Goal: Contribute content: Contribute content

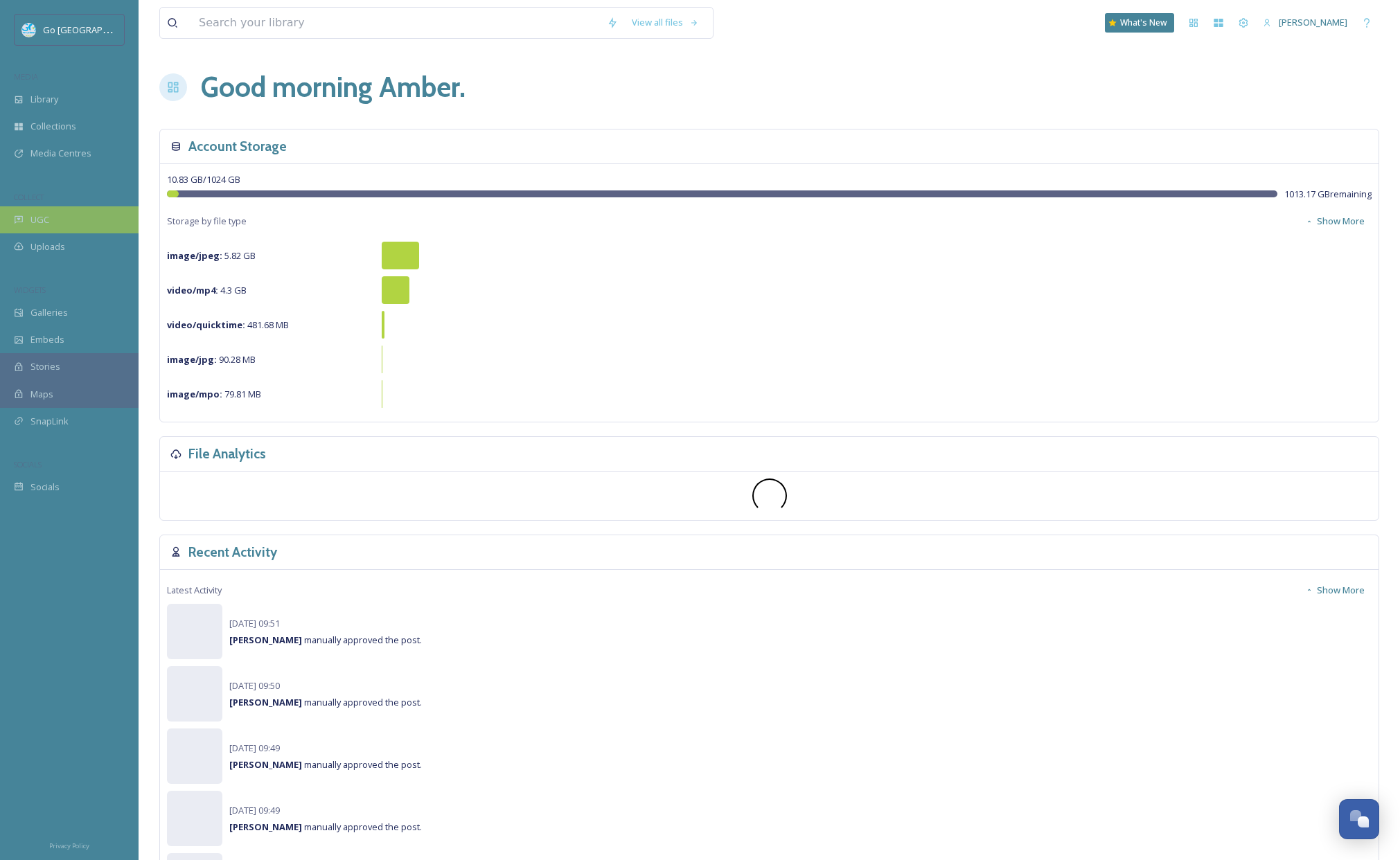
click at [81, 225] on div "UGC" at bounding box center [69, 220] width 139 height 27
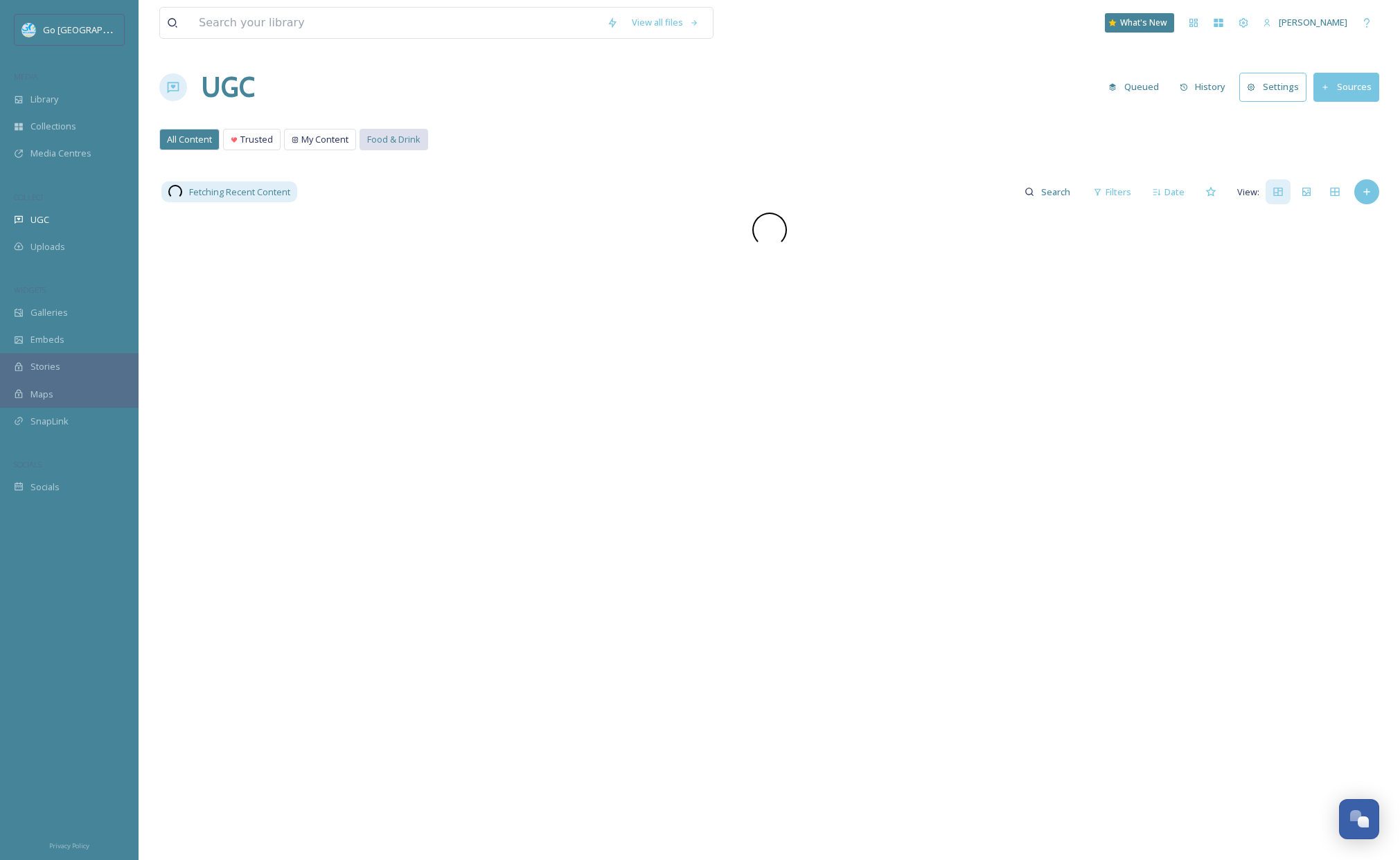
click at [400, 138] on span "Food & Drink" at bounding box center [394, 140] width 54 height 13
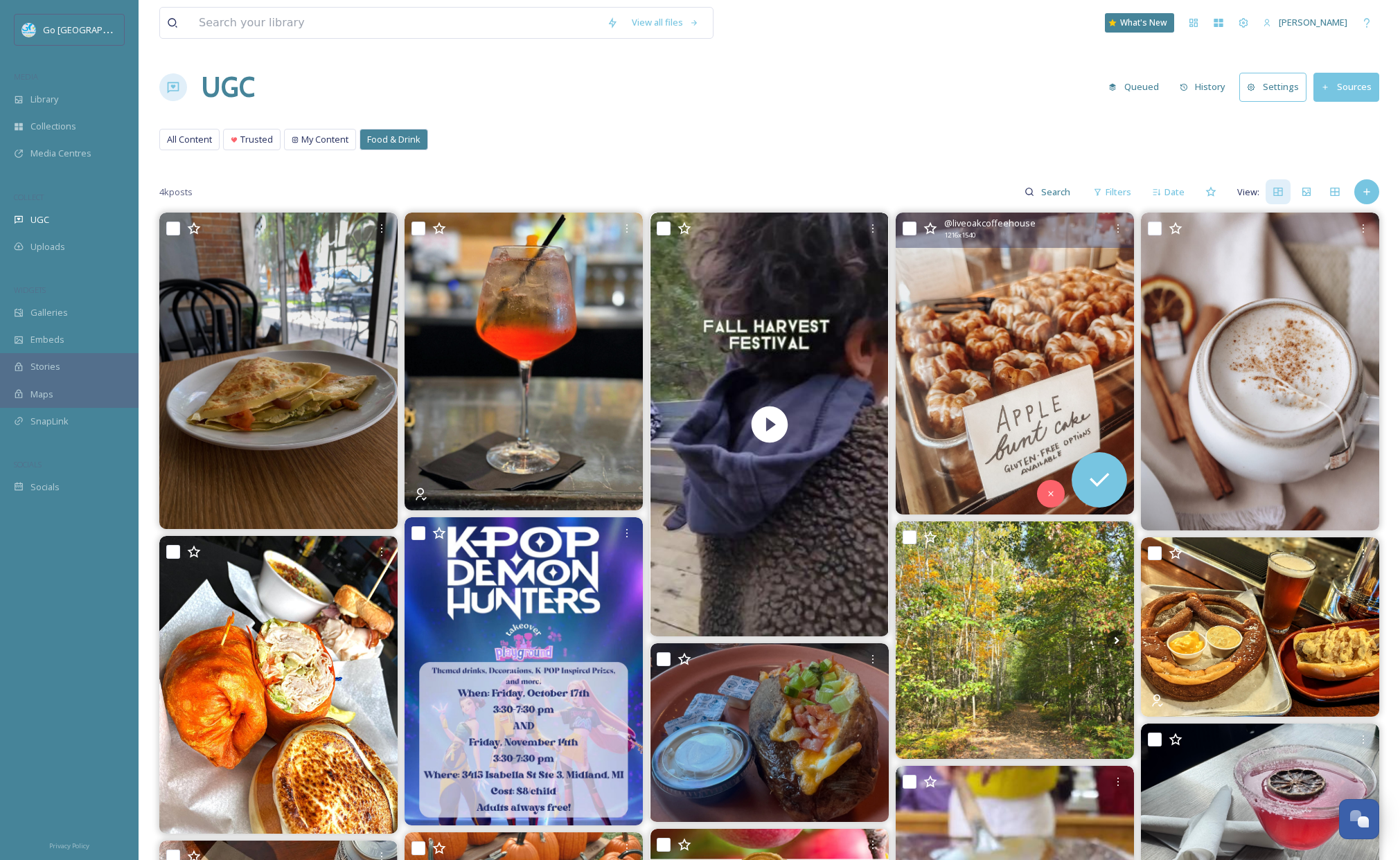
scroll to position [306, 0]
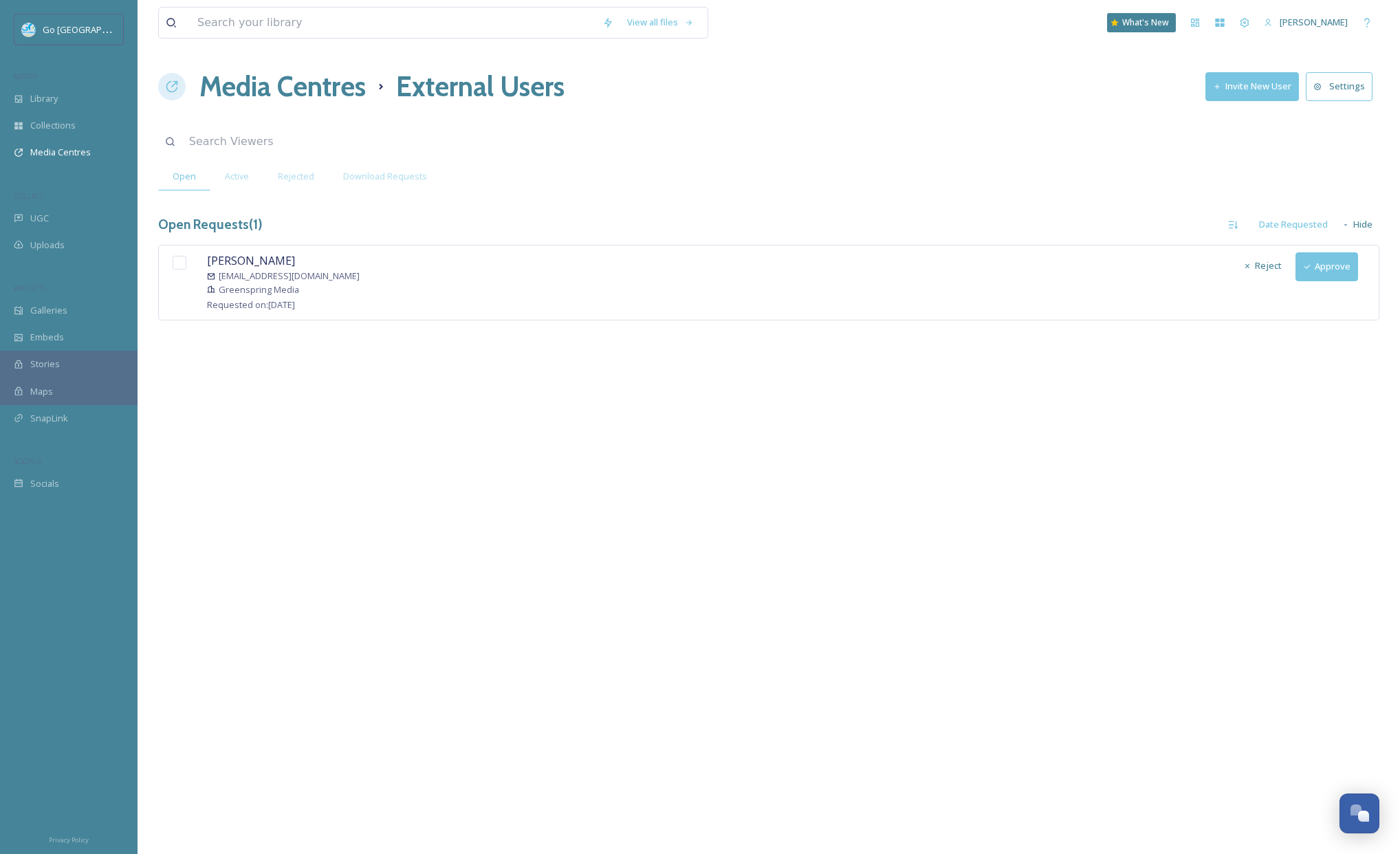
click at [1339, 268] on button "Approve" at bounding box center [1328, 266] width 63 height 29
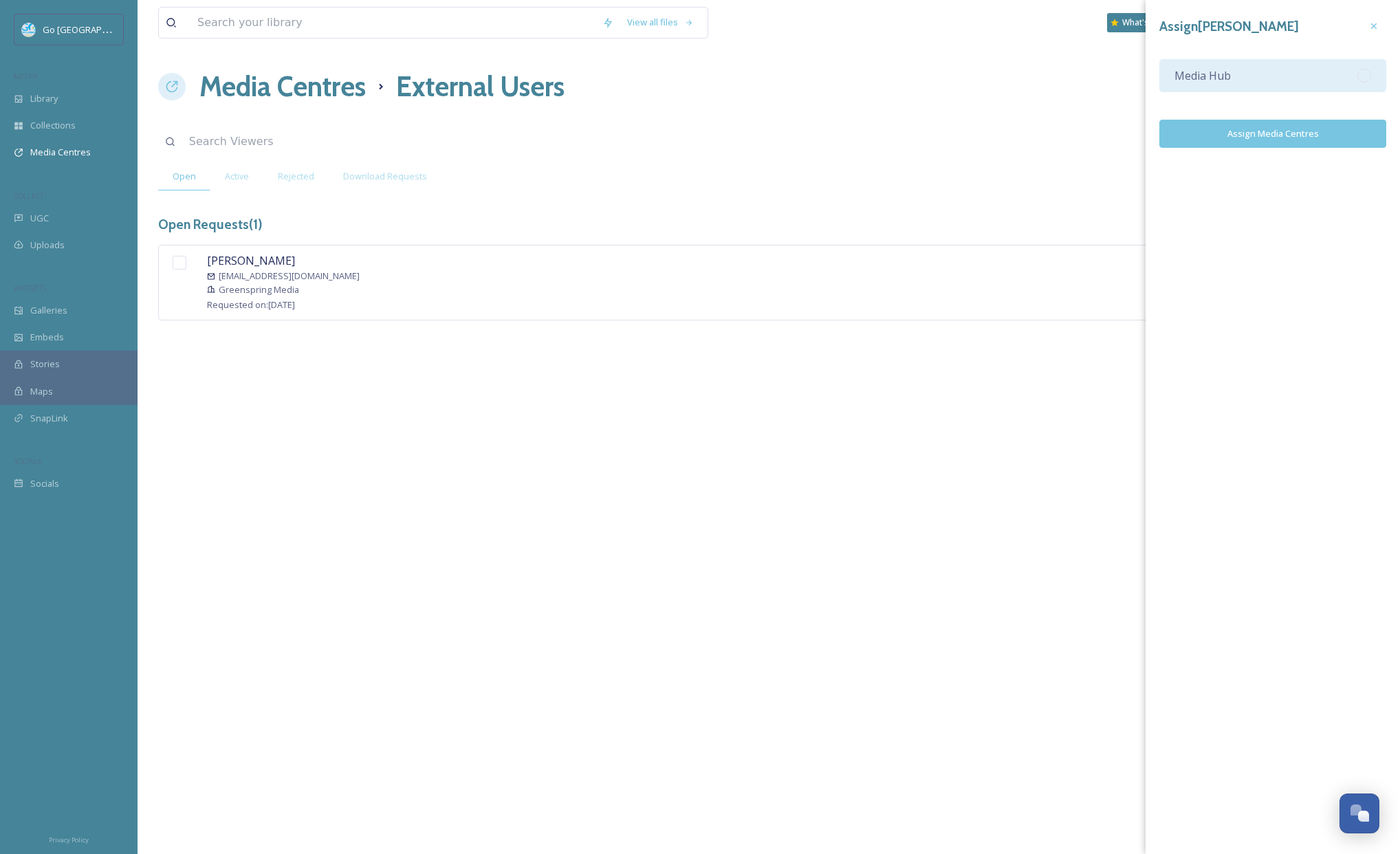
drag, startPoint x: 1298, startPoint y: 72, endPoint x: 1303, endPoint y: 84, distance: 13.0
click at [1298, 72] on div "Media Hub" at bounding box center [1273, 75] width 227 height 33
click at [1355, 146] on button "Assign Media Centres" at bounding box center [1273, 134] width 227 height 29
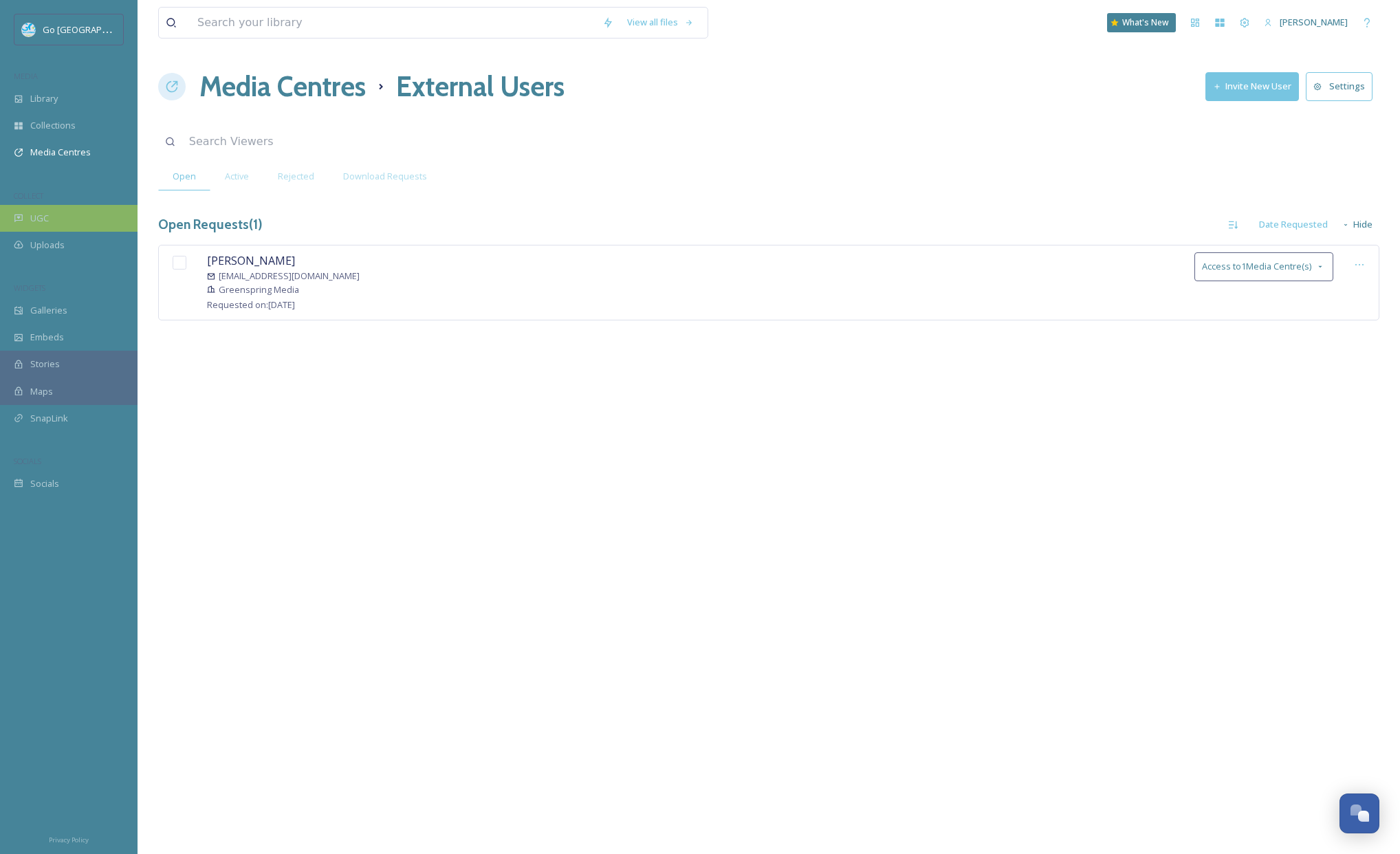
click at [53, 215] on div "UGC" at bounding box center [68, 219] width 138 height 27
click at [394, 173] on span "Download Requests" at bounding box center [385, 177] width 84 height 13
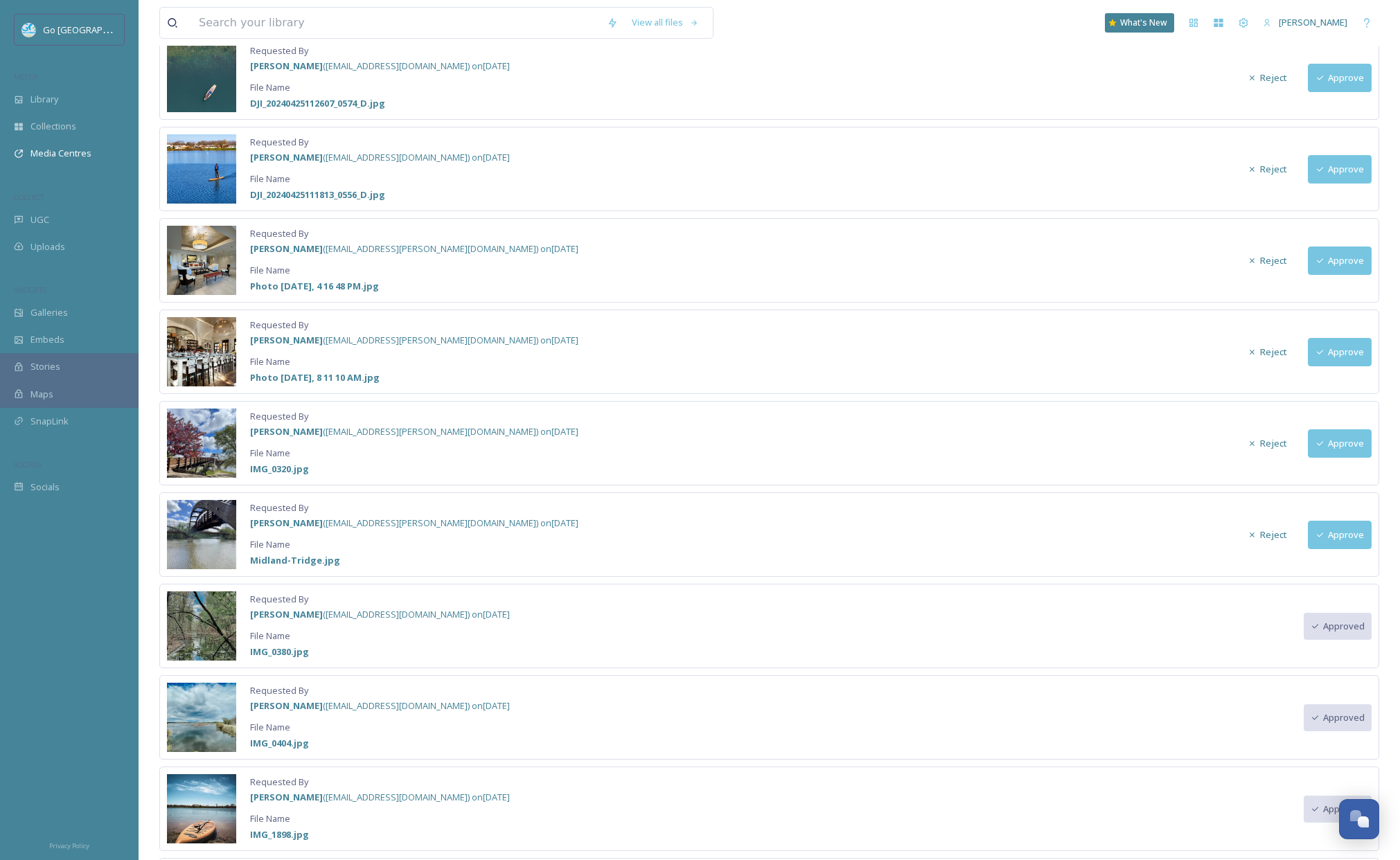
scroll to position [204, 0]
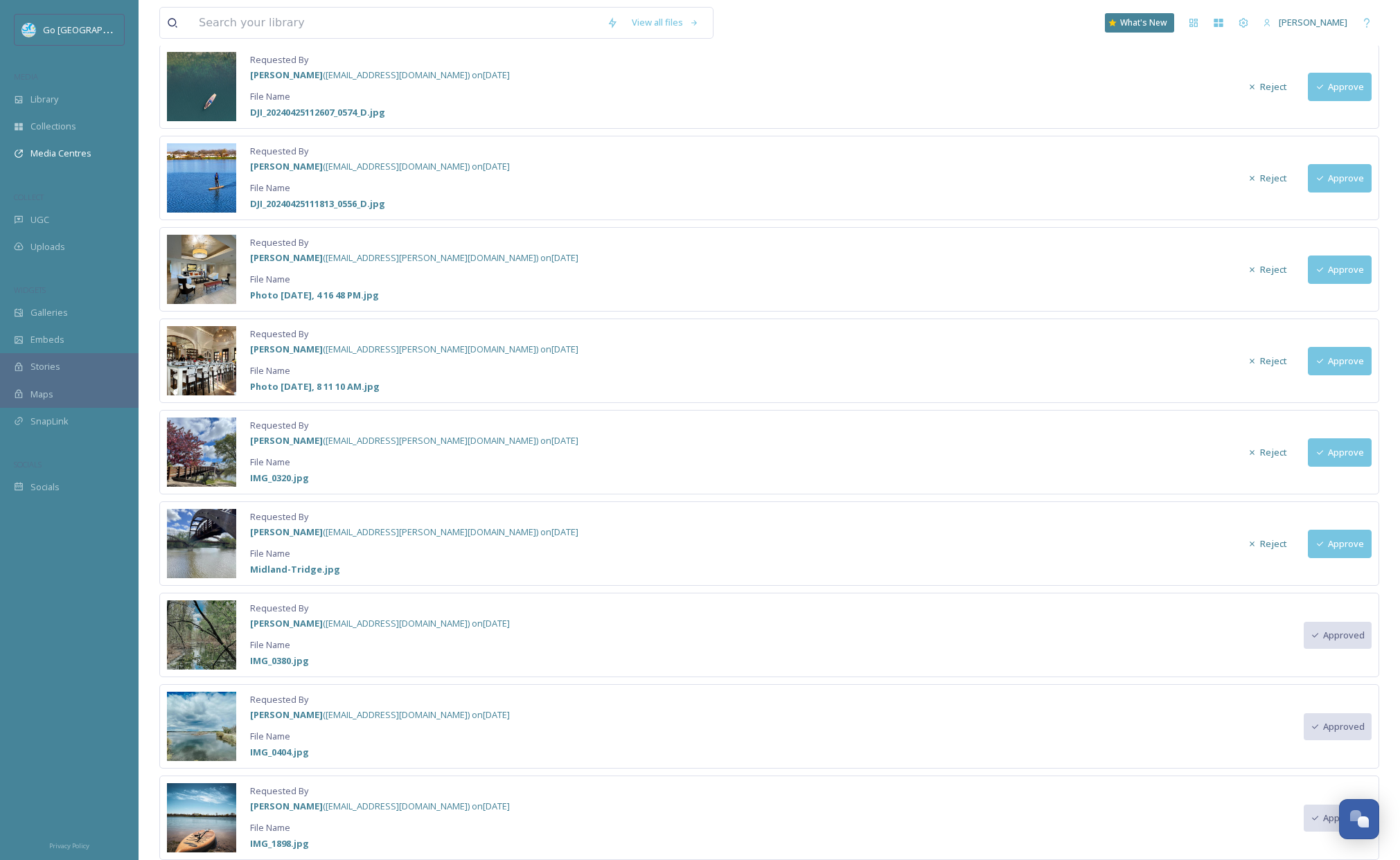
click at [1355, 556] on button "Approve" at bounding box center [1339, 544] width 64 height 29
click at [1352, 456] on button "Approve" at bounding box center [1339, 453] width 64 height 29
drag, startPoint x: 1348, startPoint y: 365, endPoint x: 1343, endPoint y: 279, distance: 86.1
click at [1348, 364] on button "Approve" at bounding box center [1339, 361] width 64 height 29
click at [1340, 272] on button "Approve" at bounding box center [1339, 270] width 64 height 29
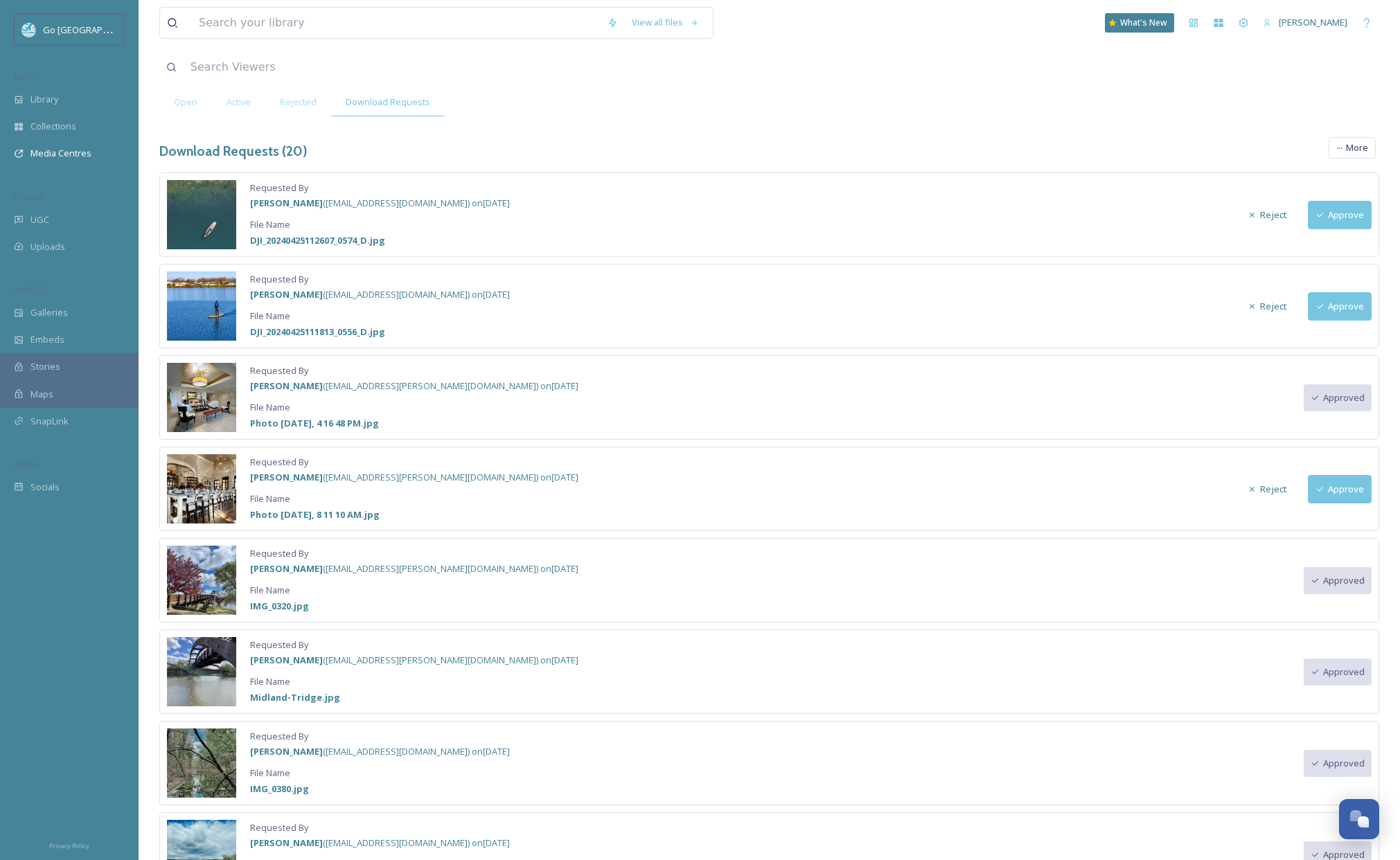
scroll to position [75, 0]
click at [1322, 482] on button "Approve" at bounding box center [1339, 490] width 64 height 29
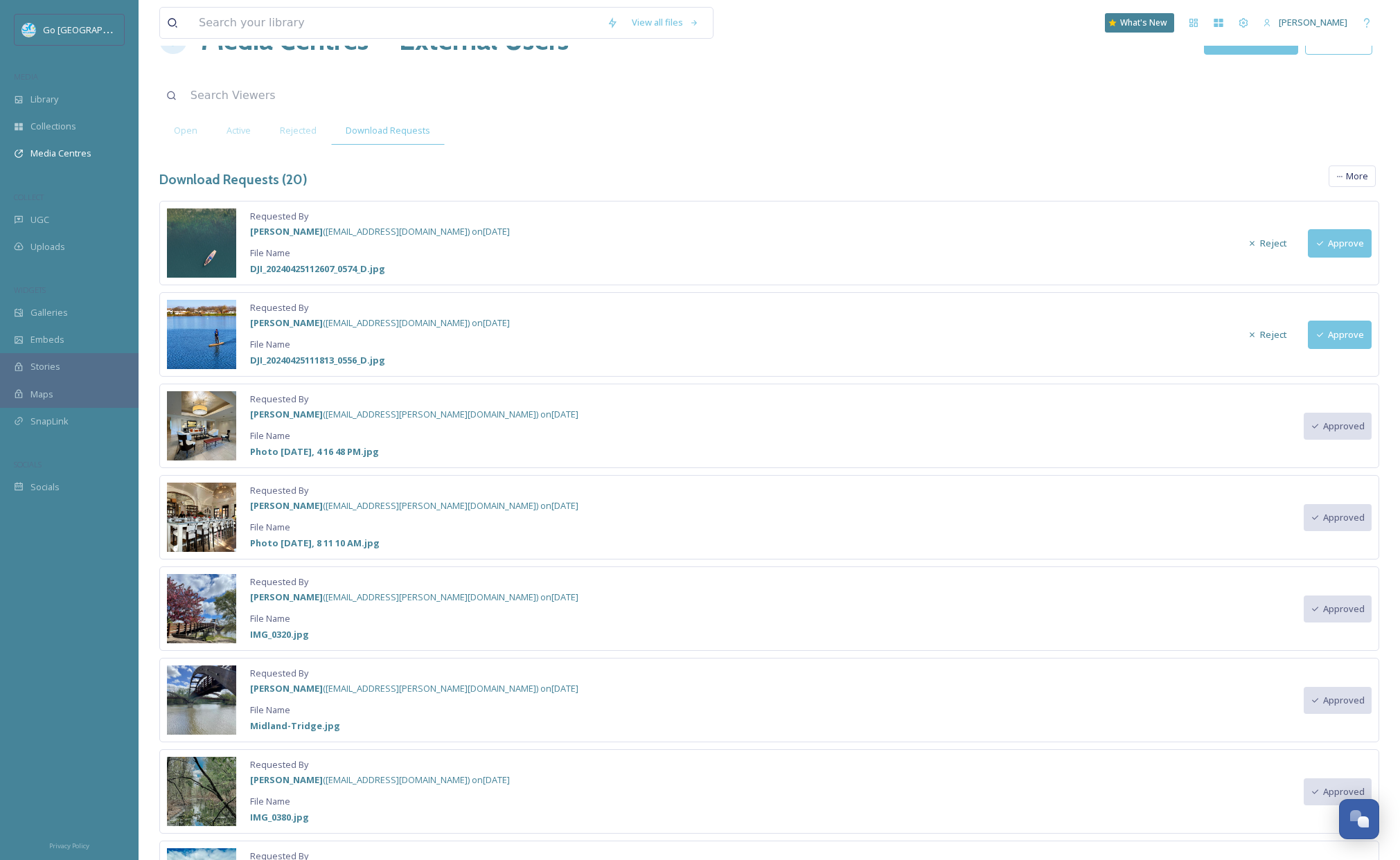
scroll to position [46, 0]
click at [1348, 339] on button "Approve" at bounding box center [1339, 336] width 64 height 29
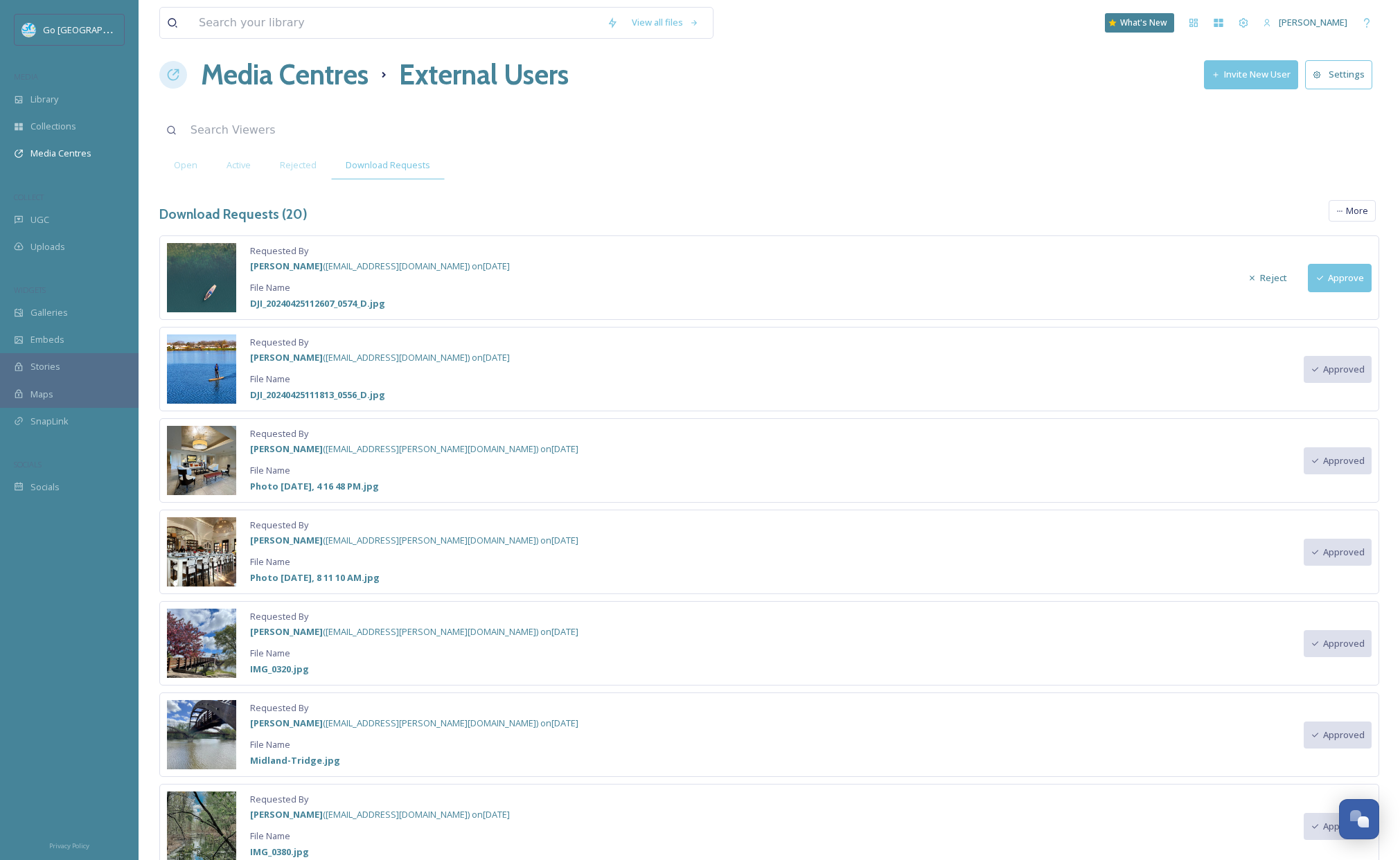
scroll to position [0, 0]
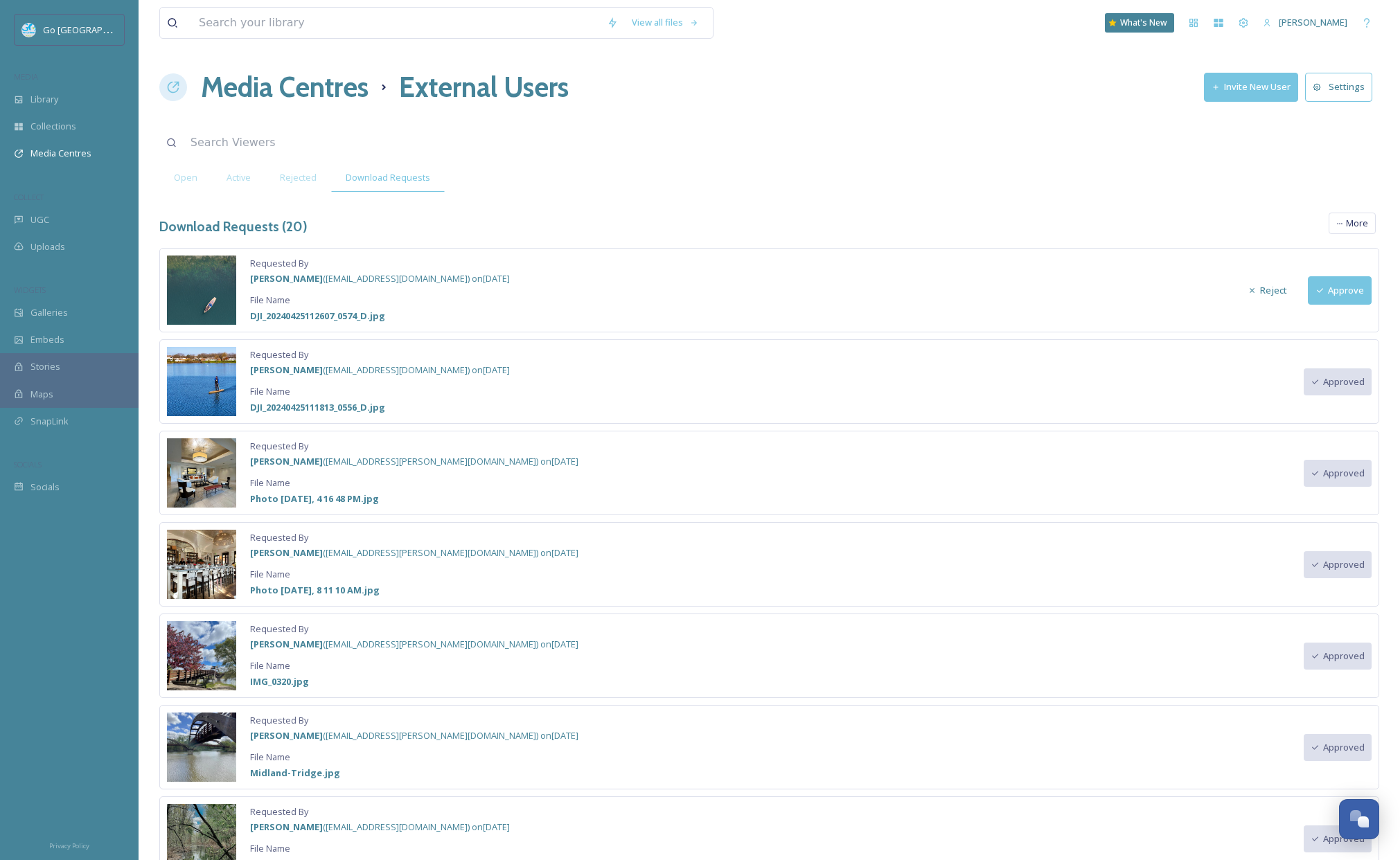
click at [1337, 288] on button "Approve" at bounding box center [1339, 291] width 64 height 29
click at [31, 215] on span "UGC" at bounding box center [40, 220] width 19 height 13
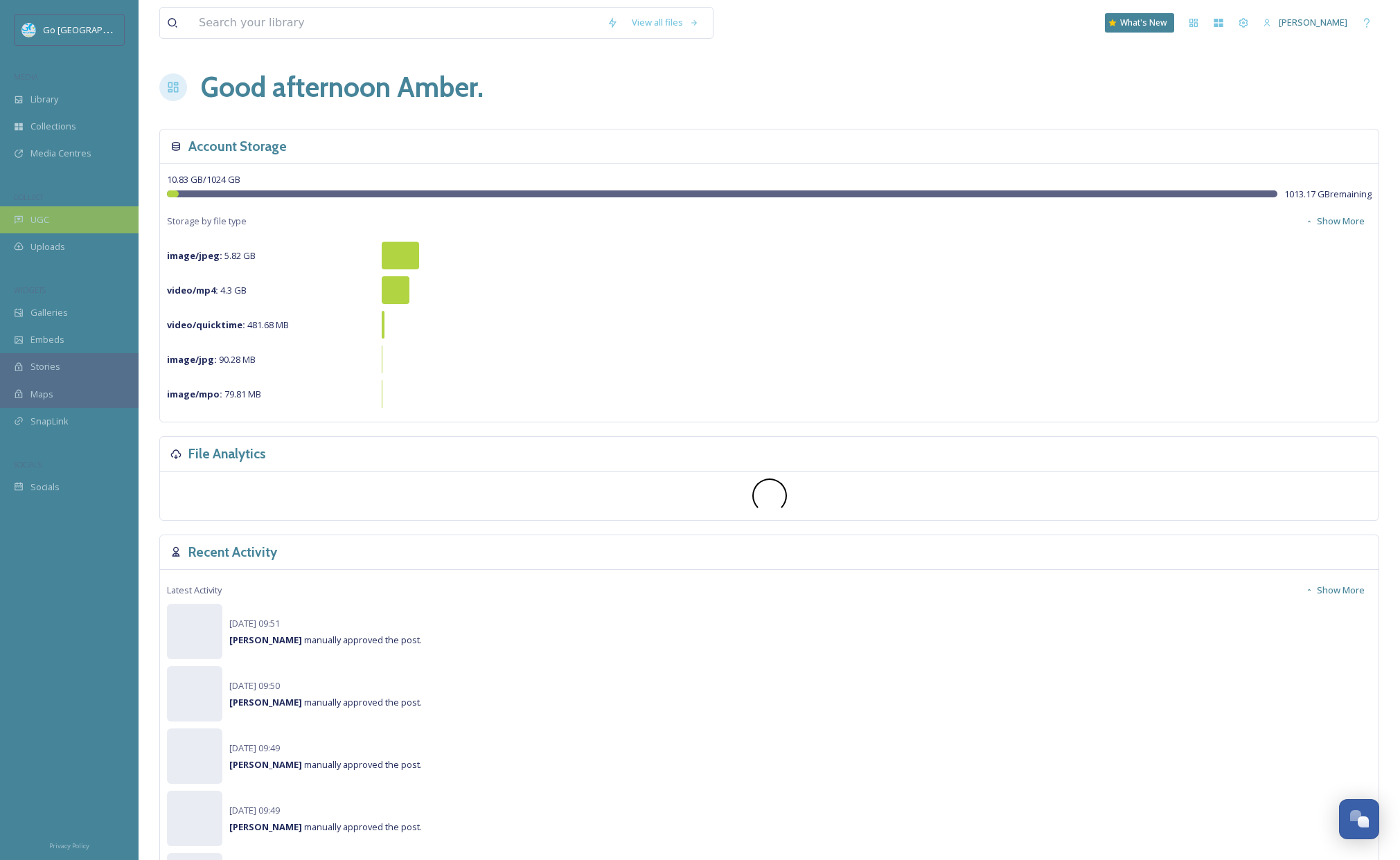
click at [57, 213] on div "UGC" at bounding box center [69, 220] width 139 height 27
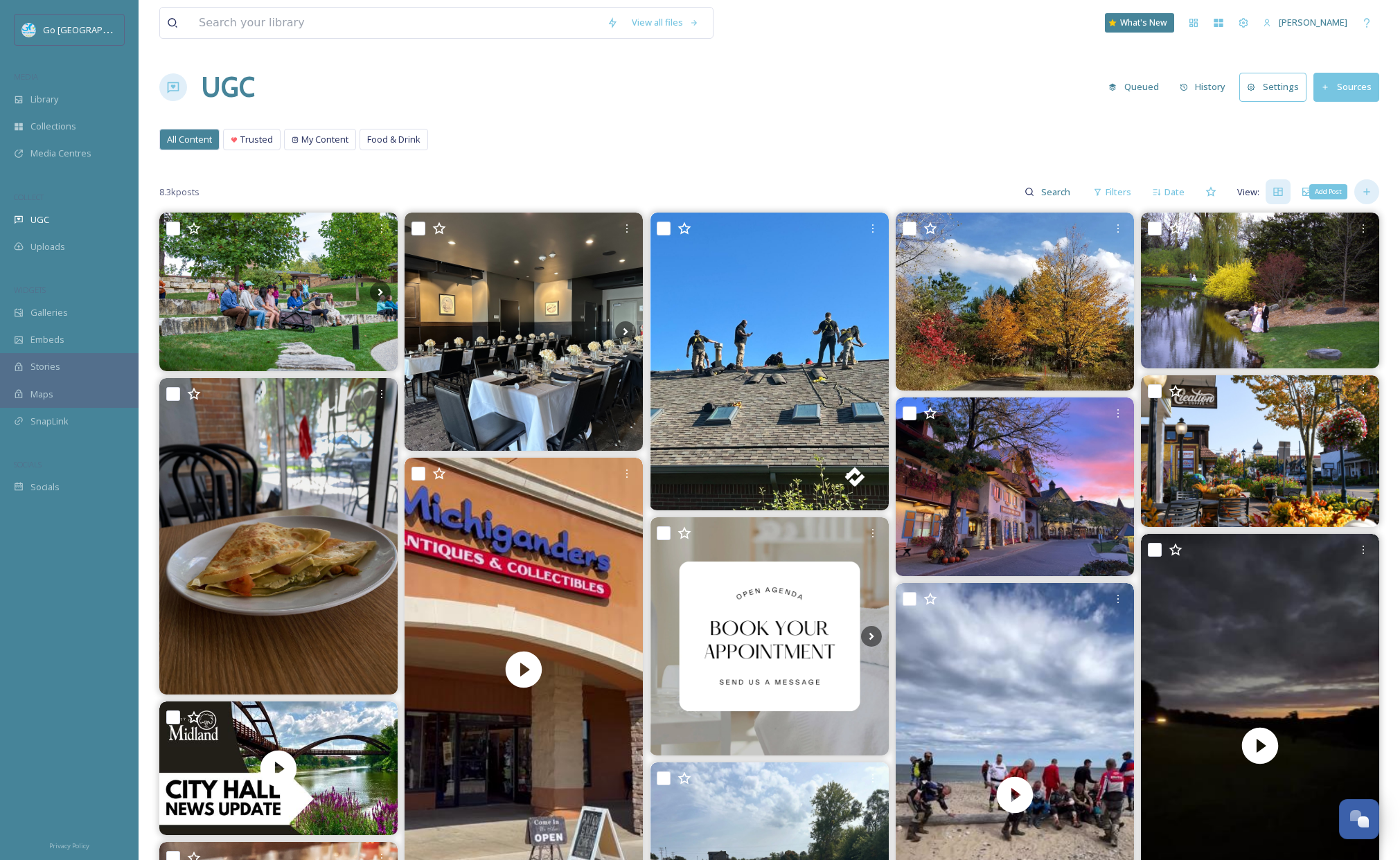
click at [1368, 193] on icon at bounding box center [1366, 192] width 11 height 11
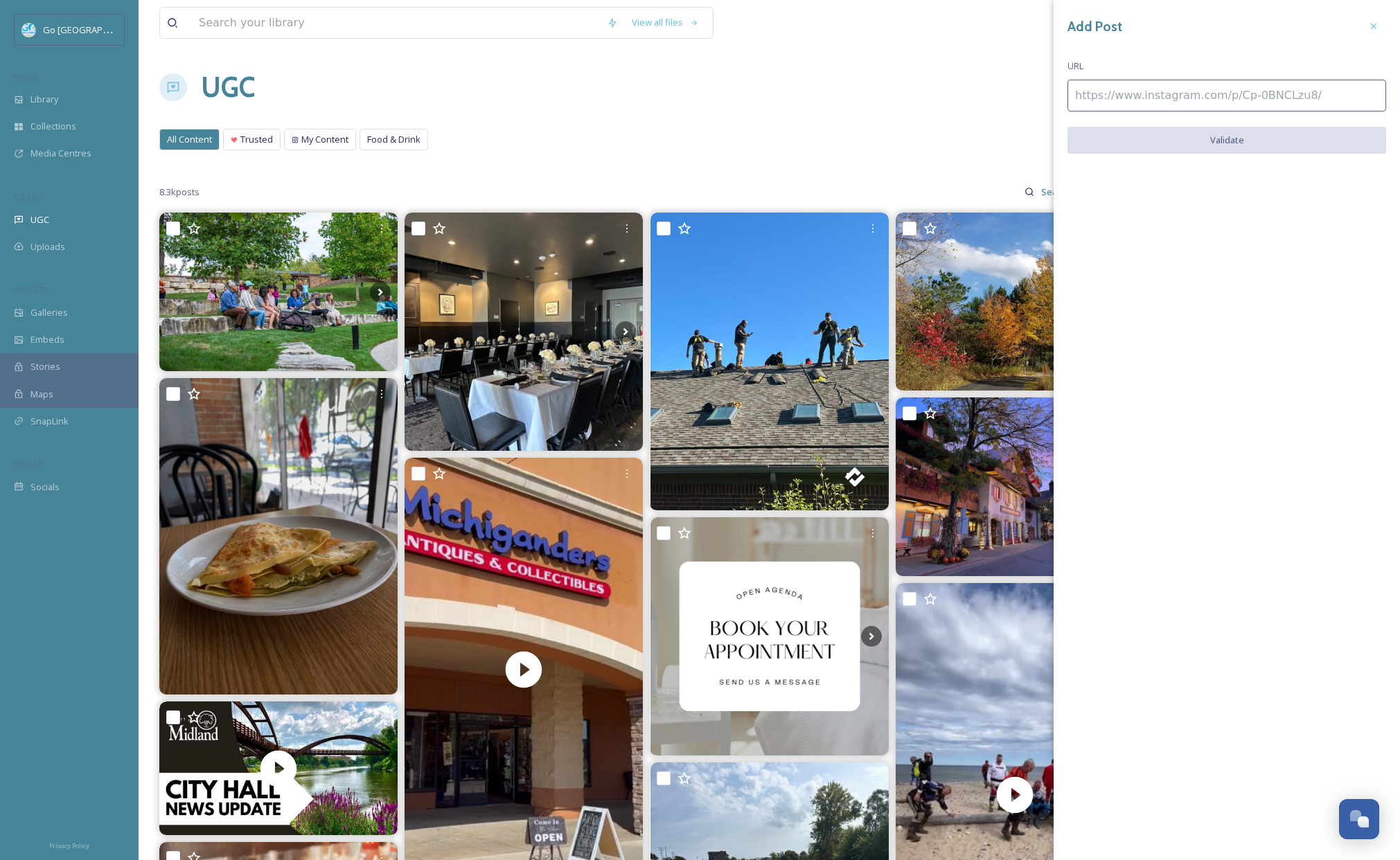
click at [1122, 90] on input at bounding box center [1226, 95] width 319 height 32
paste input "https://www.instagram.com/p/DO8pBLxiRDj/"
type input "https://www.instagram.com/p/DO8pBLxiRDj/"
click at [1257, 139] on button "Validate" at bounding box center [1226, 141] width 319 height 29
click at [1241, 142] on button "Add Post" at bounding box center [1226, 141] width 319 height 29
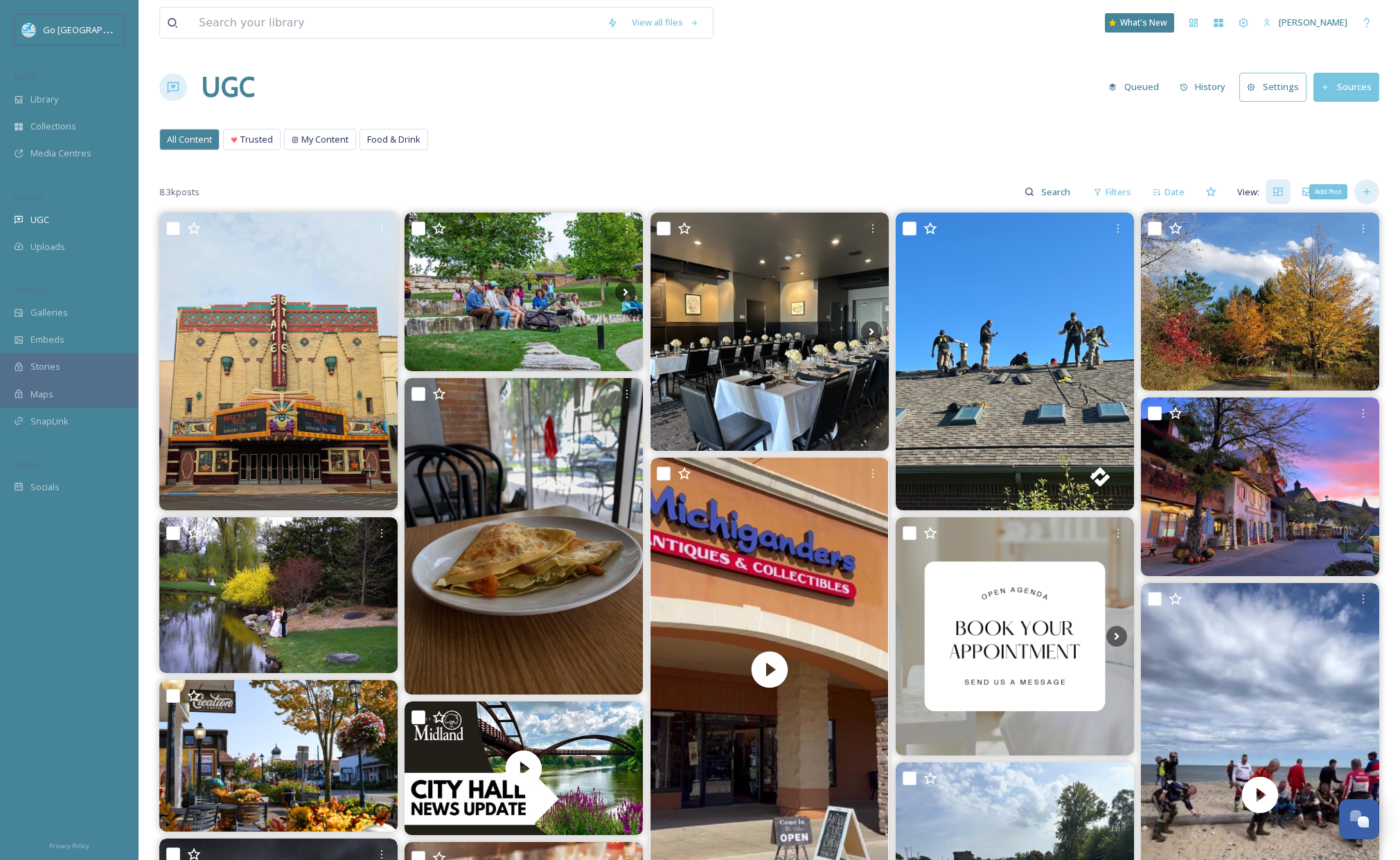
click at [1369, 190] on icon at bounding box center [1366, 192] width 11 height 11
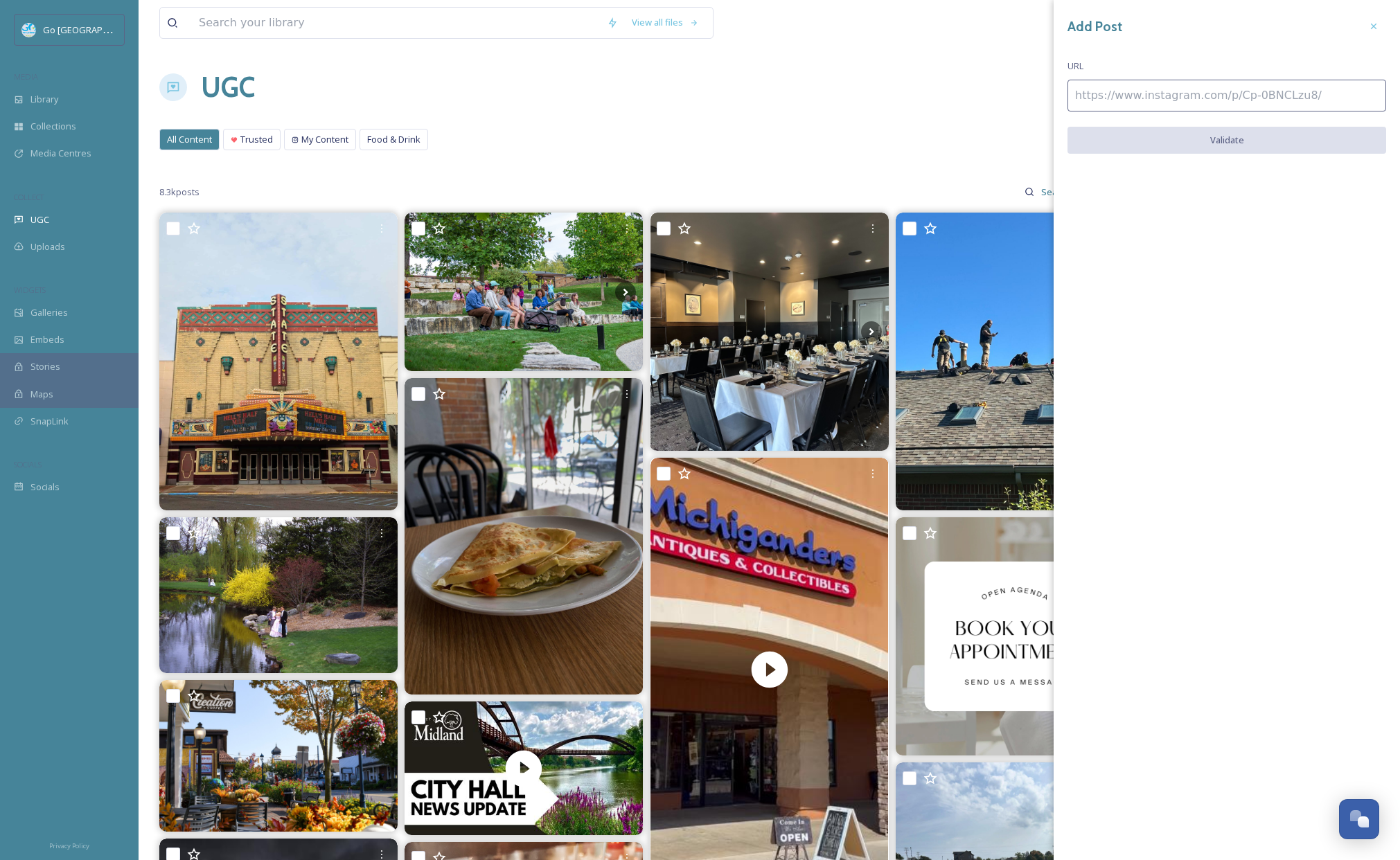
click at [1194, 83] on input at bounding box center [1226, 95] width 319 height 32
paste input "https://www.instagram.com/p/DO67Trzk65x/"
type input "https://www.instagram.com/p/DO67Trzk65x/"
click at [1238, 126] on button "Validate" at bounding box center [1226, 141] width 319 height 29
click at [1262, 136] on button "Add Post" at bounding box center [1226, 141] width 319 height 29
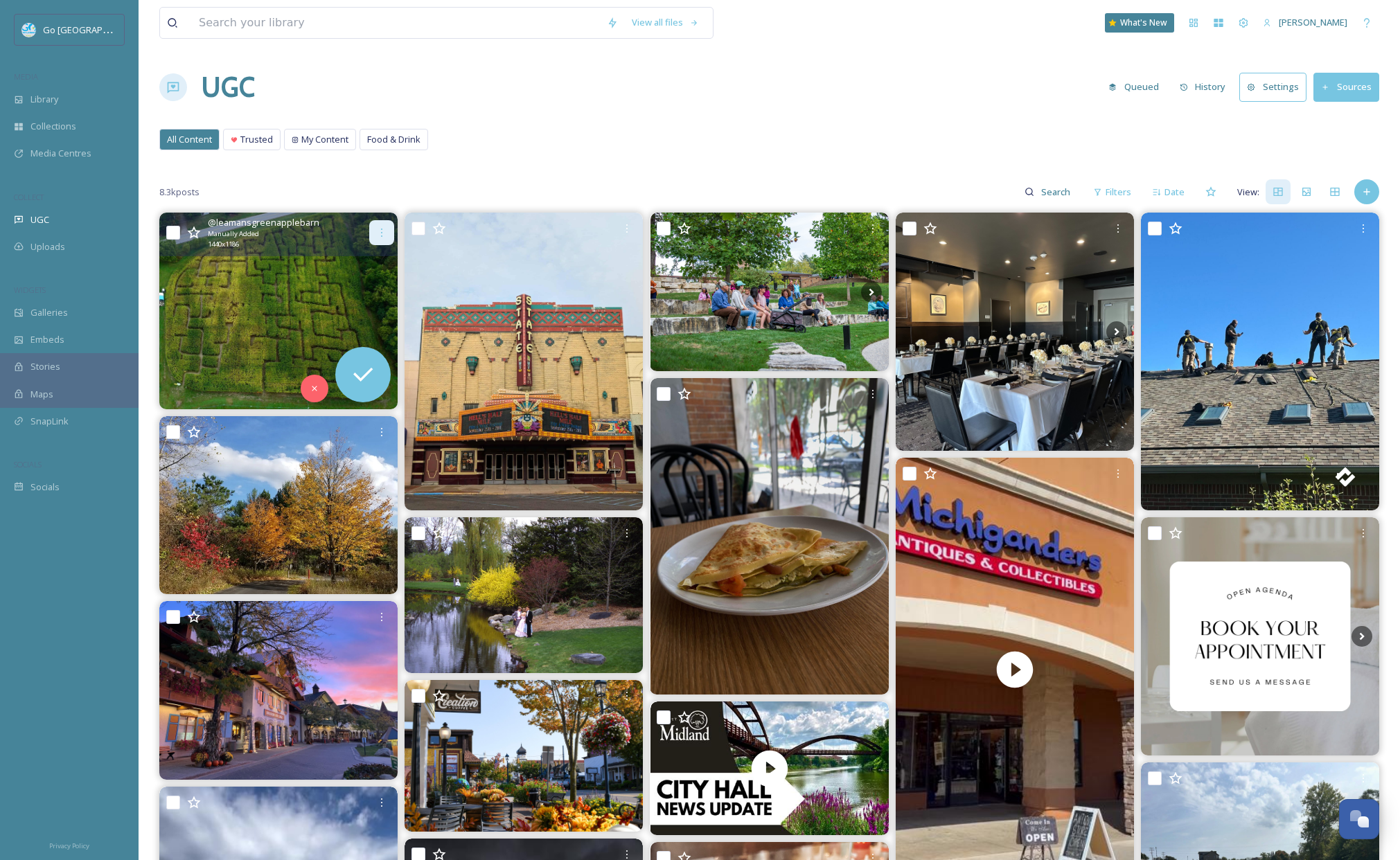
click at [378, 229] on icon at bounding box center [382, 233] width 11 height 11
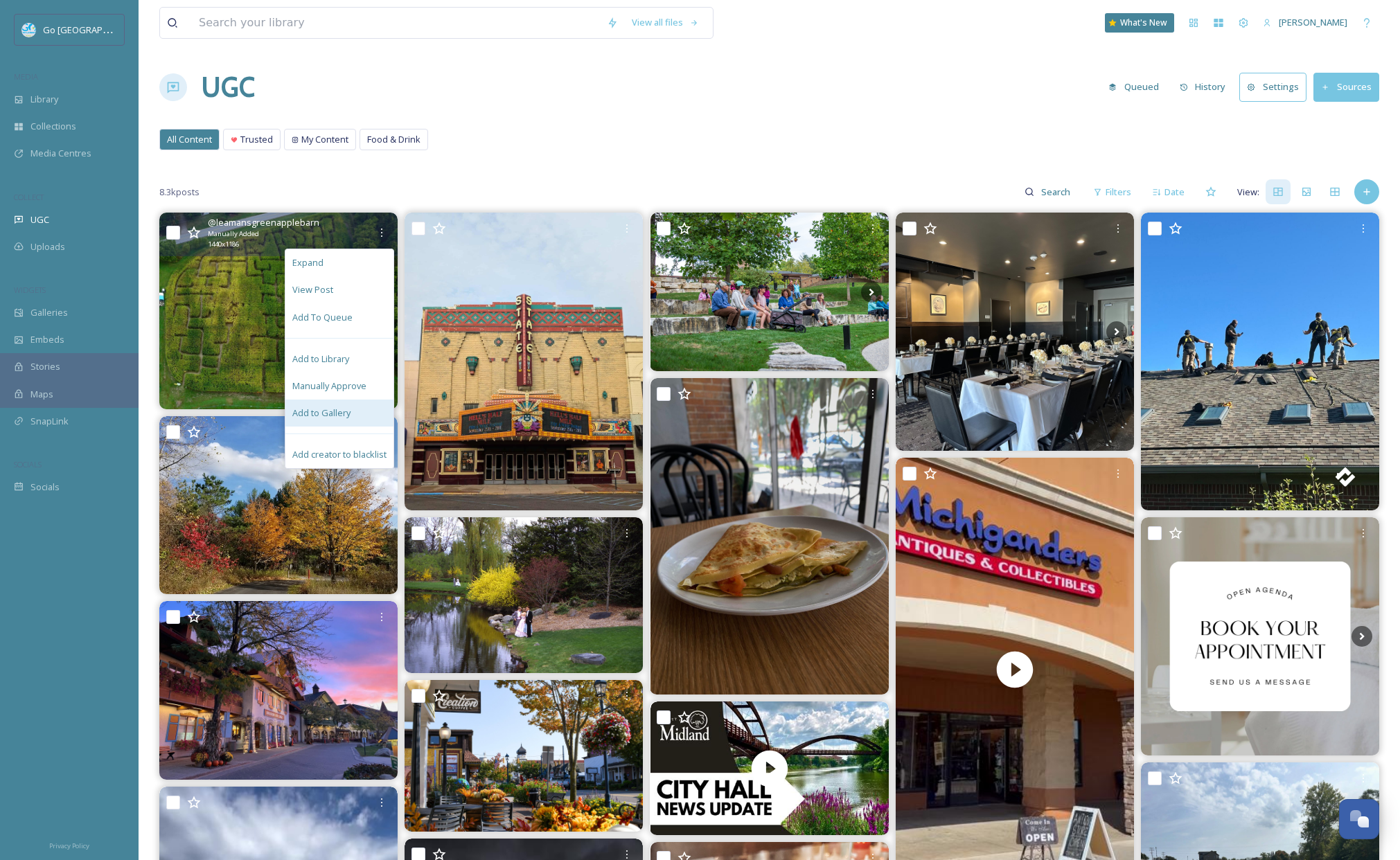
click at [349, 415] on span "Add to Gallery" at bounding box center [321, 414] width 58 height 13
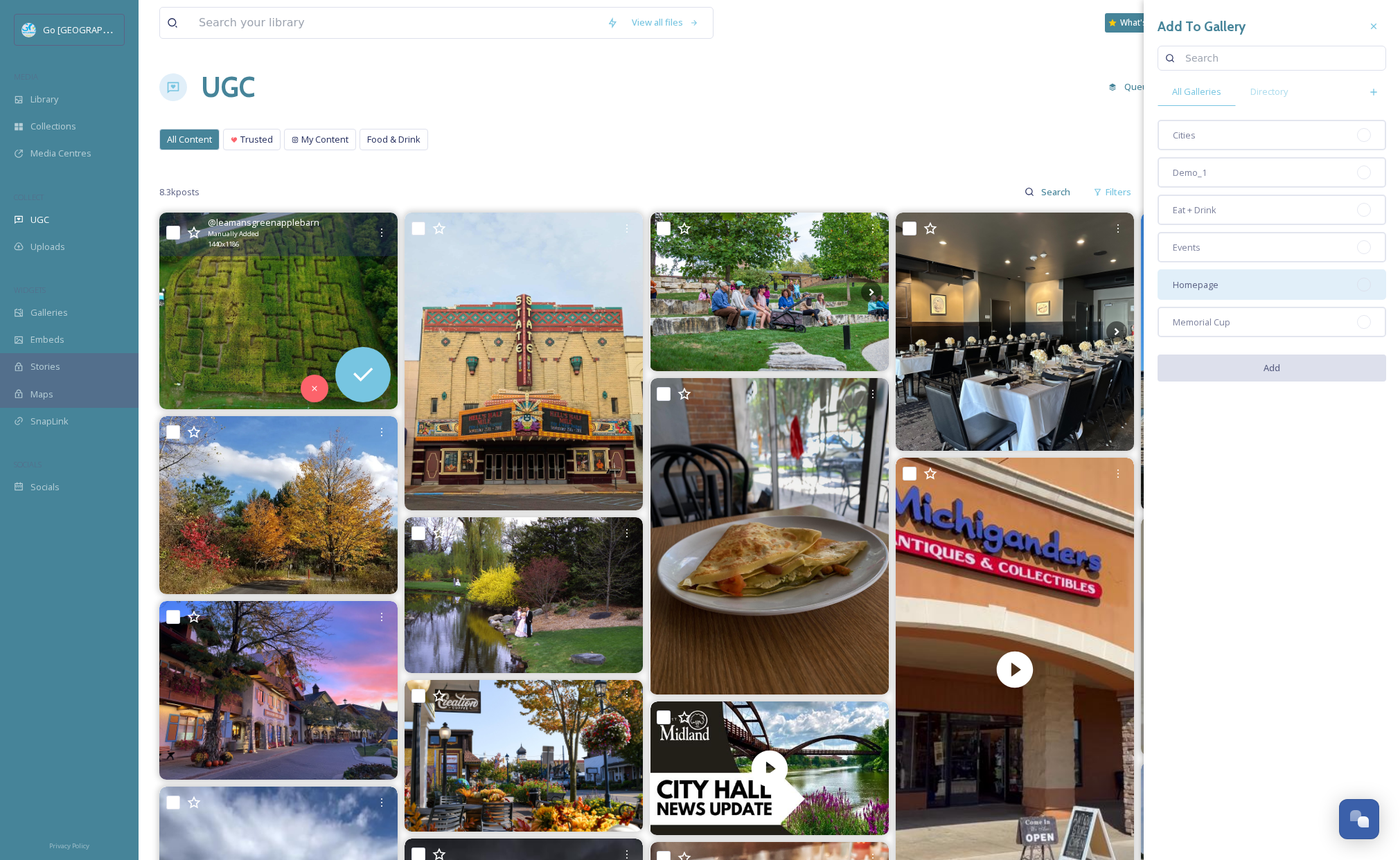
click at [1216, 293] on div "Homepage" at bounding box center [1271, 284] width 229 height 31
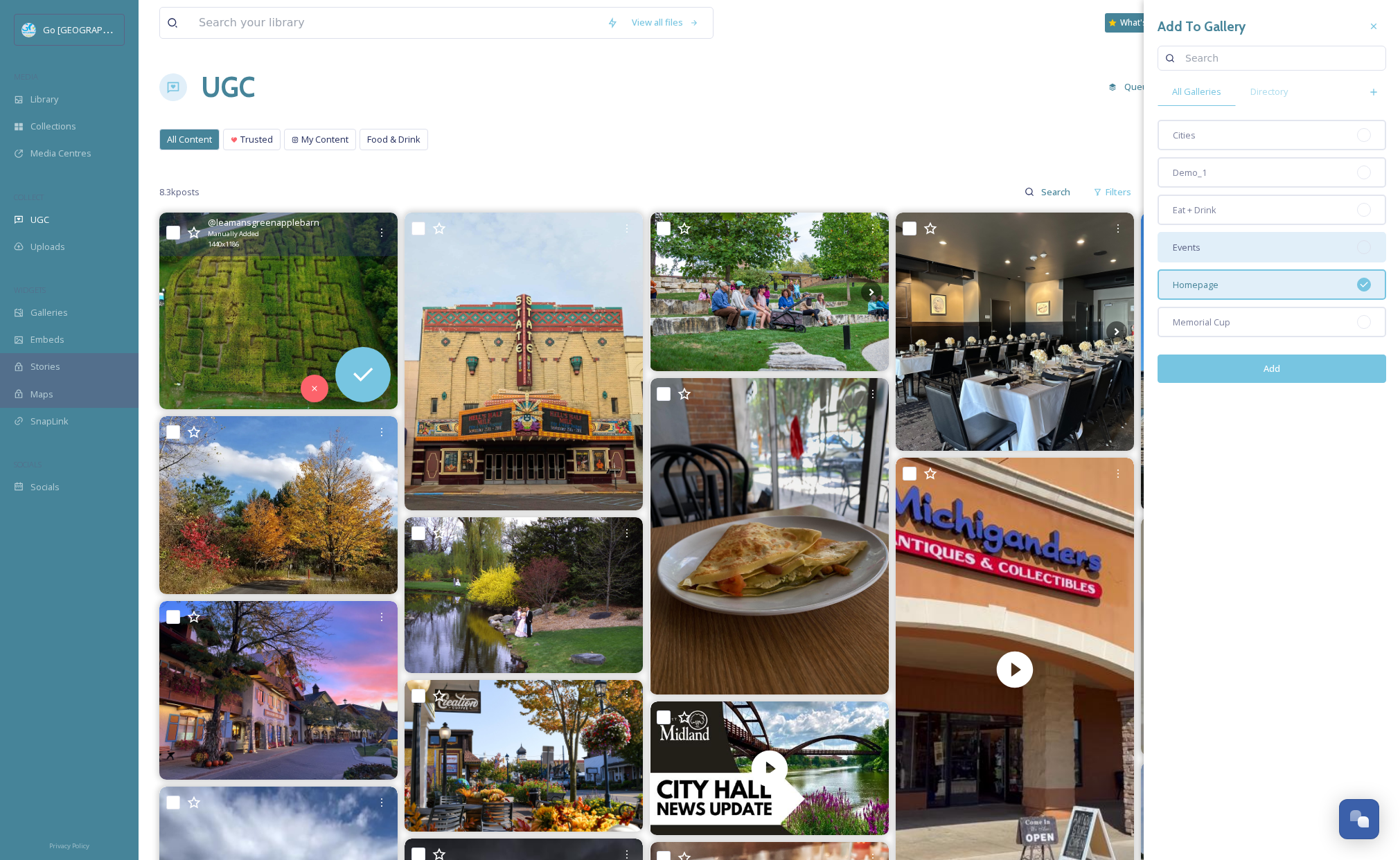
click at [1208, 251] on div "Events" at bounding box center [1271, 247] width 229 height 31
click at [1270, 368] on button "Add" at bounding box center [1271, 369] width 229 height 29
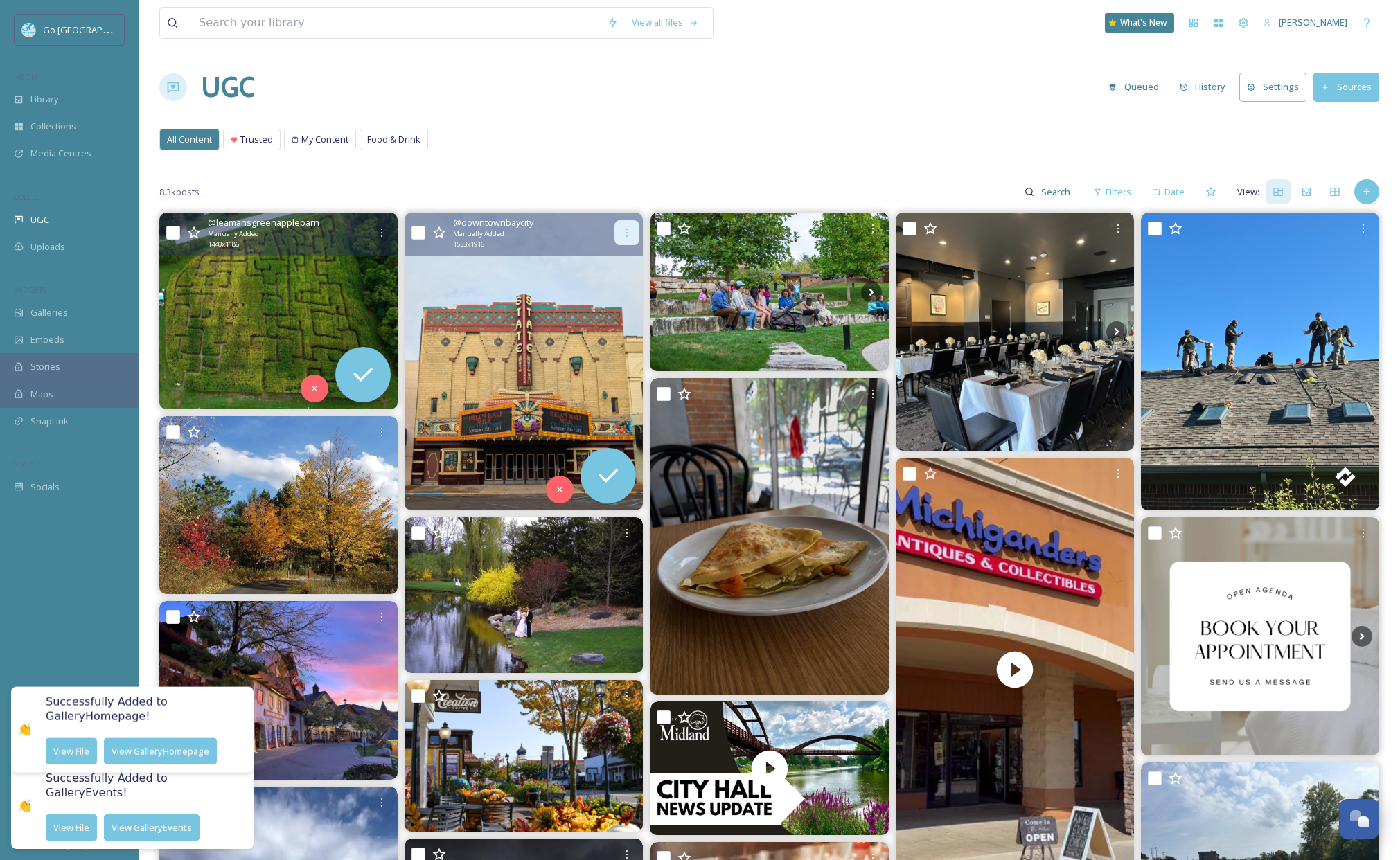
click at [624, 232] on icon at bounding box center [627, 233] width 11 height 11
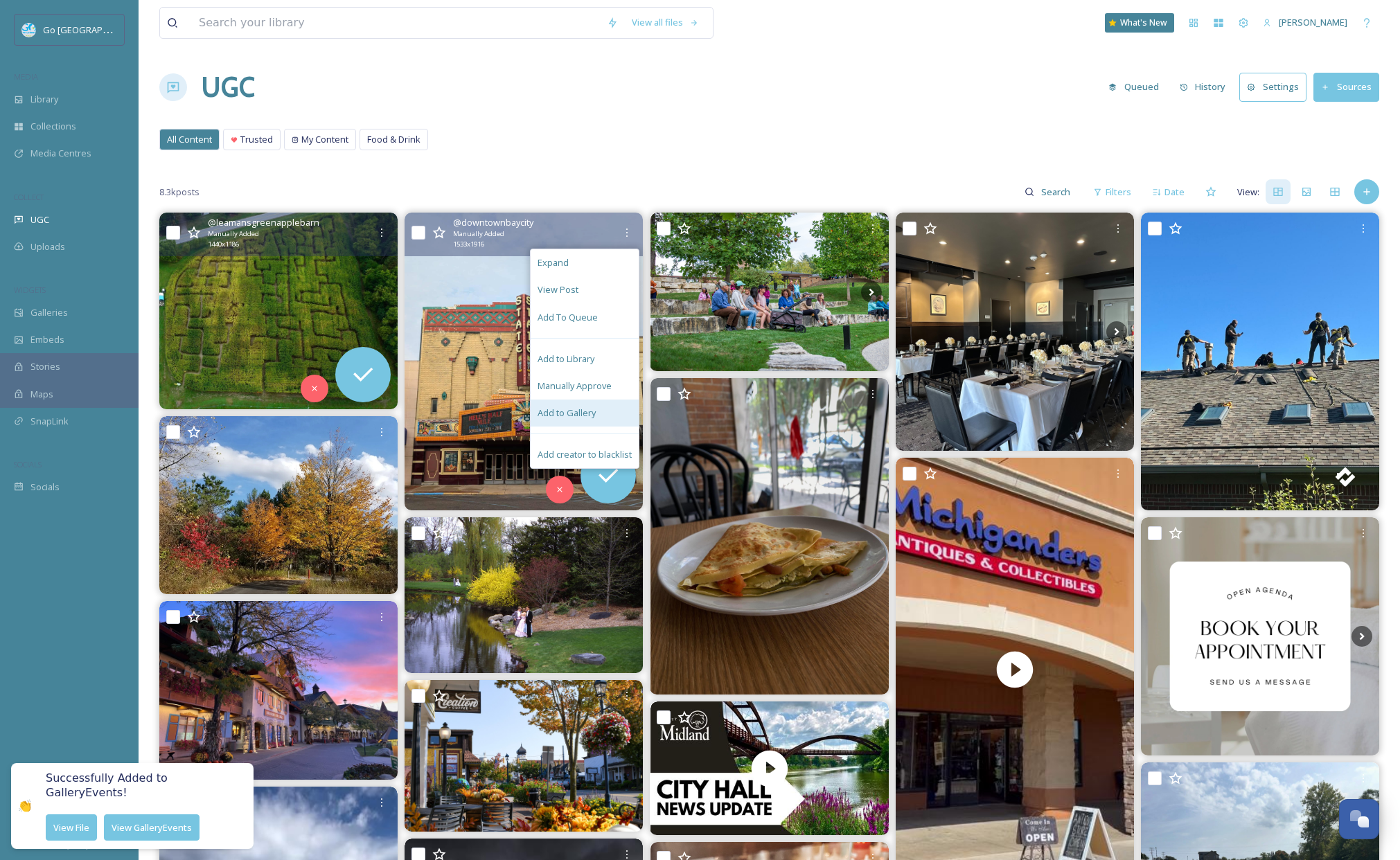
click at [556, 413] on span "Add to Gallery" at bounding box center [566, 414] width 58 height 13
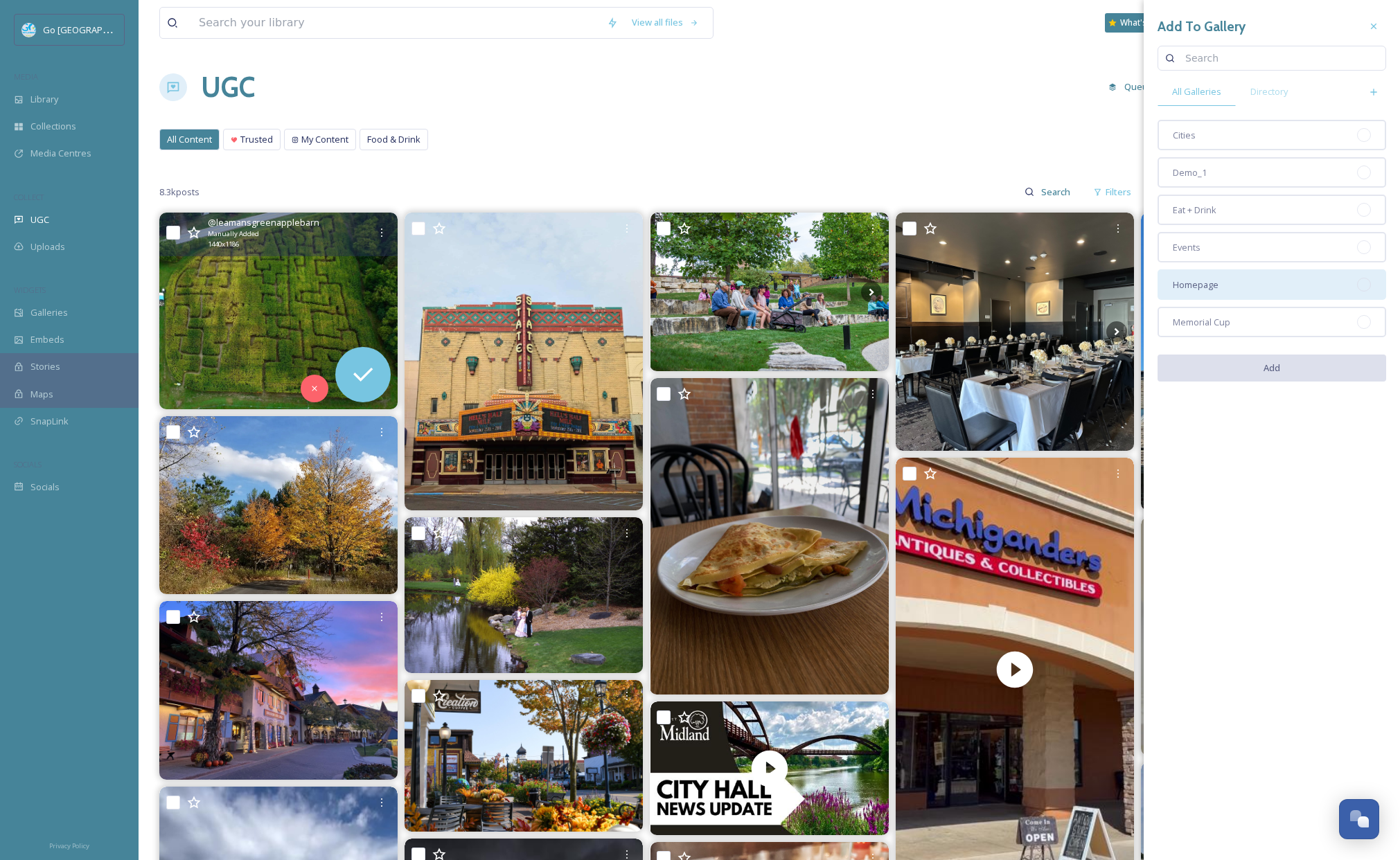
click at [1245, 272] on div "Homepage" at bounding box center [1271, 284] width 229 height 31
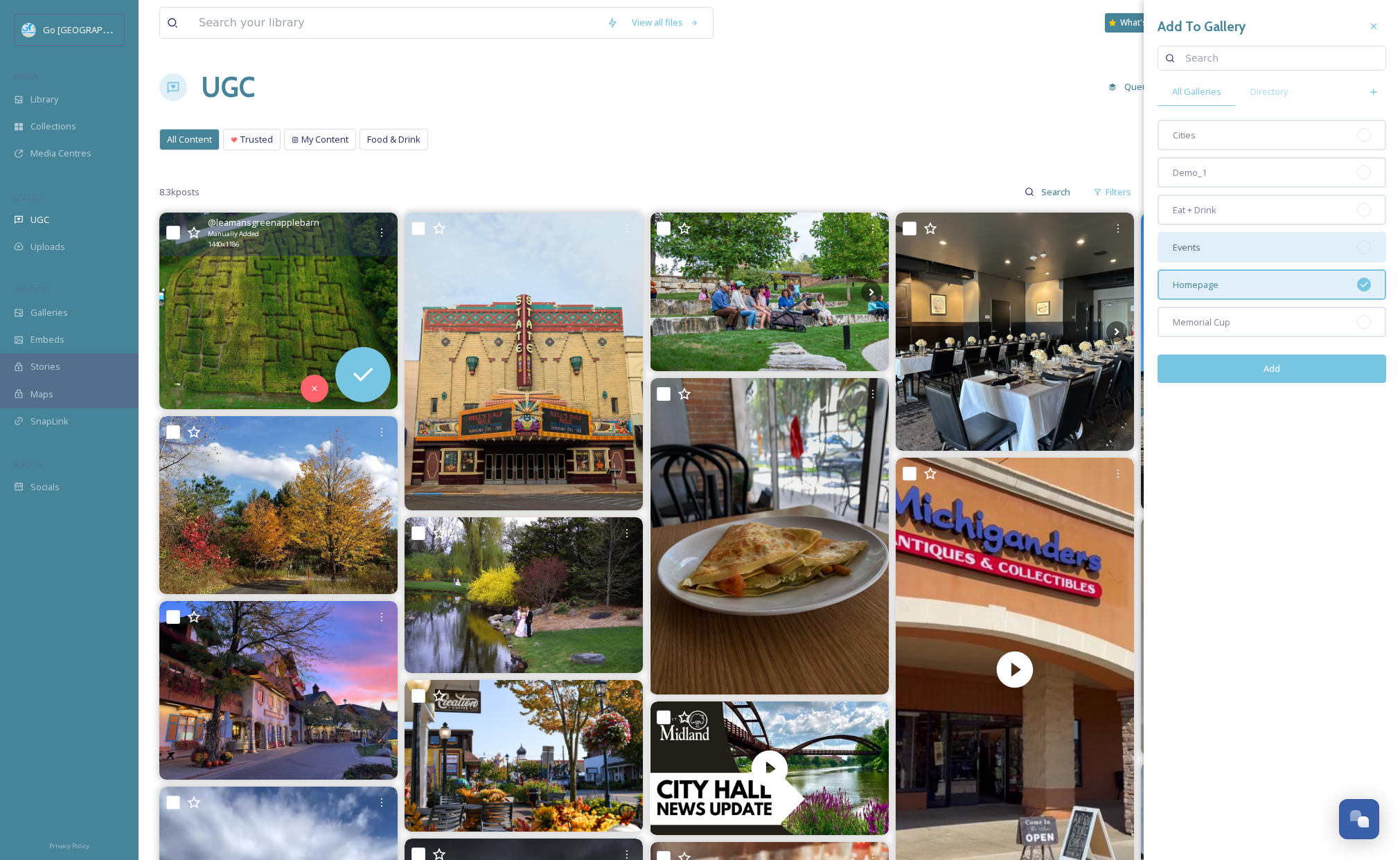
click at [1211, 249] on div "Events" at bounding box center [1271, 247] width 229 height 31
click at [1267, 364] on button "Add" at bounding box center [1271, 369] width 229 height 29
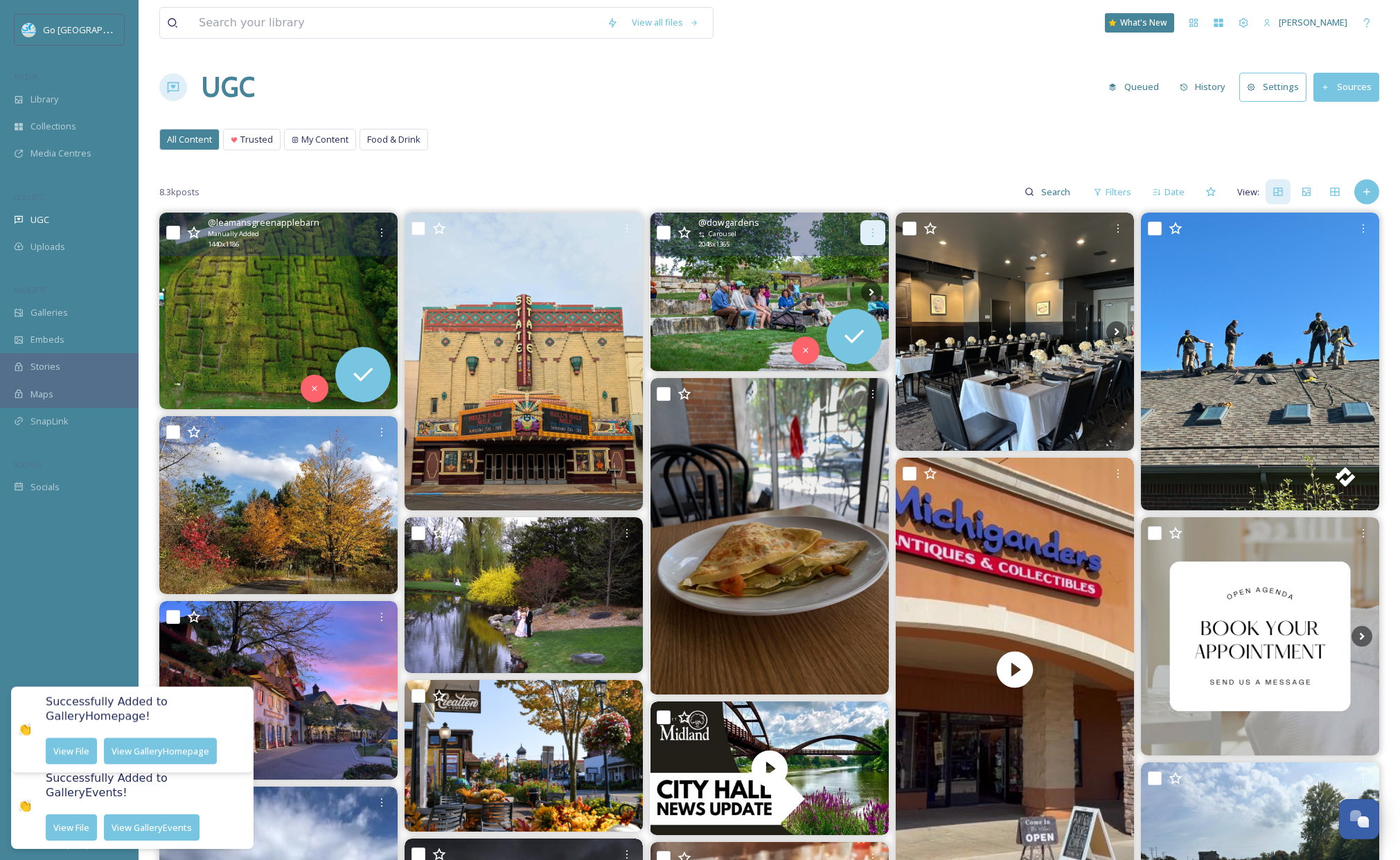
click at [872, 224] on div at bounding box center [872, 233] width 25 height 25
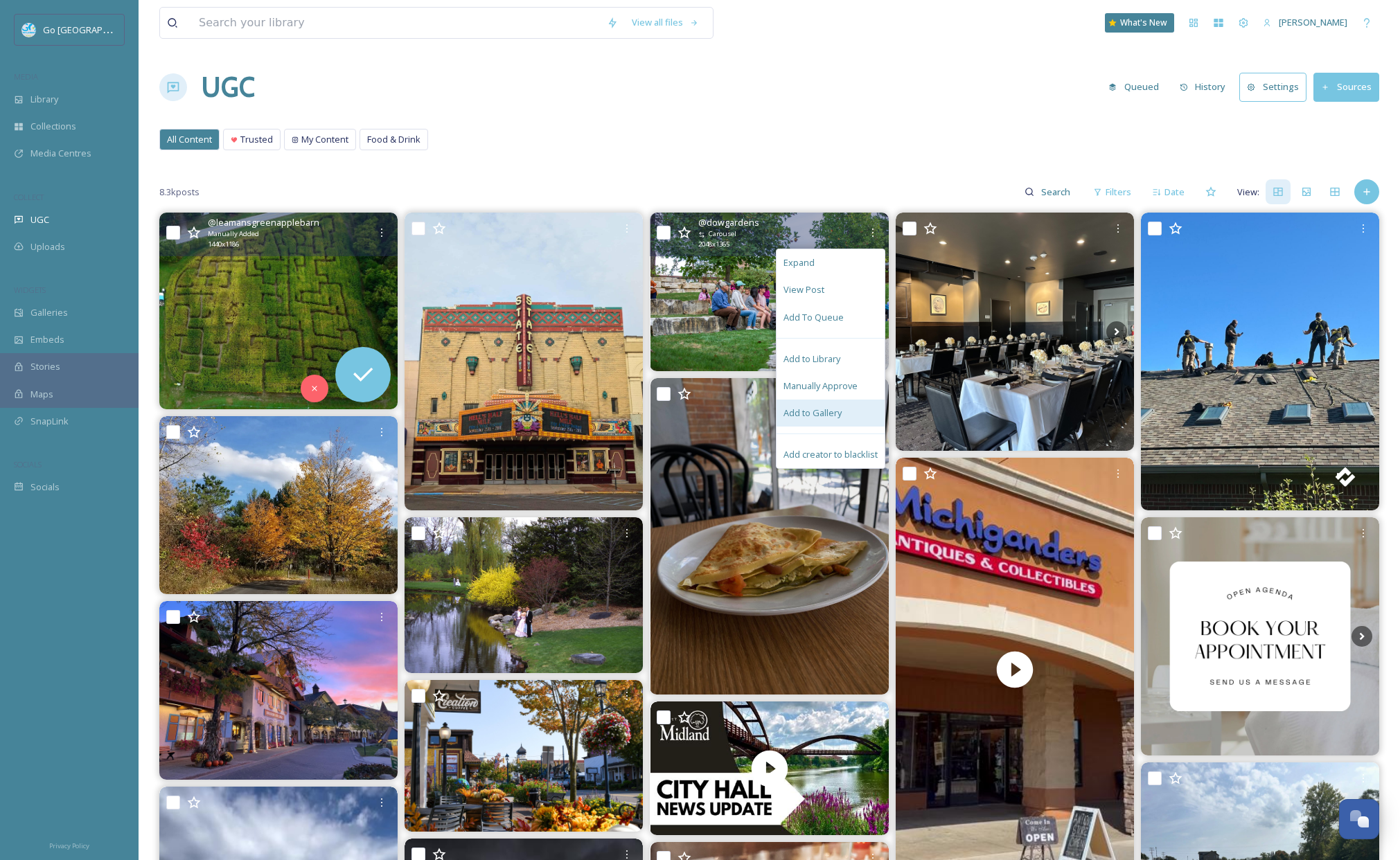
click at [840, 418] on span "Add to Gallery" at bounding box center [812, 414] width 58 height 13
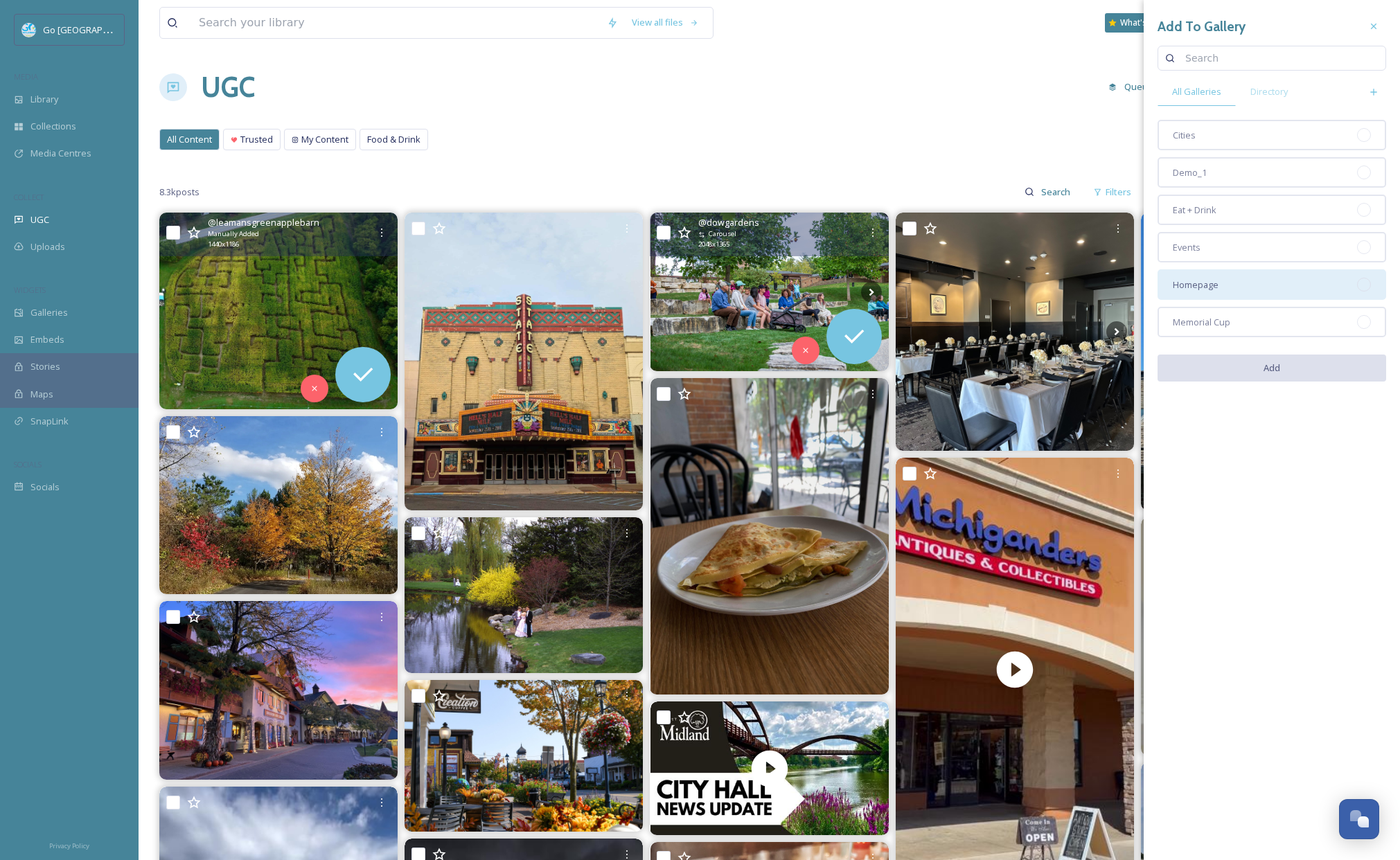
click at [1221, 282] on div "Homepage" at bounding box center [1271, 284] width 229 height 31
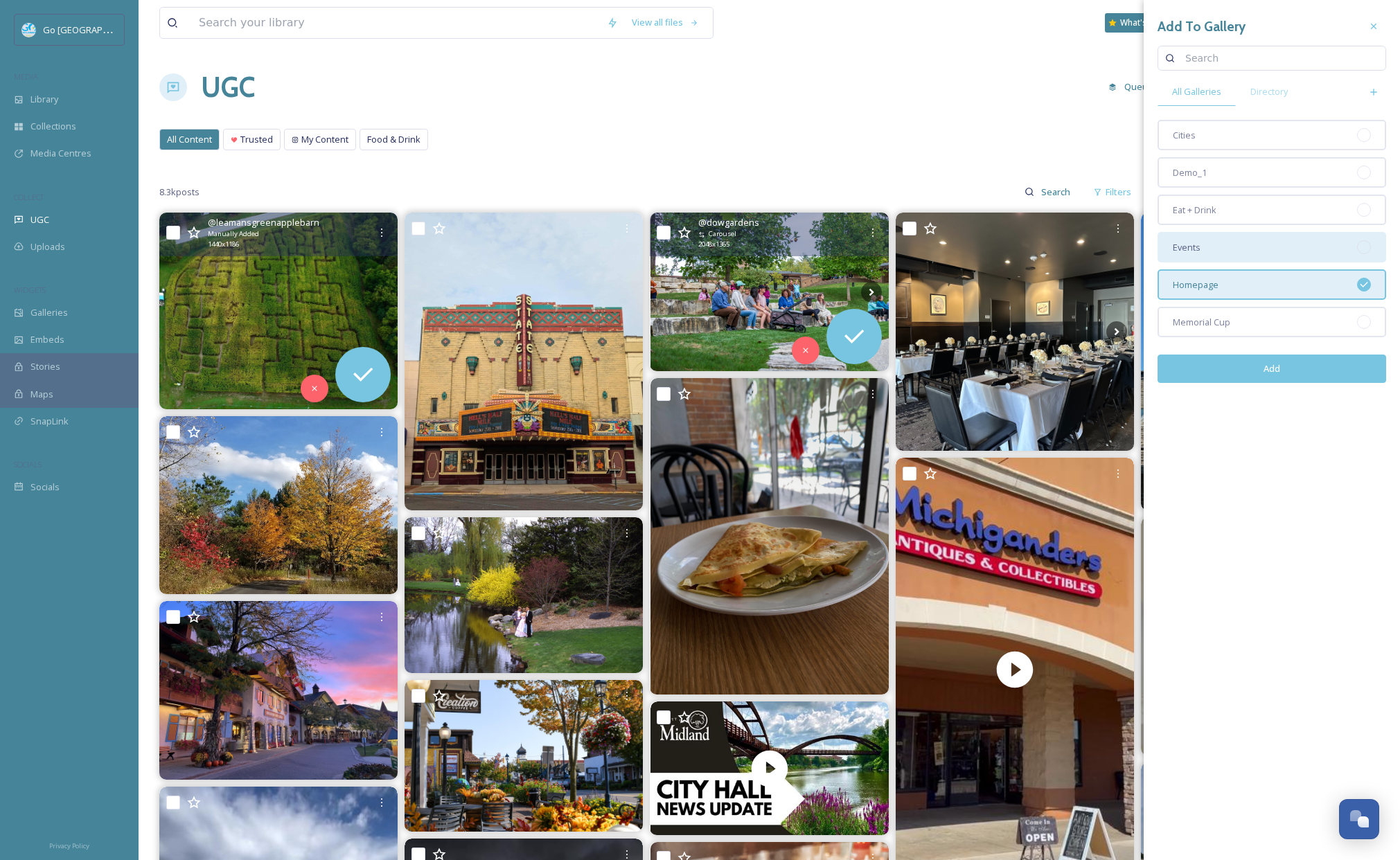
click at [1208, 246] on div "Events" at bounding box center [1271, 247] width 229 height 31
click at [1266, 364] on button "Add" at bounding box center [1271, 369] width 229 height 29
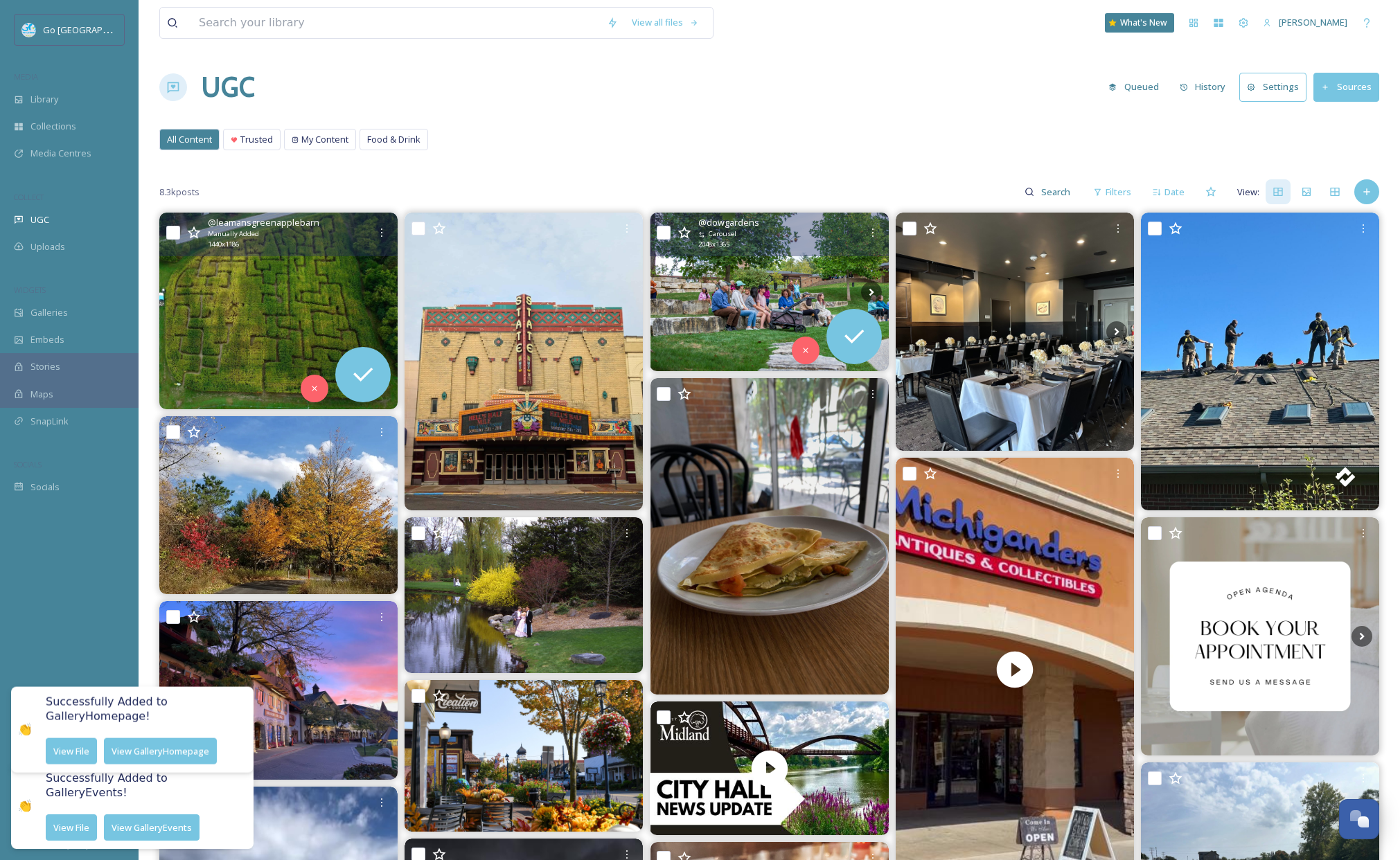
click at [980, 102] on div "UGC Queued History Settings Sources" at bounding box center [769, 86] width 1220 height 41
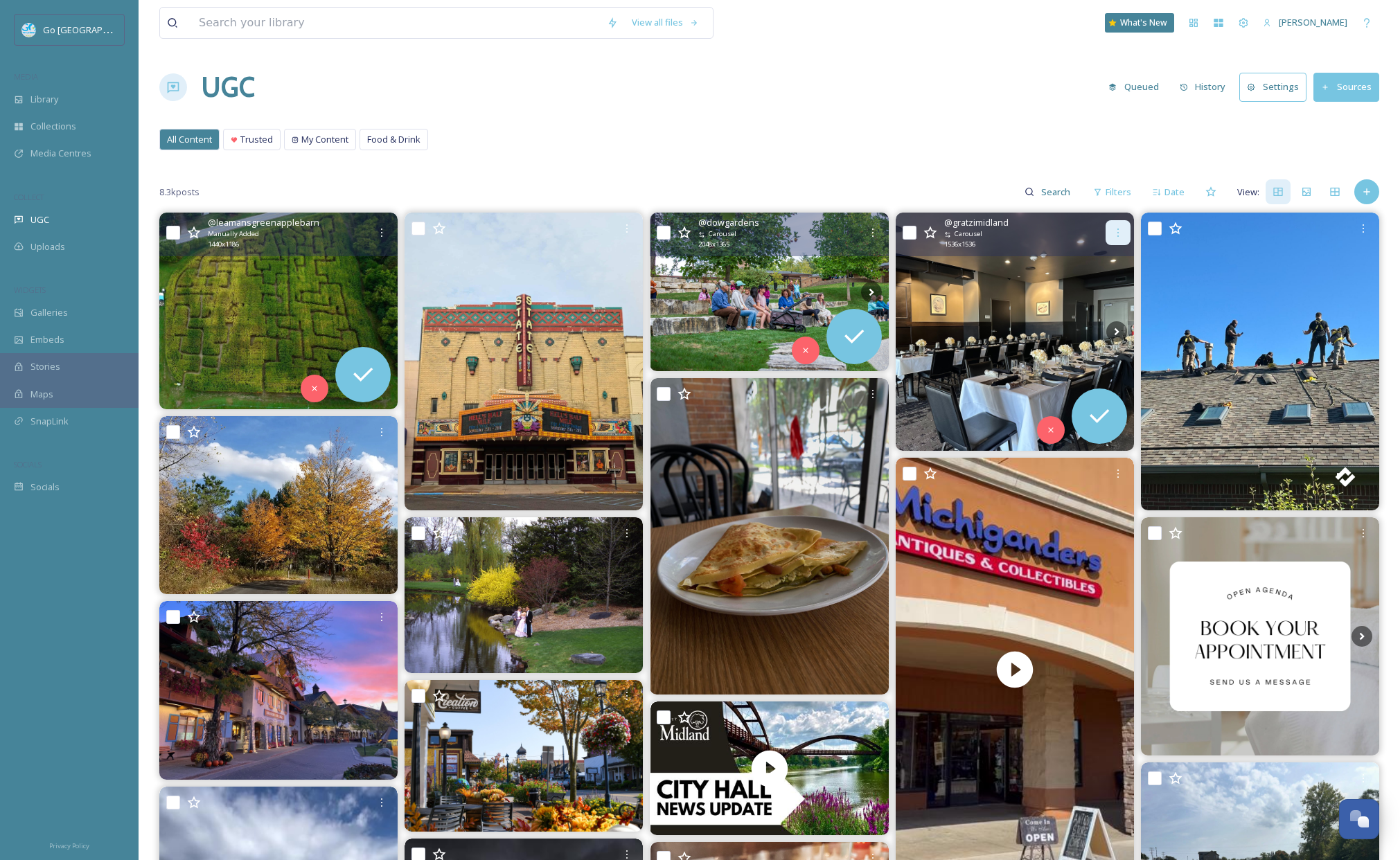
click at [1119, 229] on icon at bounding box center [1118, 233] width 11 height 11
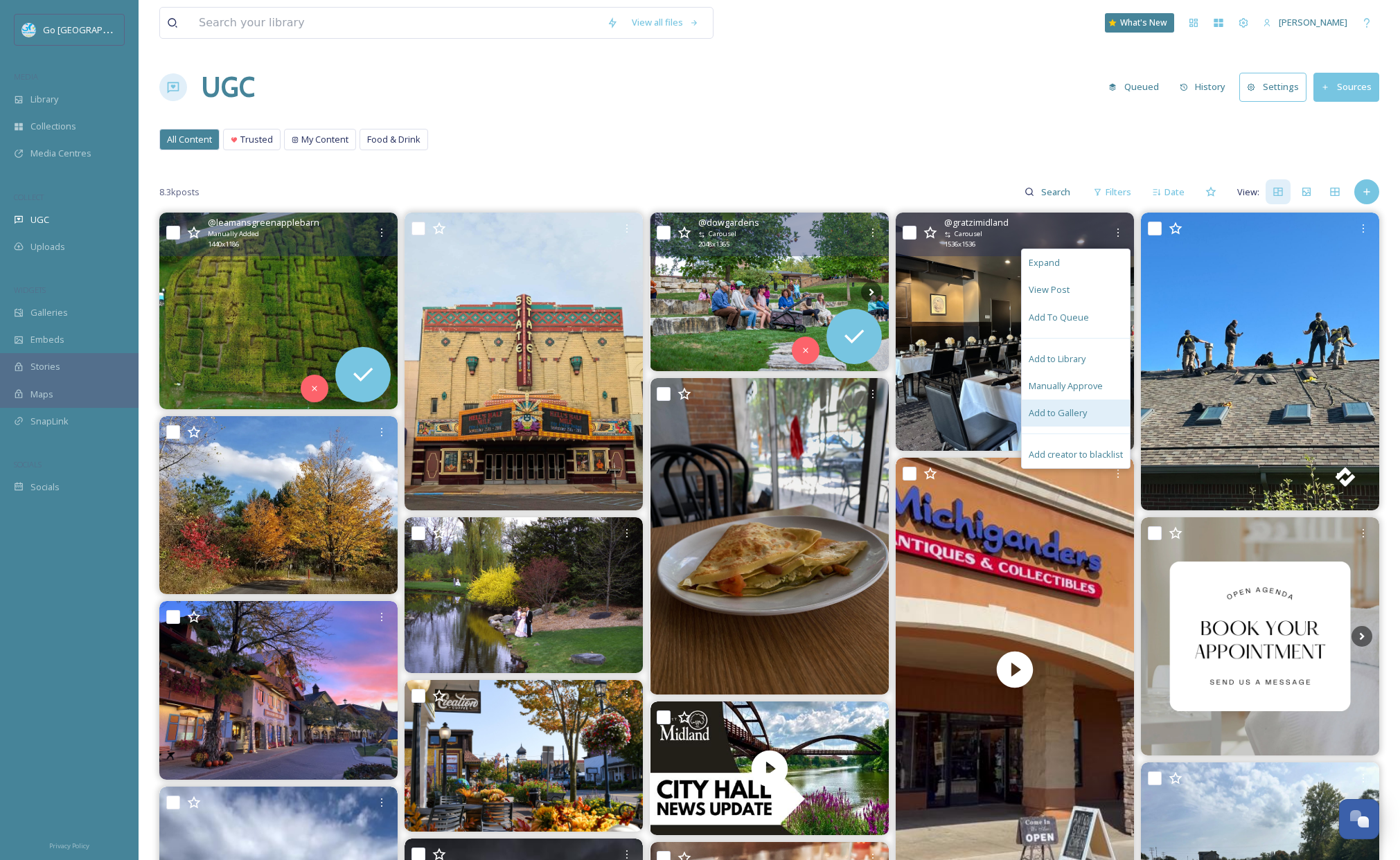
click at [1096, 410] on div "Add to Gallery" at bounding box center [1075, 413] width 108 height 27
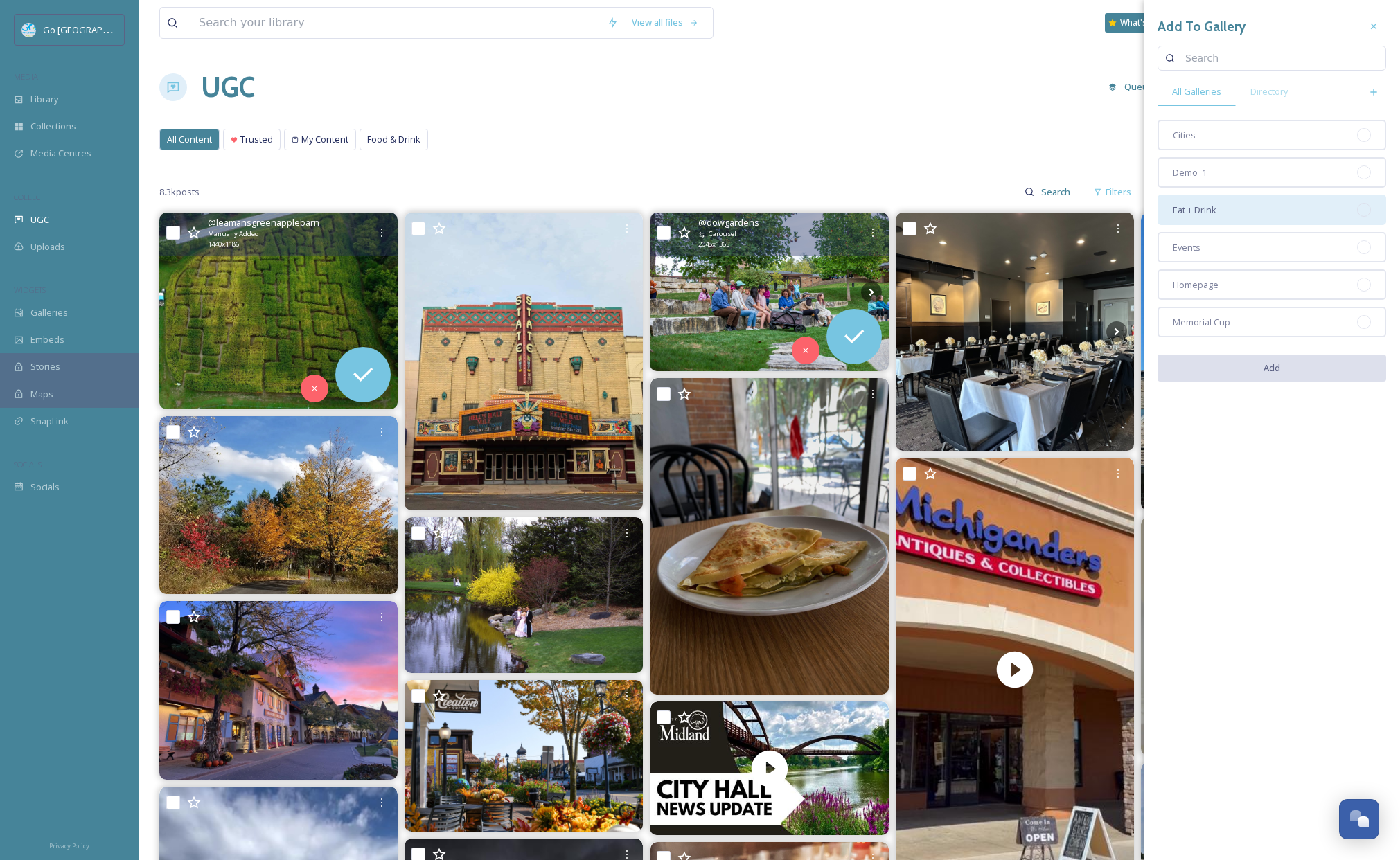
click at [1212, 214] on span "Eat + Drink" at bounding box center [1194, 211] width 44 height 13
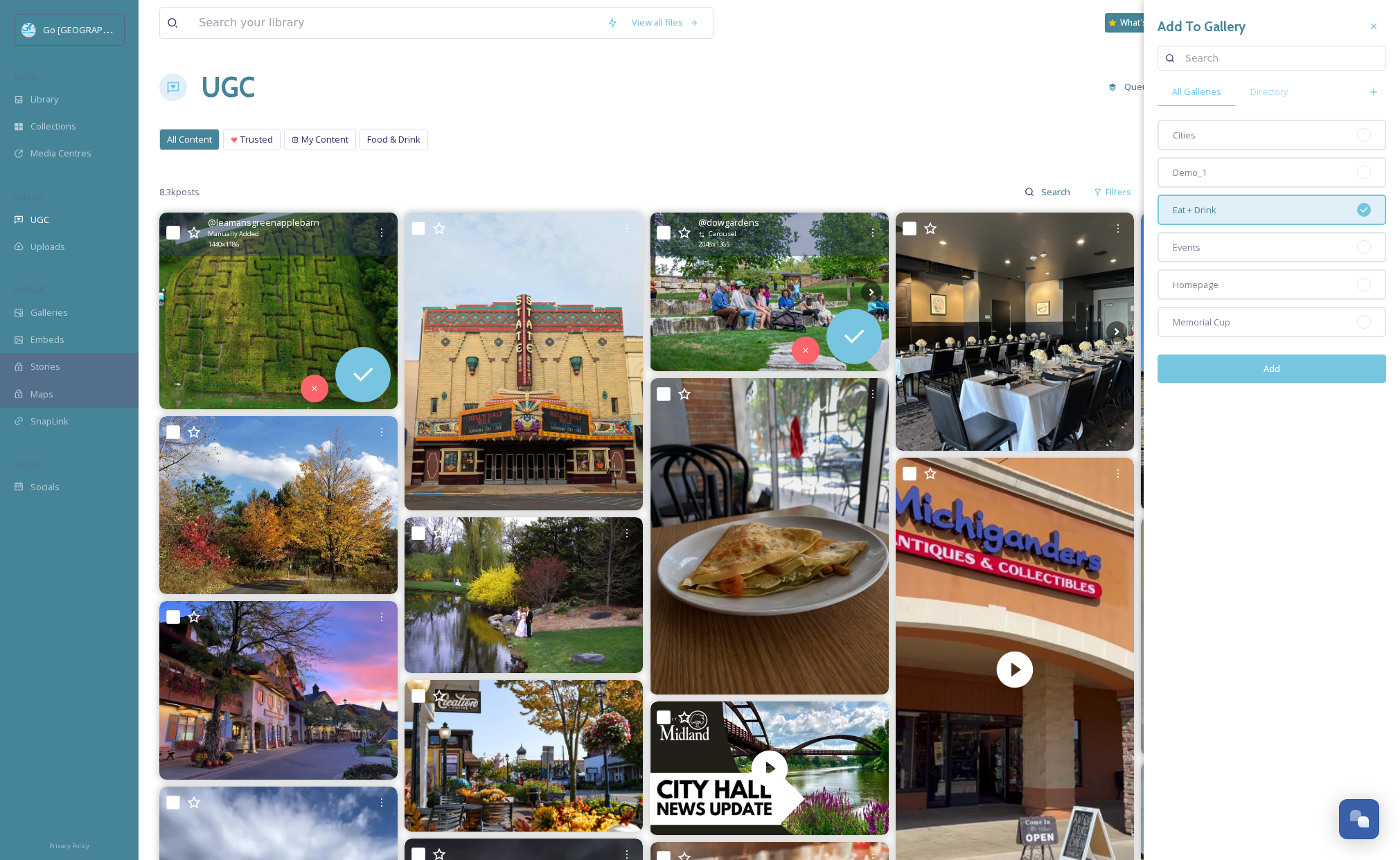
click at [1268, 369] on button "Add" at bounding box center [1271, 369] width 229 height 29
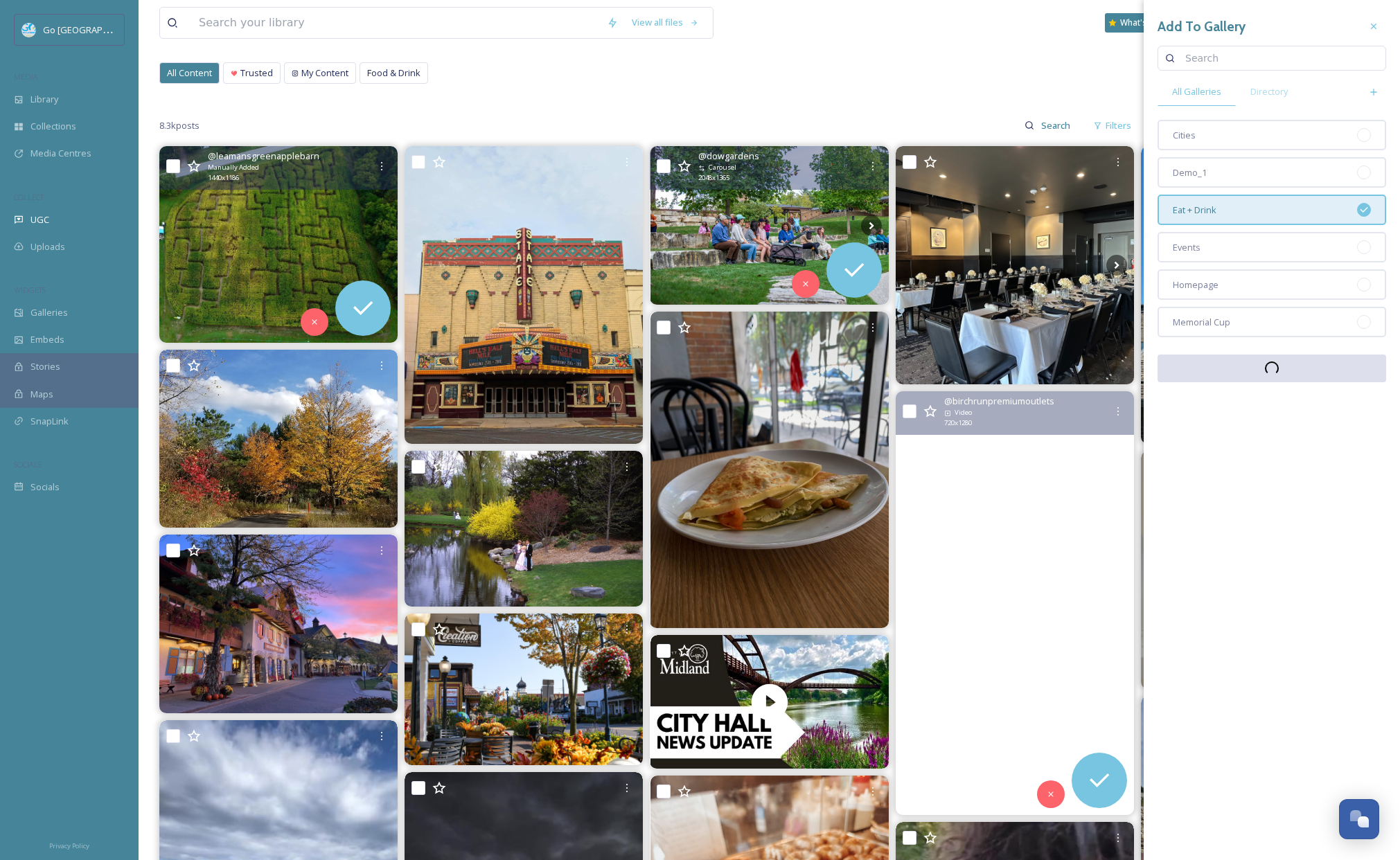
scroll to position [265, 0]
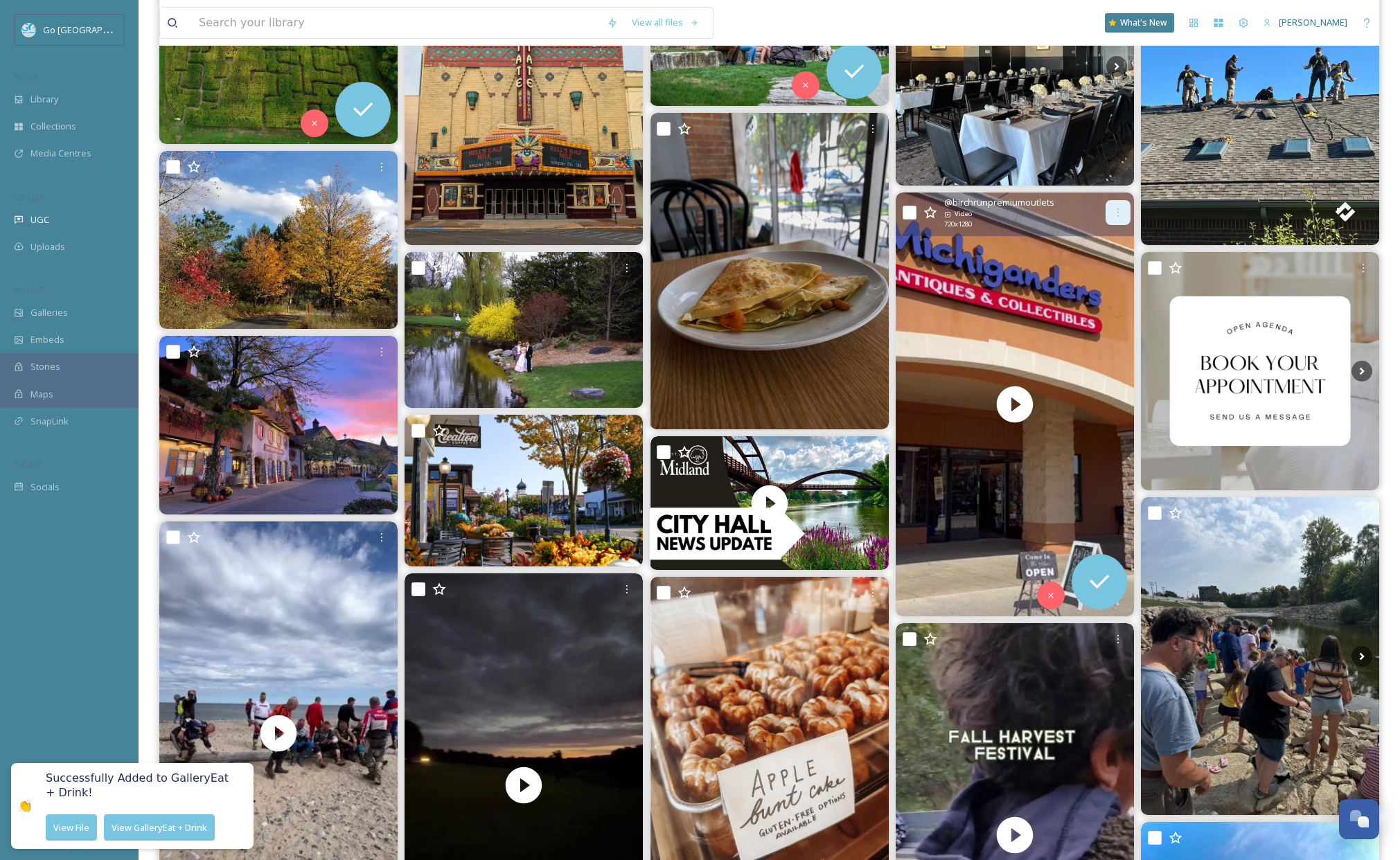
click at [1118, 210] on icon at bounding box center [1118, 213] width 11 height 11
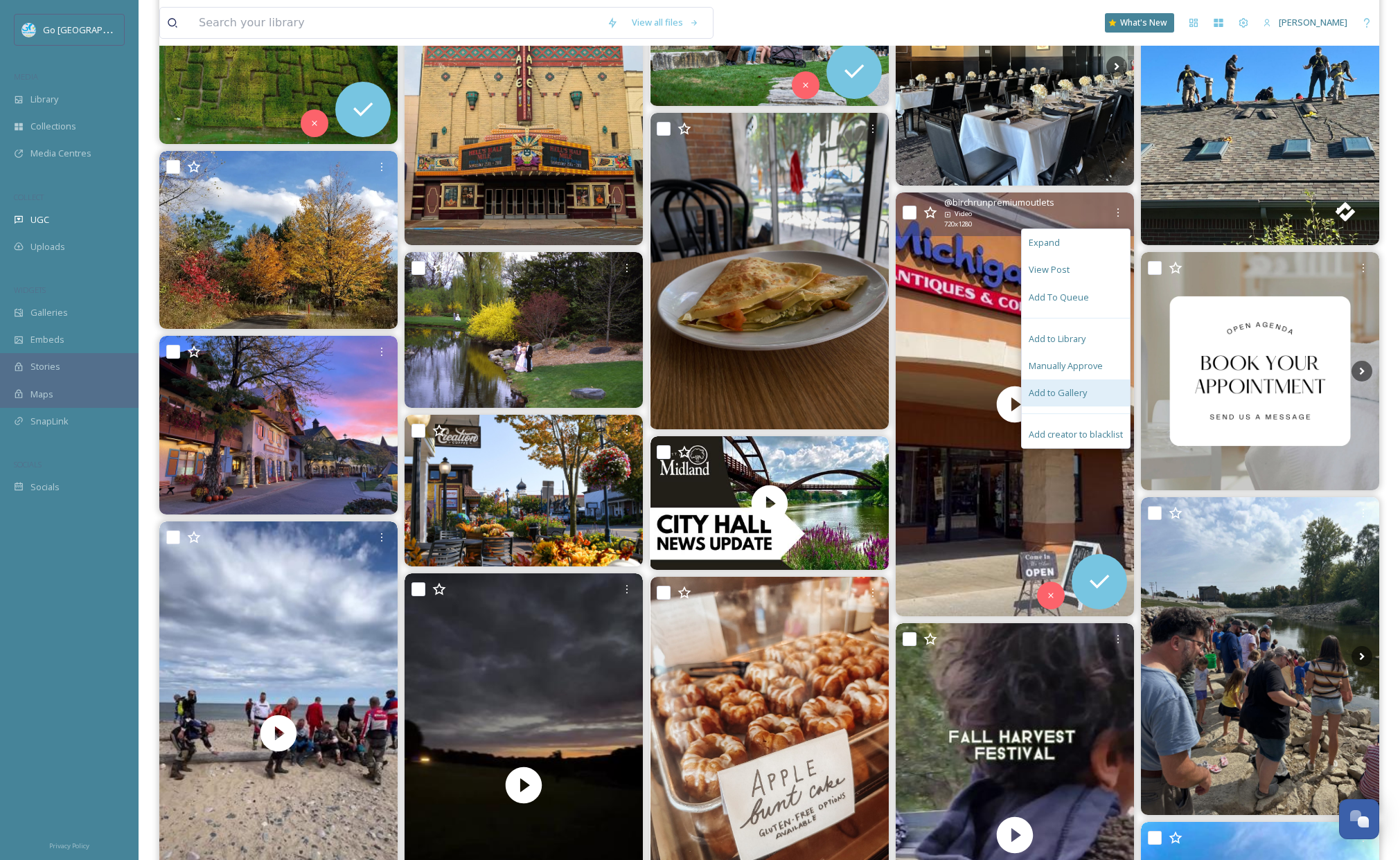
click at [1073, 387] on span "Add to Gallery" at bounding box center [1057, 394] width 58 height 13
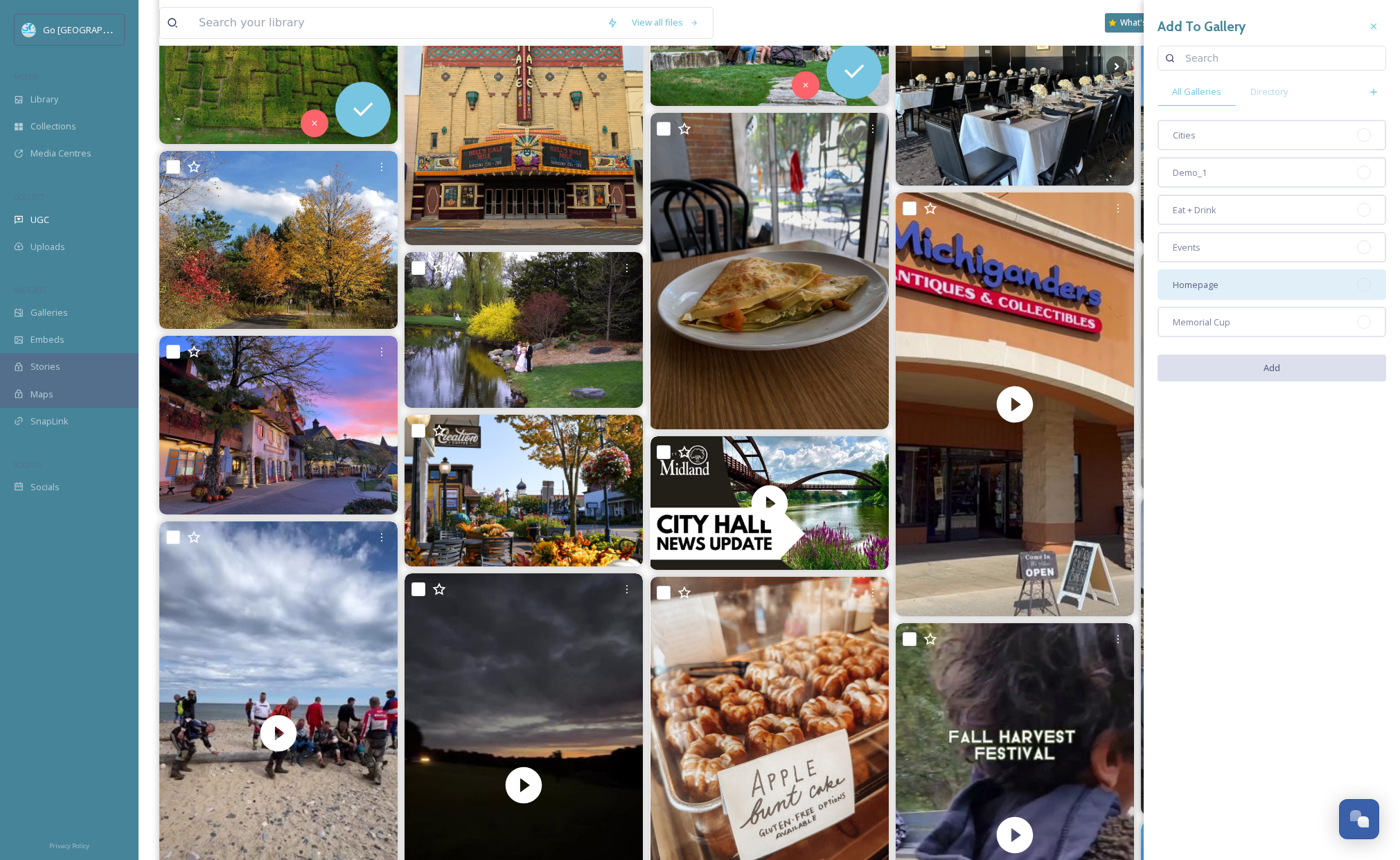
click at [1232, 283] on div "Homepage" at bounding box center [1271, 284] width 229 height 31
click at [1273, 371] on button "Add" at bounding box center [1271, 369] width 229 height 29
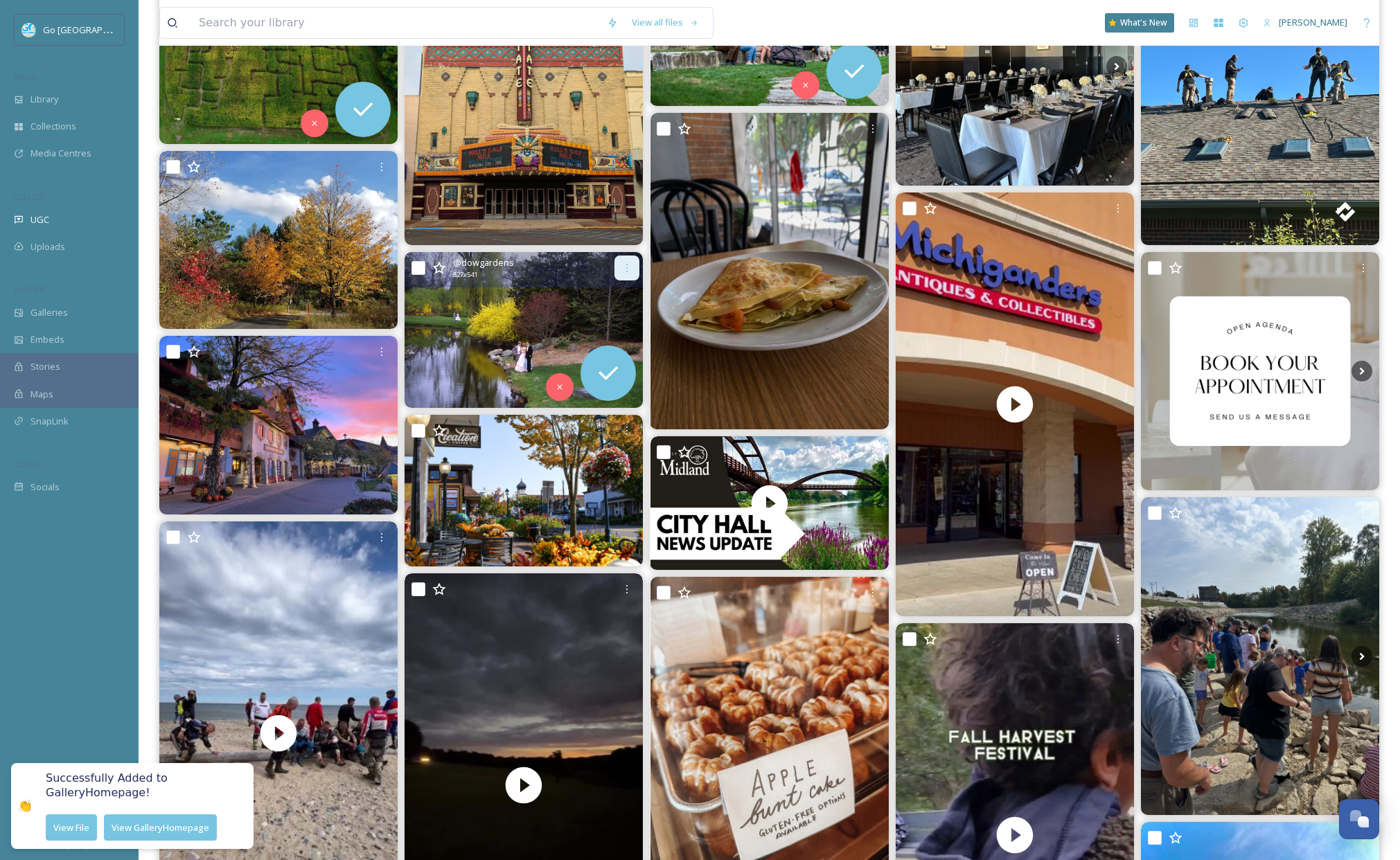
click at [624, 269] on icon at bounding box center [627, 268] width 11 height 11
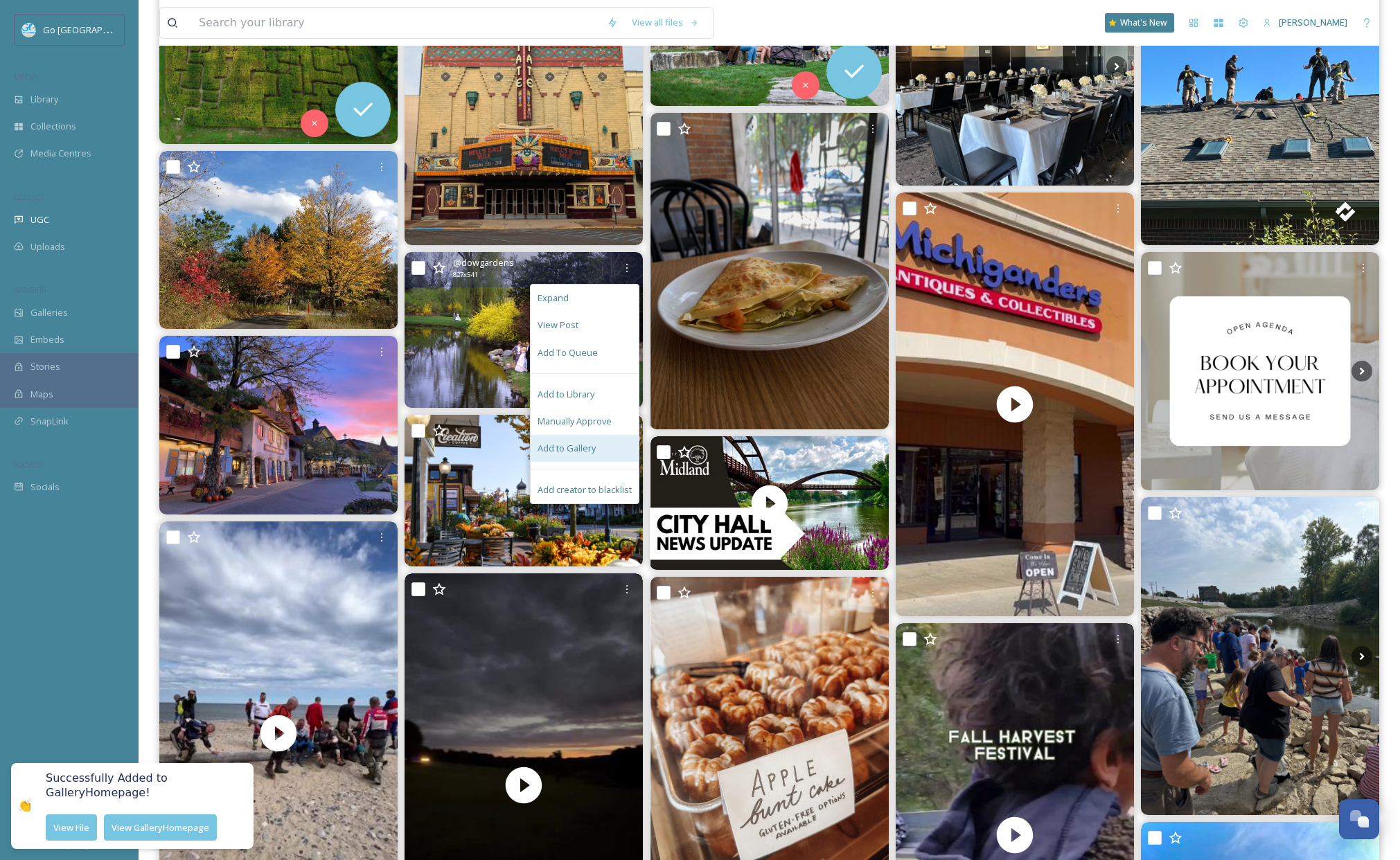
click at [569, 449] on span "Add to Gallery" at bounding box center [566, 448] width 58 height 13
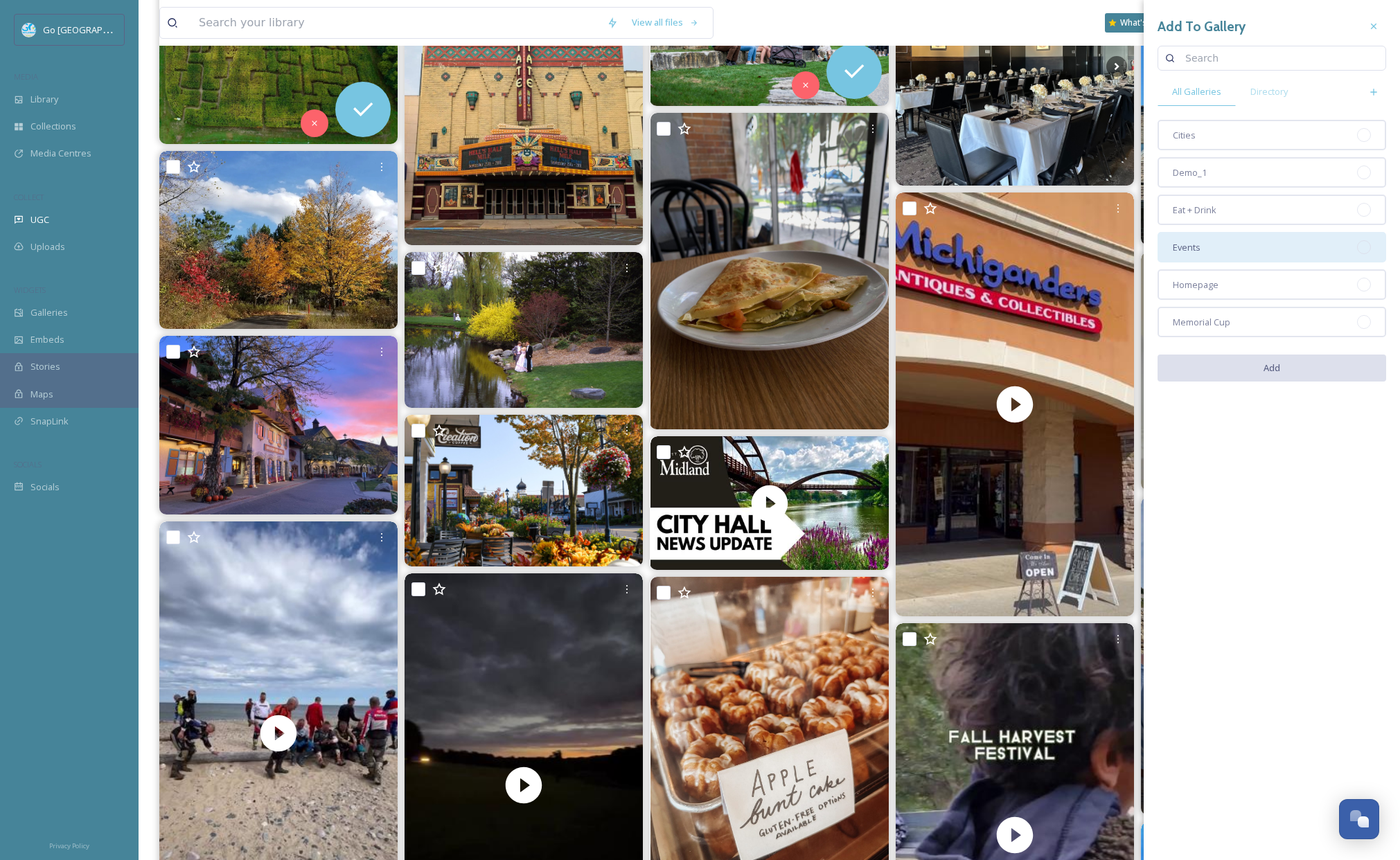
click at [1226, 291] on div "Homepage" at bounding box center [1271, 284] width 229 height 31
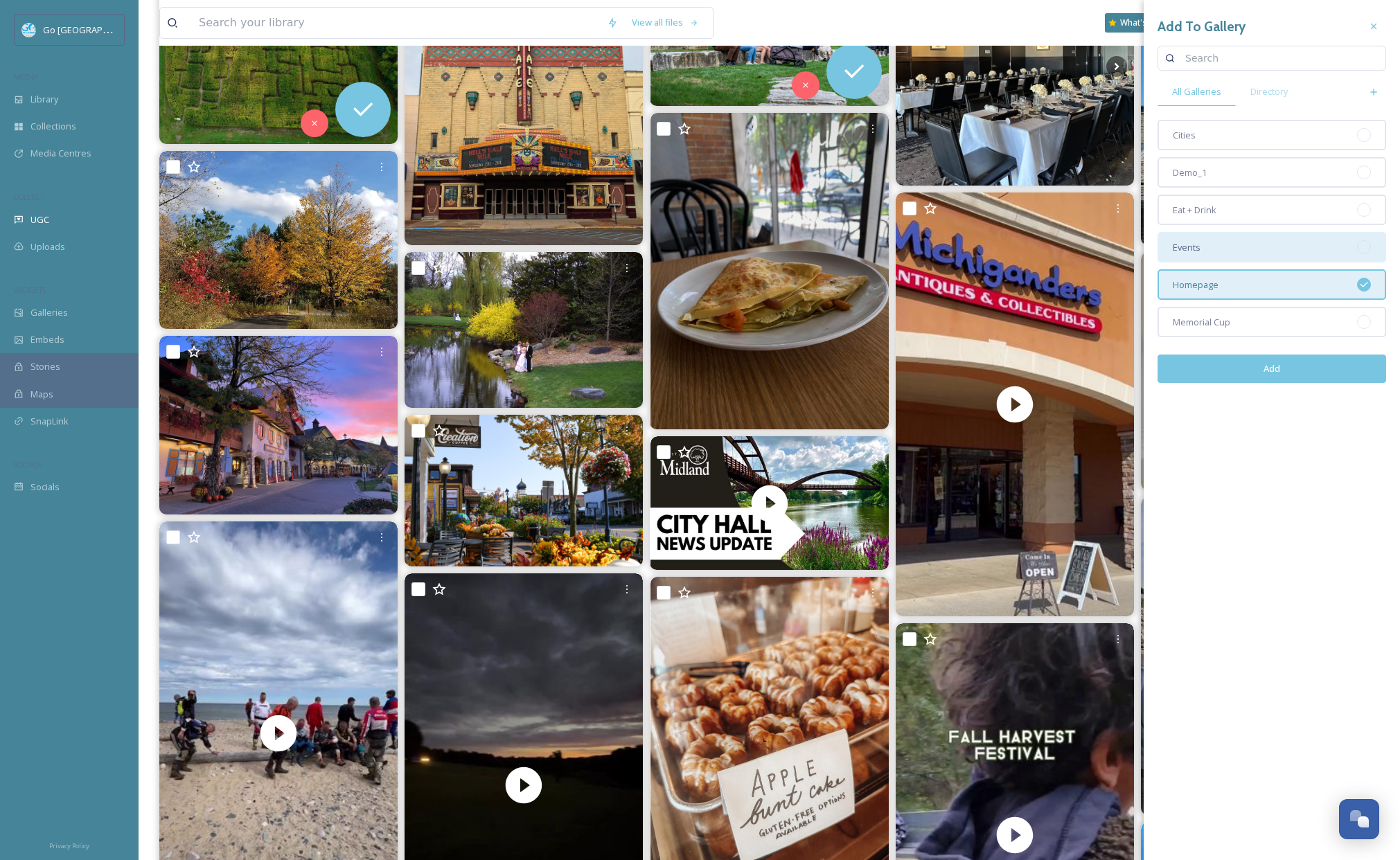
click at [1222, 242] on div "Events" at bounding box center [1271, 247] width 229 height 31
click at [1276, 369] on button "Add" at bounding box center [1271, 369] width 229 height 29
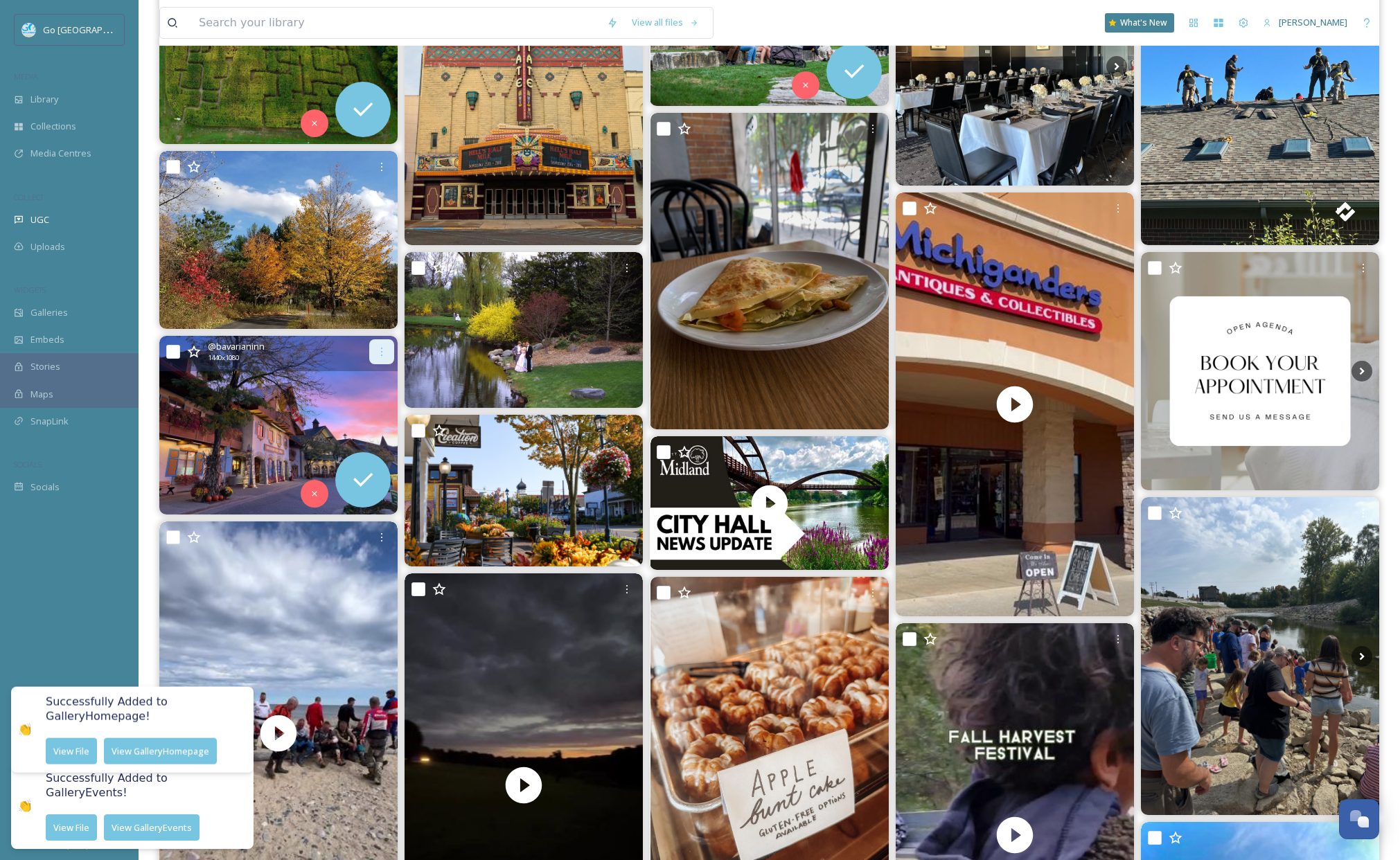
click at [384, 351] on icon at bounding box center [382, 352] width 11 height 11
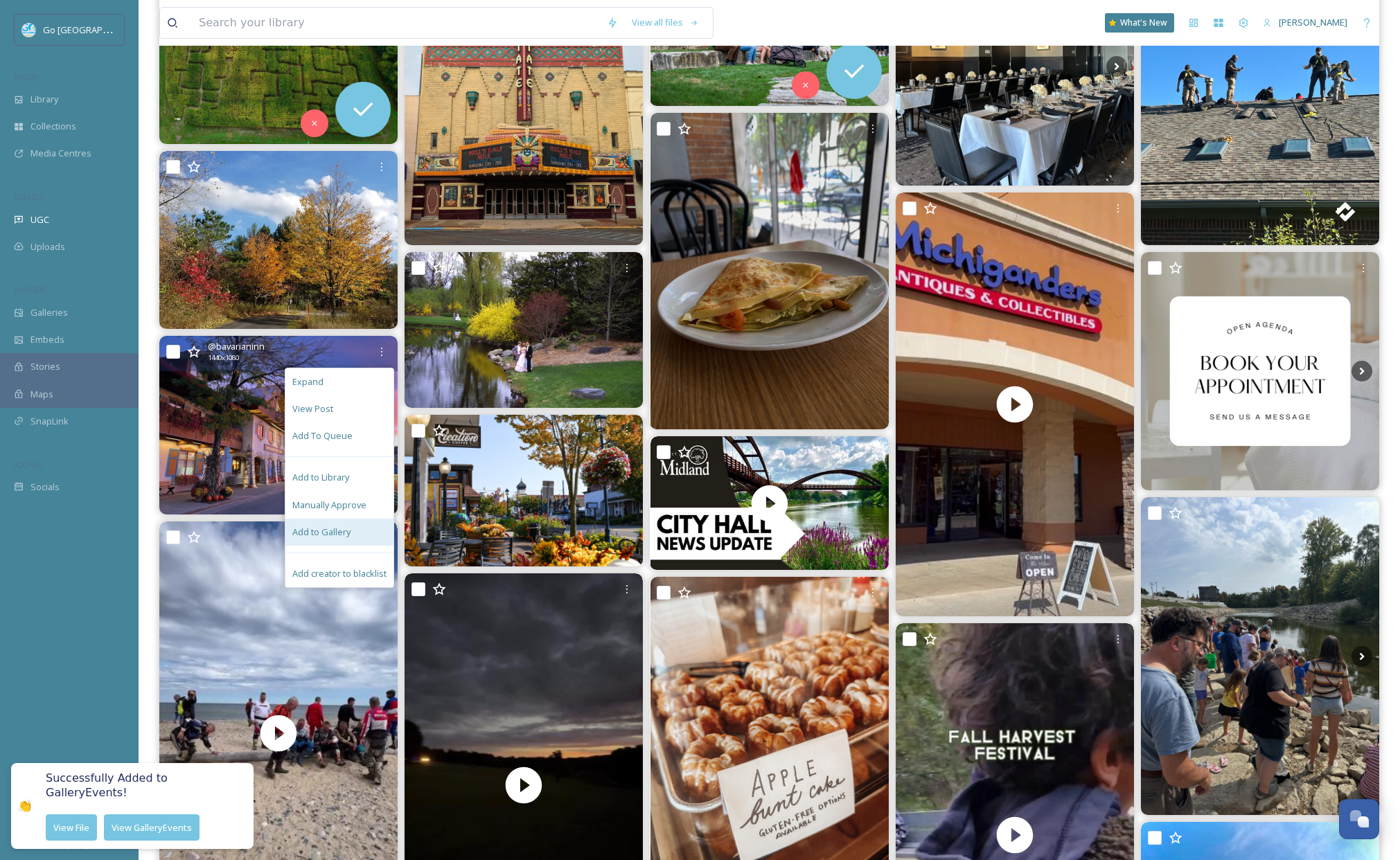
click at [334, 530] on span "Add to Gallery" at bounding box center [321, 532] width 58 height 13
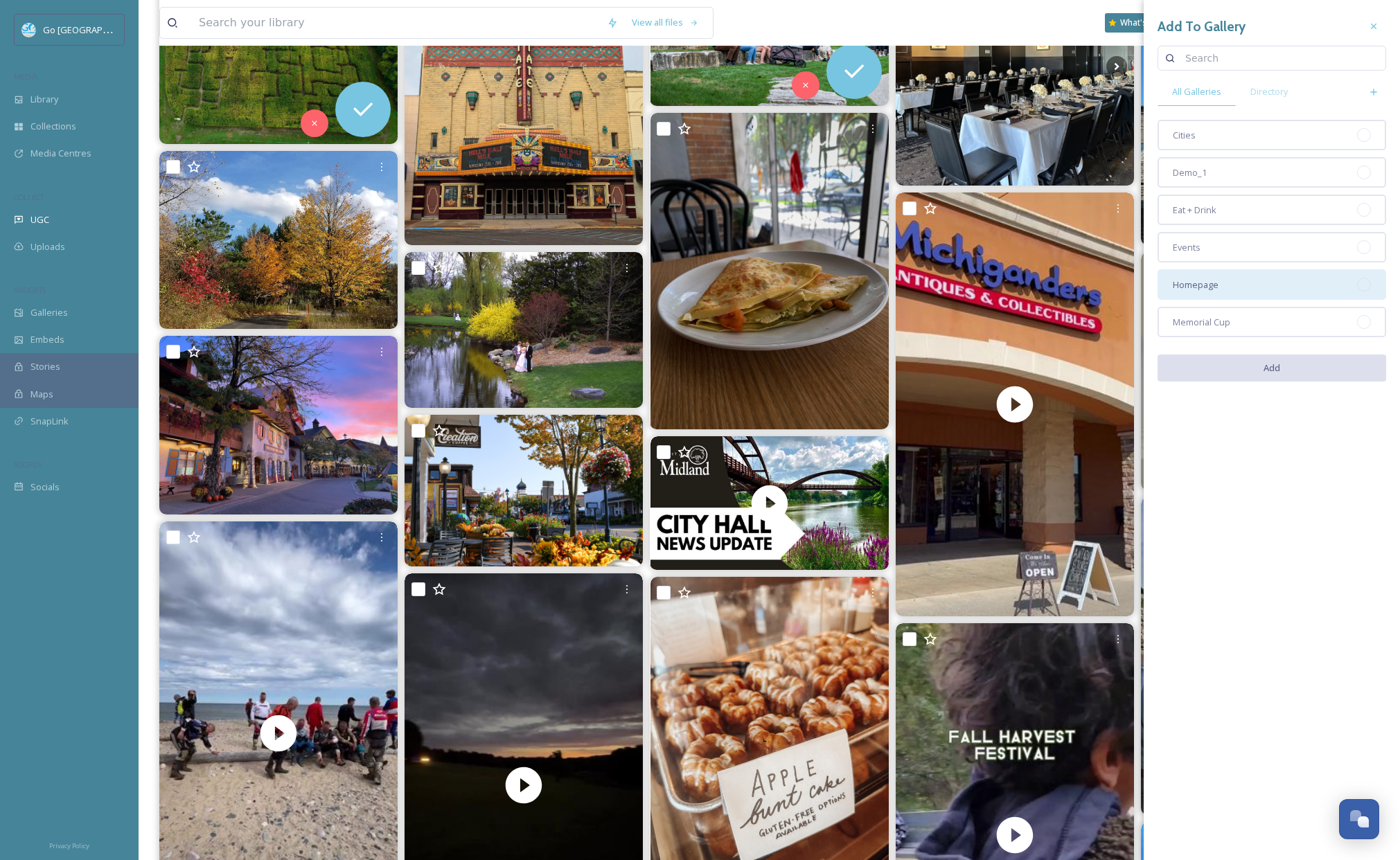
click at [1219, 291] on div "Homepage" at bounding box center [1271, 284] width 229 height 31
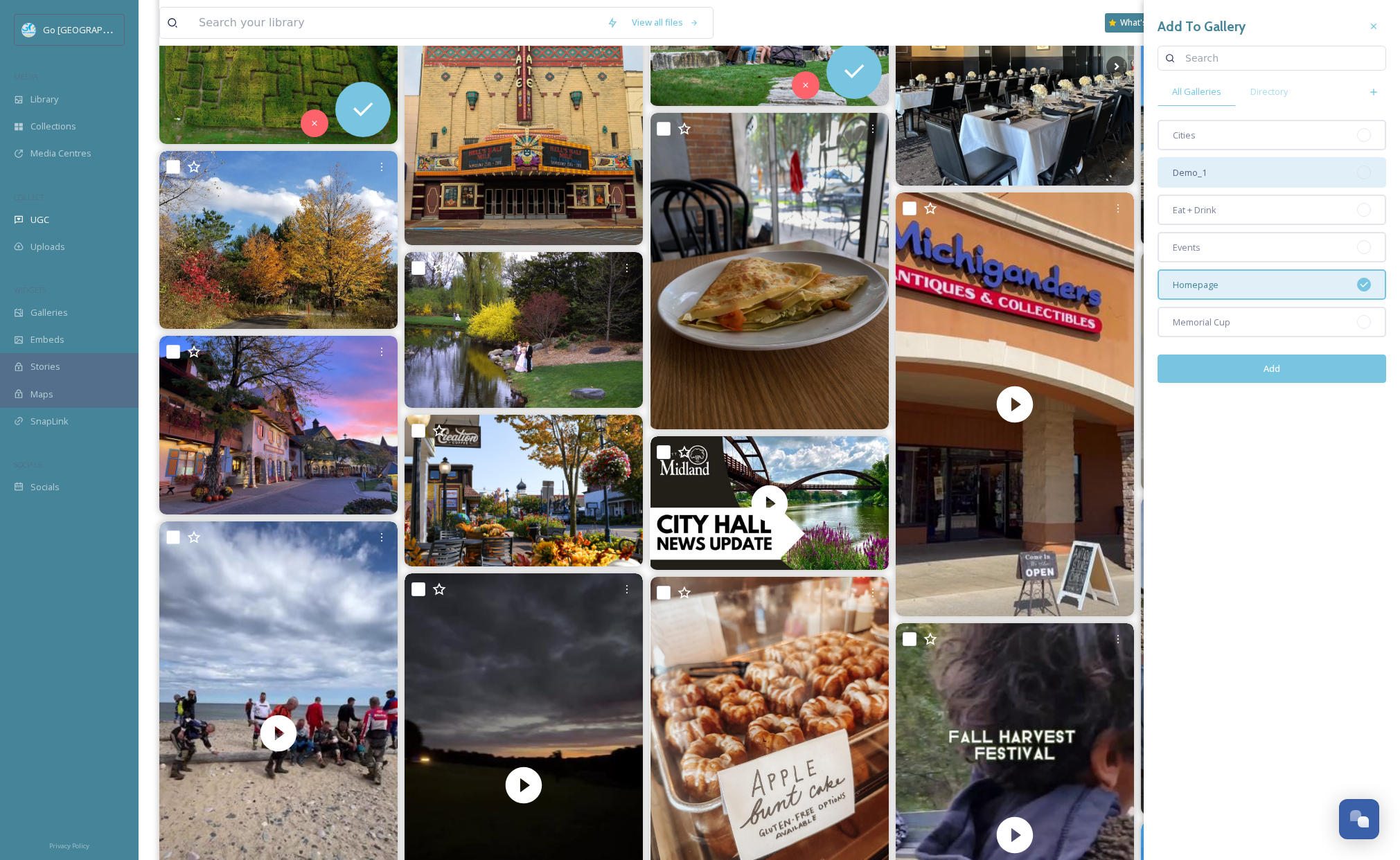
click at [1209, 131] on div "Cities" at bounding box center [1271, 135] width 229 height 31
click at [1272, 372] on button "Add" at bounding box center [1271, 369] width 229 height 29
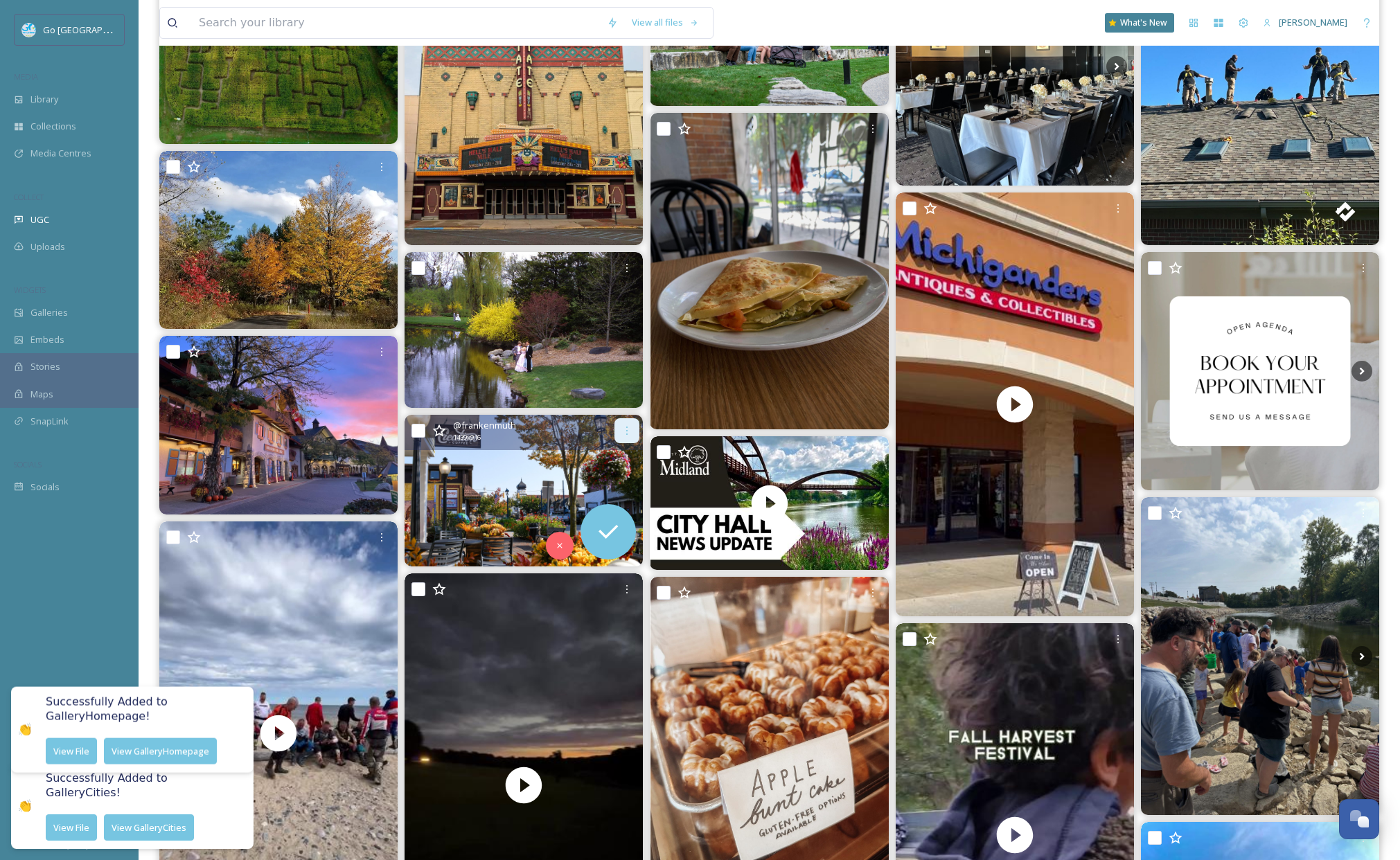
click at [626, 426] on icon at bounding box center [626, 430] width 1 height 9
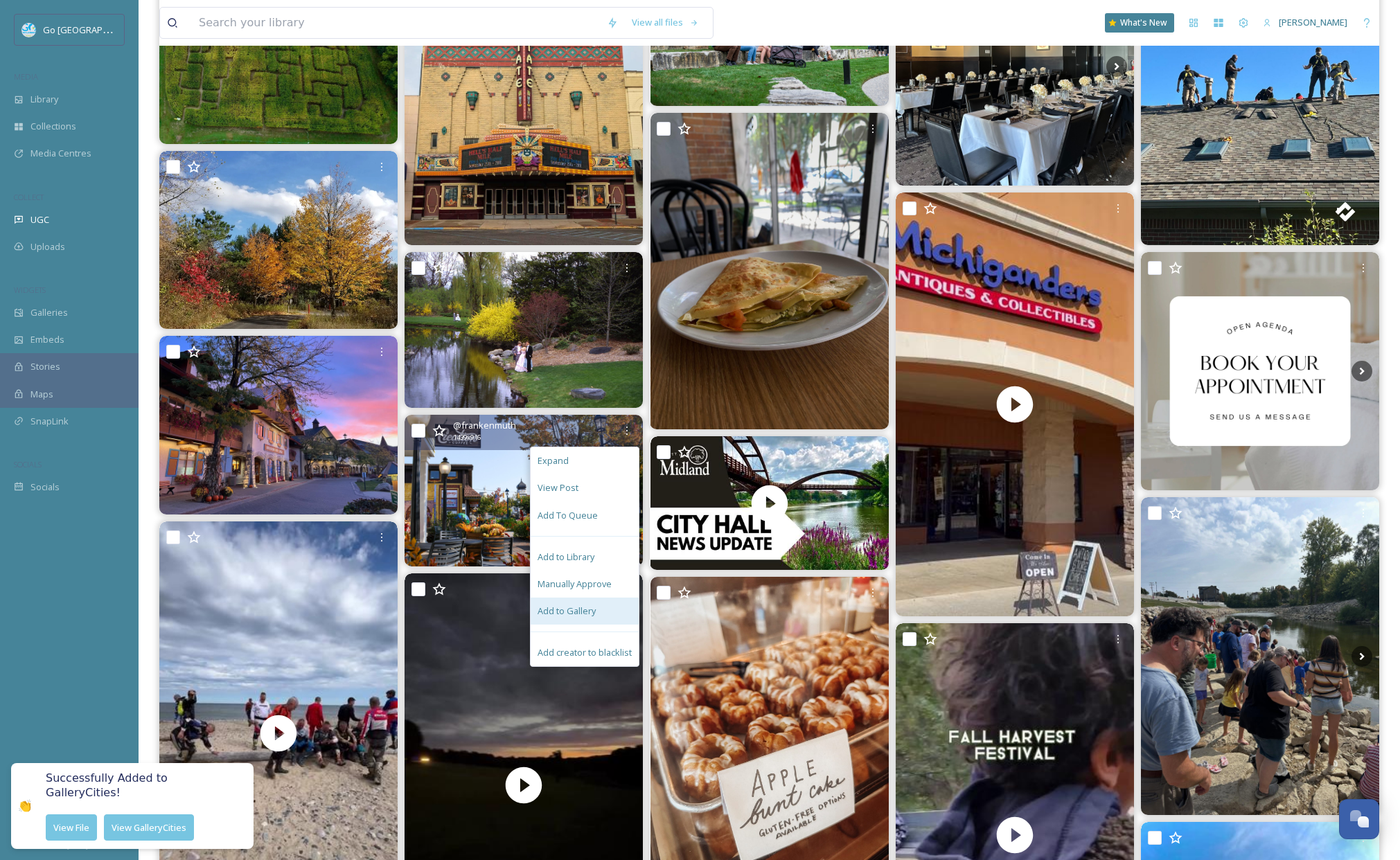
click at [599, 608] on div "Add to Gallery" at bounding box center [584, 611] width 108 height 27
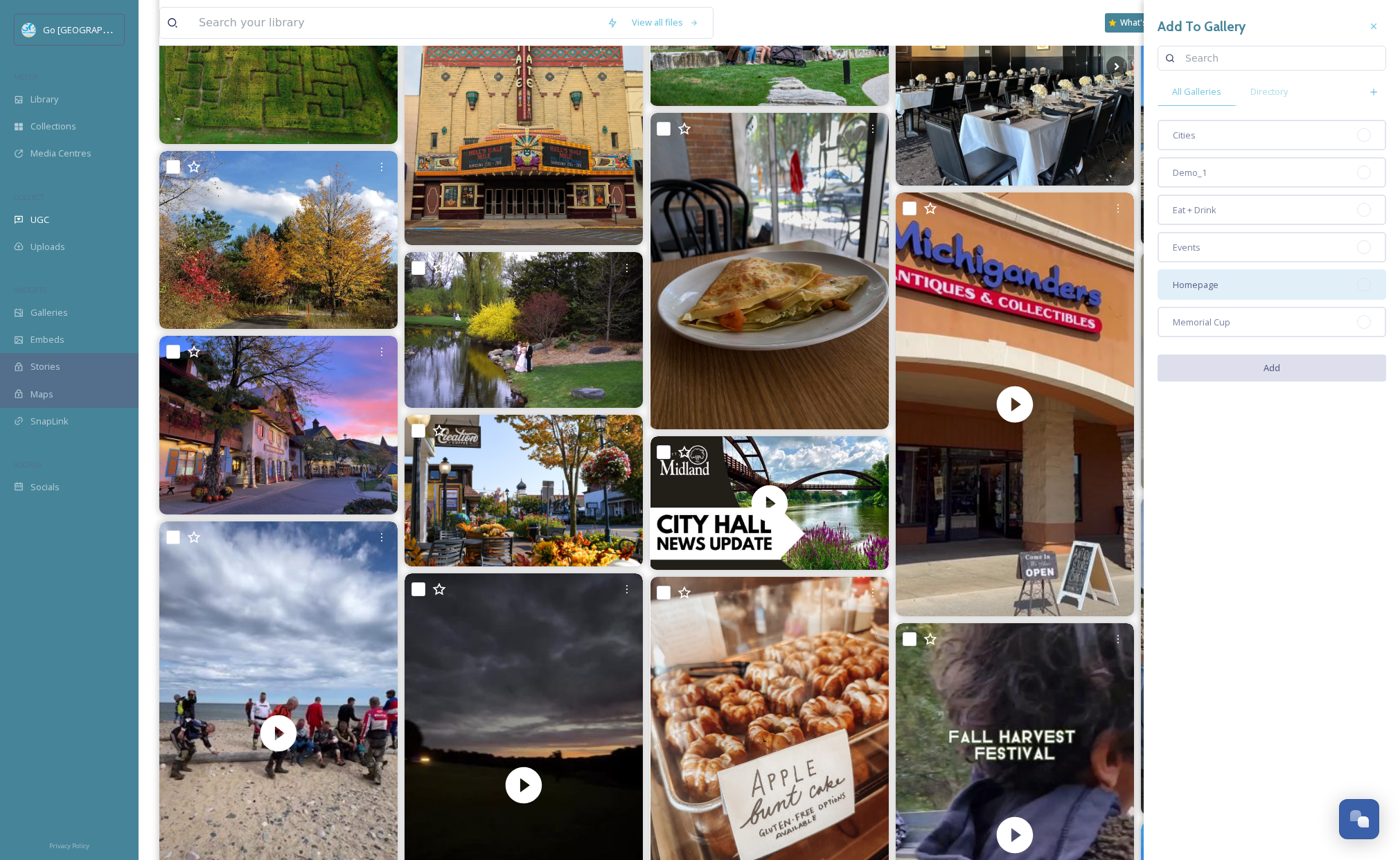
click at [1220, 286] on div "Homepage" at bounding box center [1271, 284] width 229 height 31
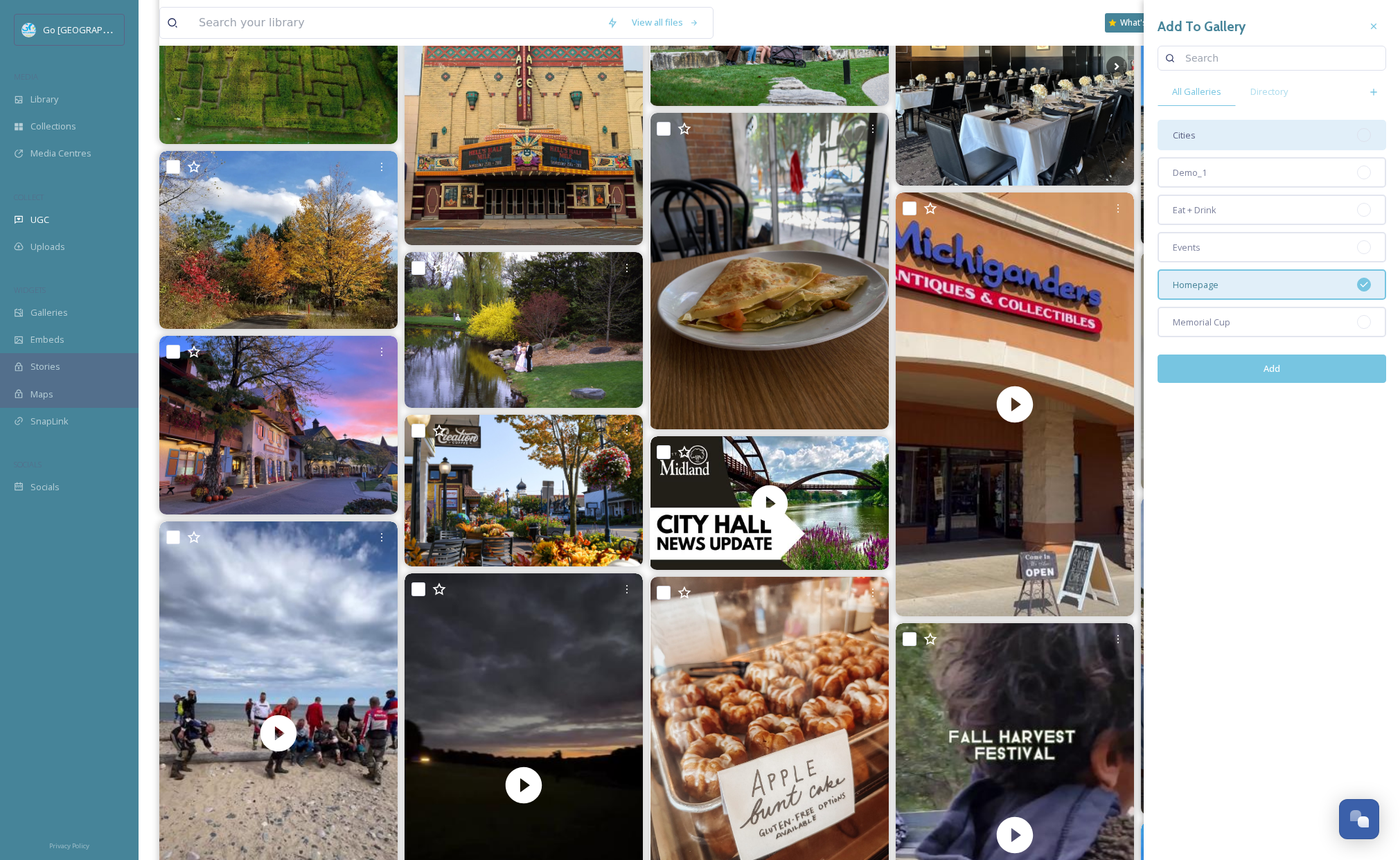
click at [1219, 139] on div "Cities" at bounding box center [1271, 135] width 229 height 31
click at [1298, 381] on button "Add" at bounding box center [1271, 369] width 229 height 29
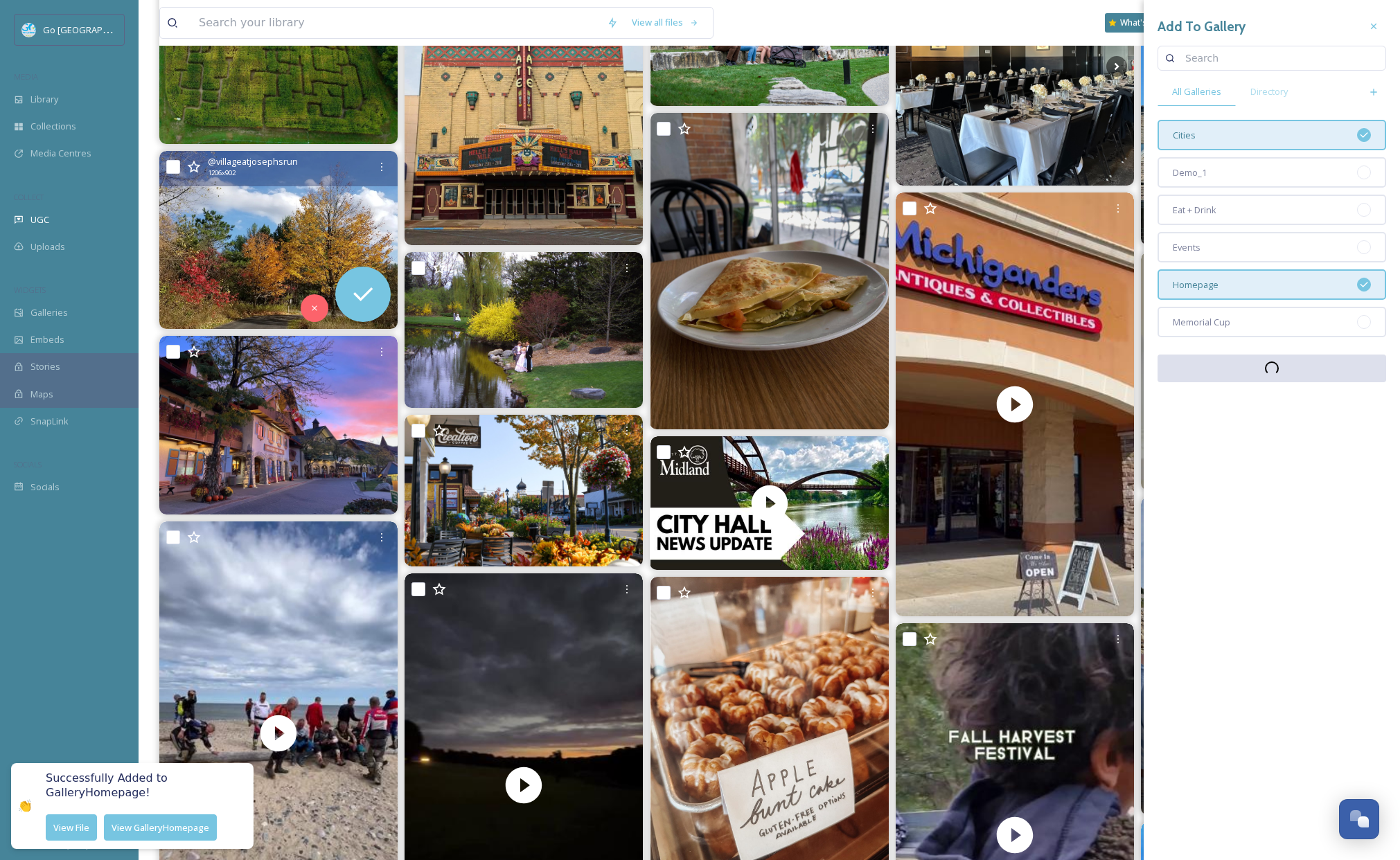
click at [305, 209] on img at bounding box center [278, 240] width 238 height 178
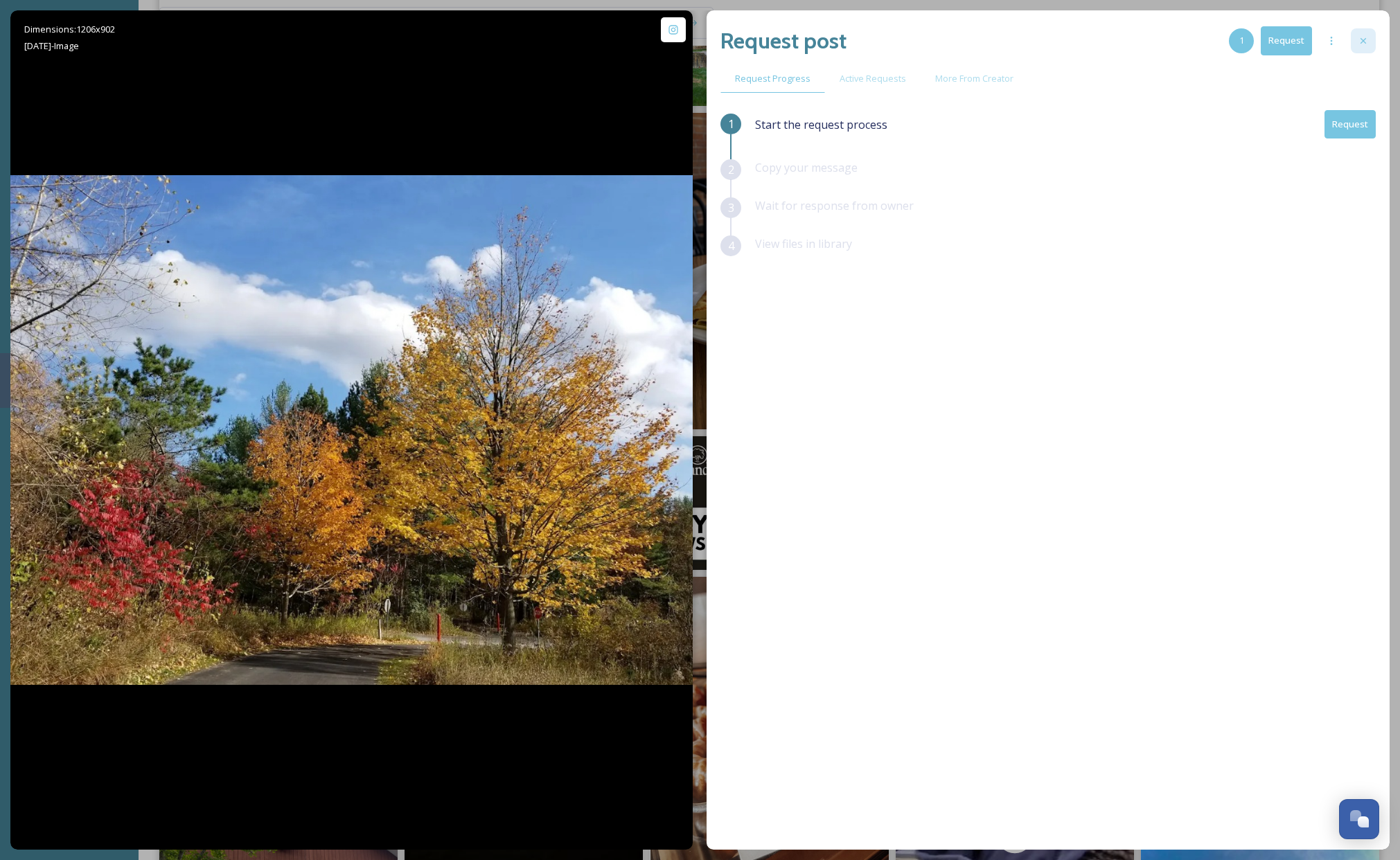
click at [1365, 39] on icon at bounding box center [1363, 41] width 11 height 11
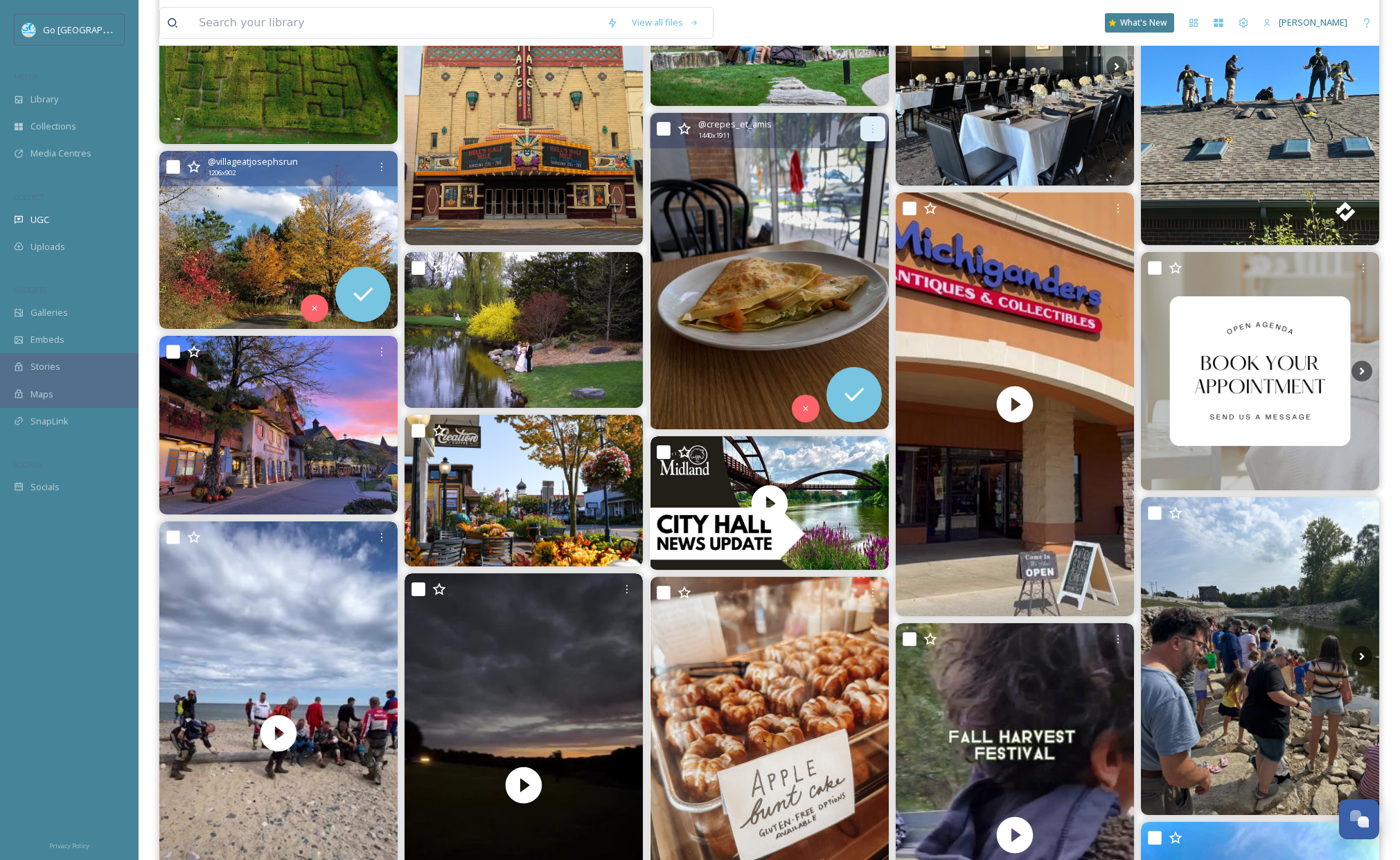
click at [878, 124] on div at bounding box center [872, 128] width 25 height 25
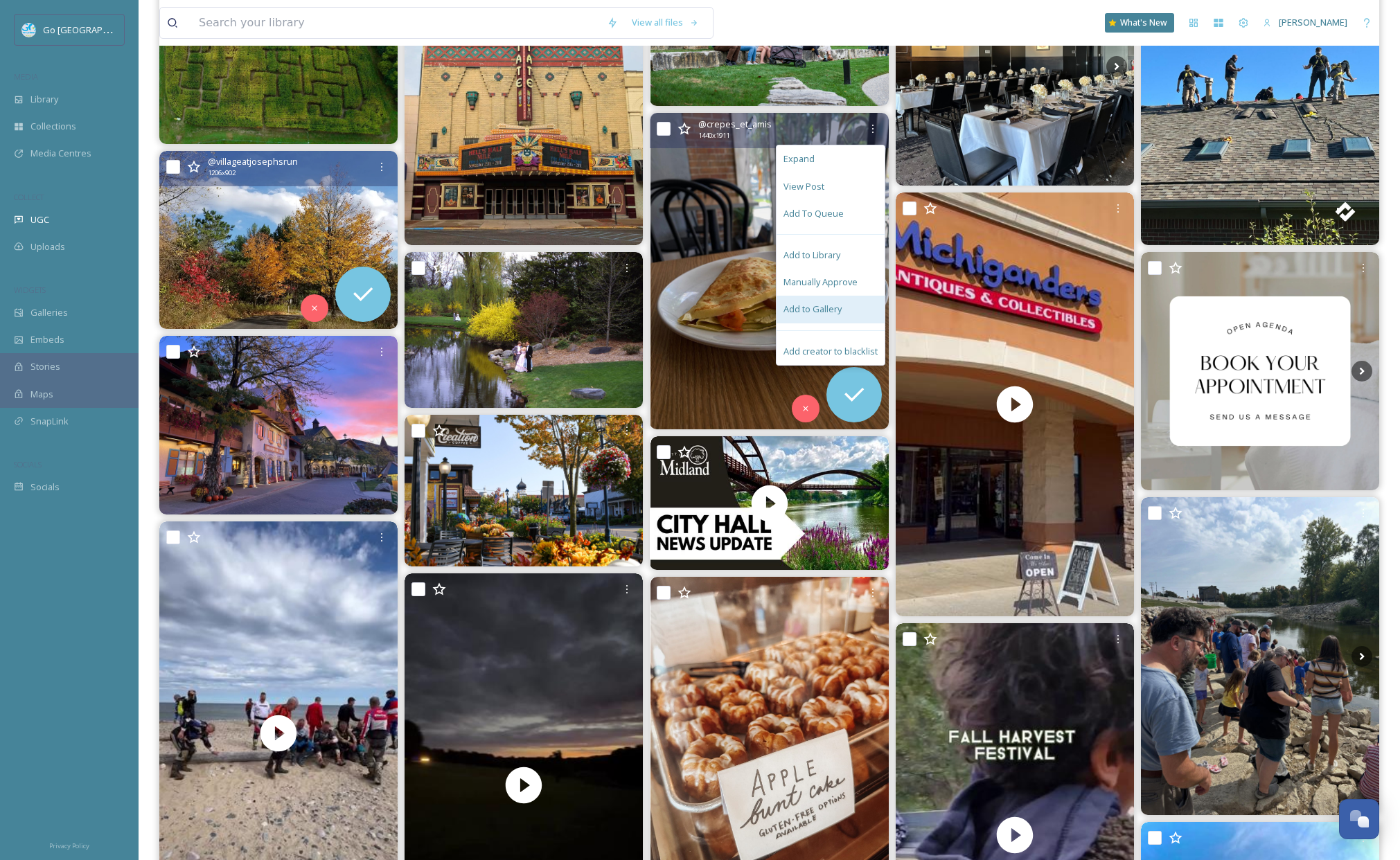
click at [847, 314] on div "Add to Gallery" at bounding box center [830, 309] width 108 height 27
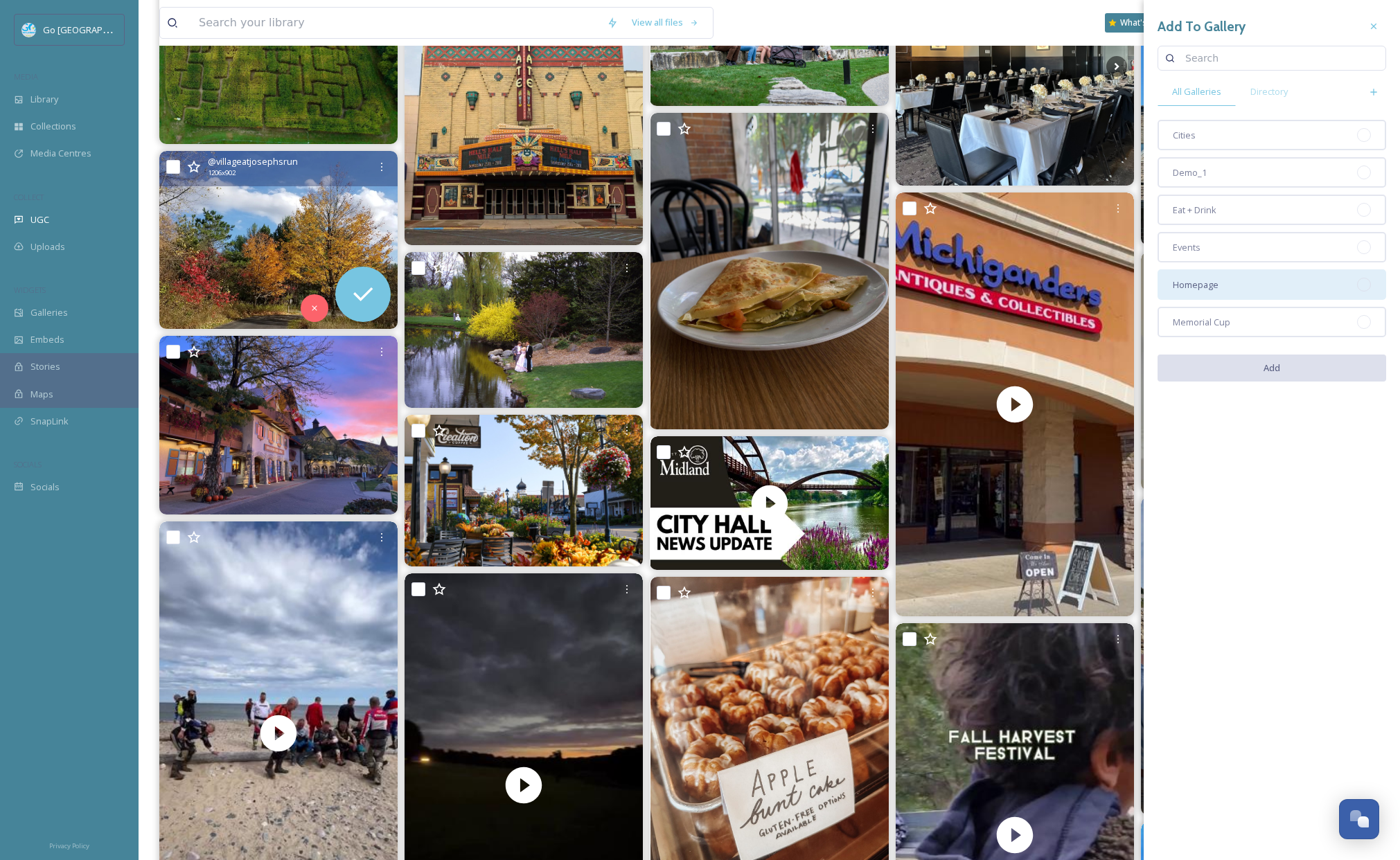
click at [1223, 284] on div "Homepage" at bounding box center [1271, 284] width 229 height 31
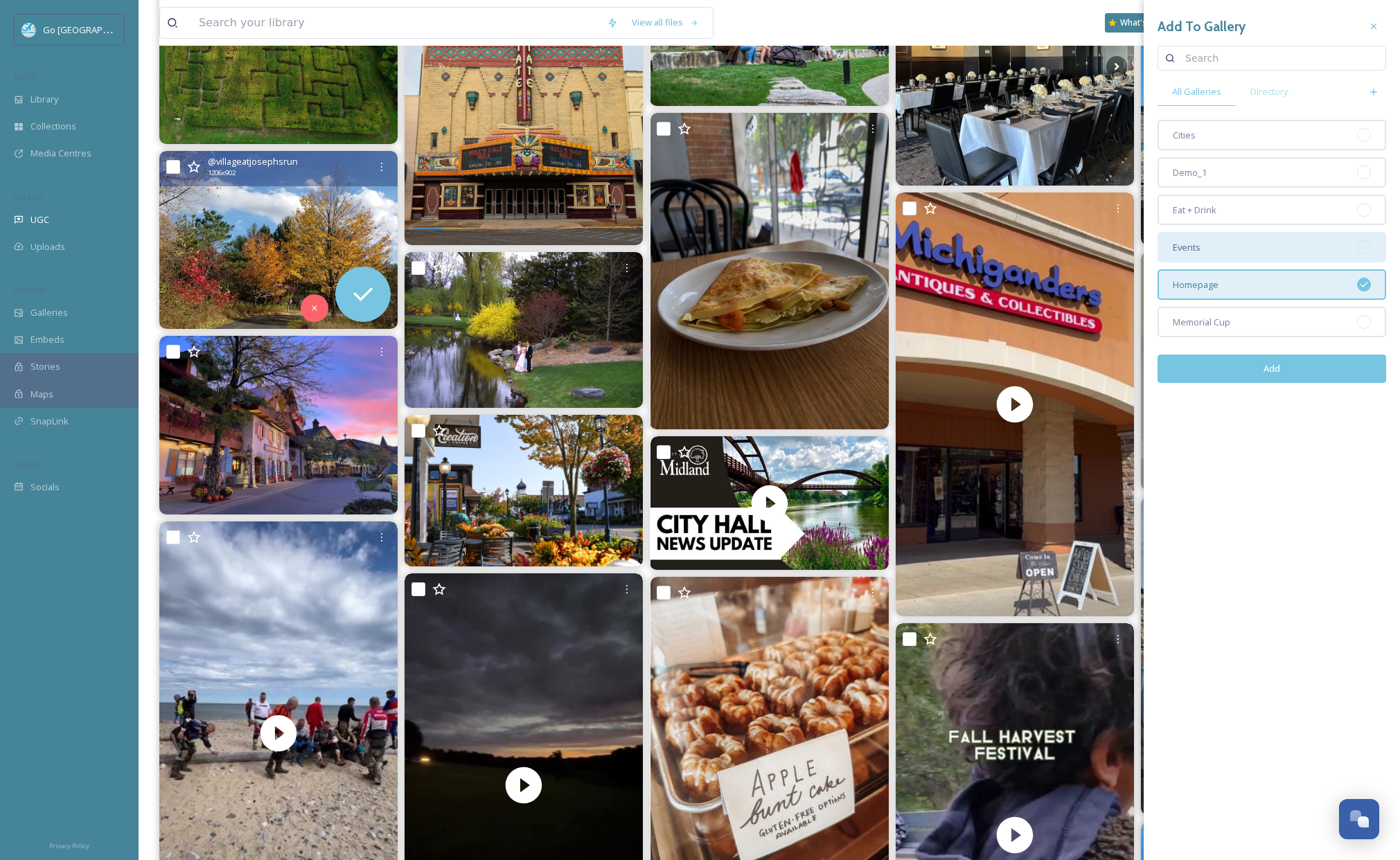
drag, startPoint x: 1206, startPoint y: 219, endPoint x: 1208, endPoint y: 232, distance: 13.2
click at [1206, 219] on div "Eat + Drink" at bounding box center [1271, 210] width 229 height 31
click at [1253, 366] on button "Add" at bounding box center [1271, 369] width 229 height 29
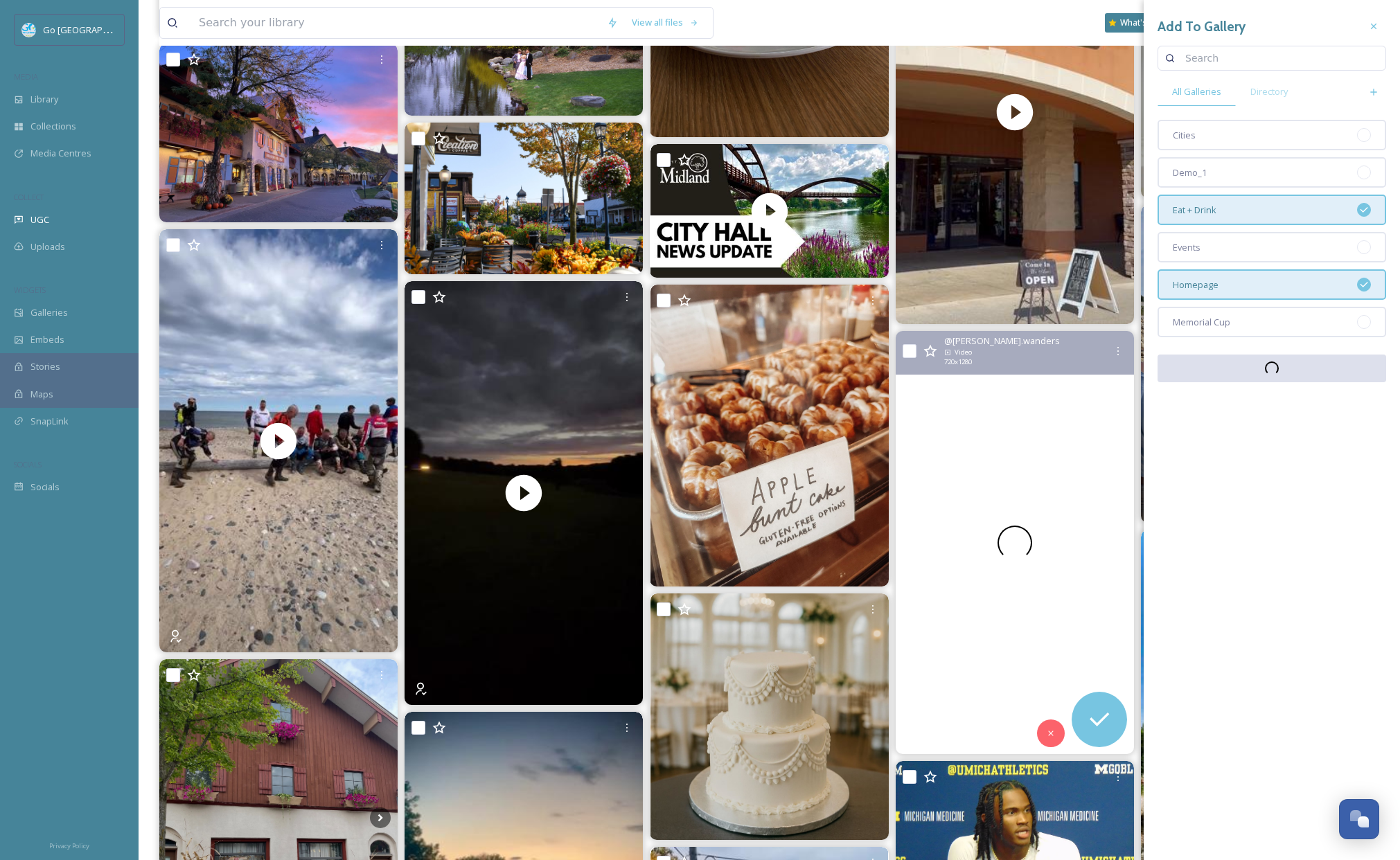
scroll to position [670, 0]
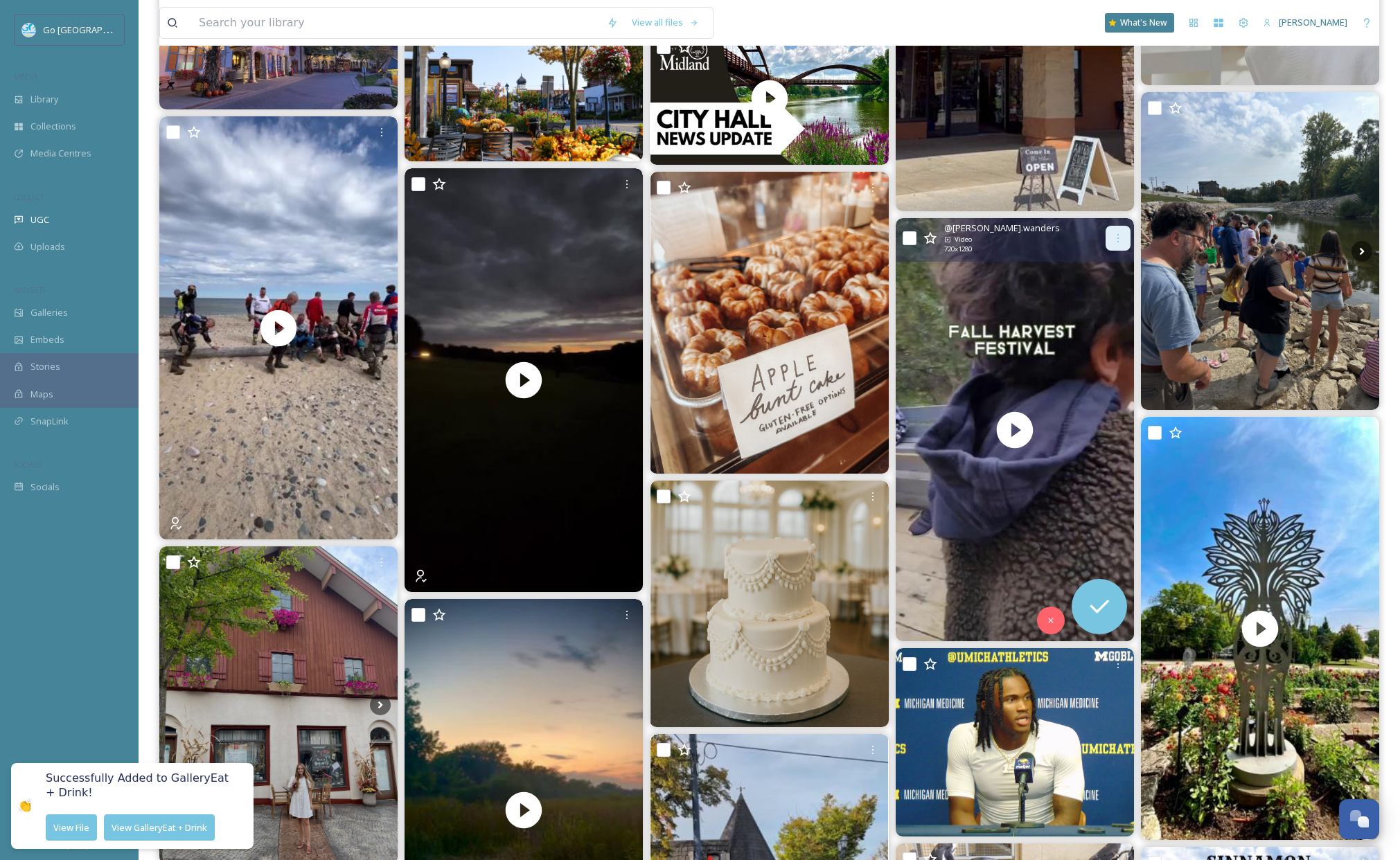
click at [1118, 234] on icon at bounding box center [1118, 238] width 1 height 9
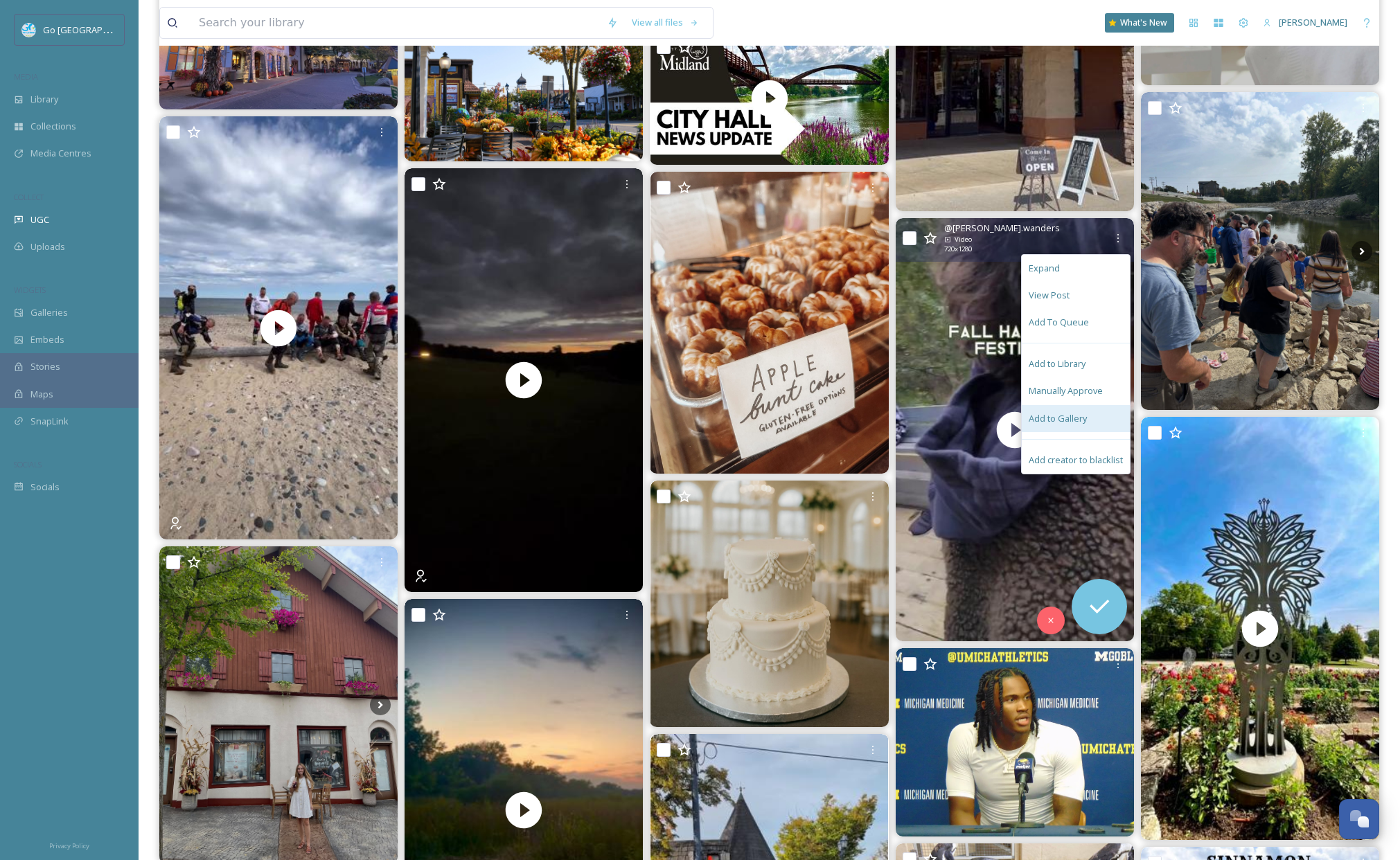
click at [1053, 414] on span "Add to Gallery" at bounding box center [1057, 419] width 58 height 13
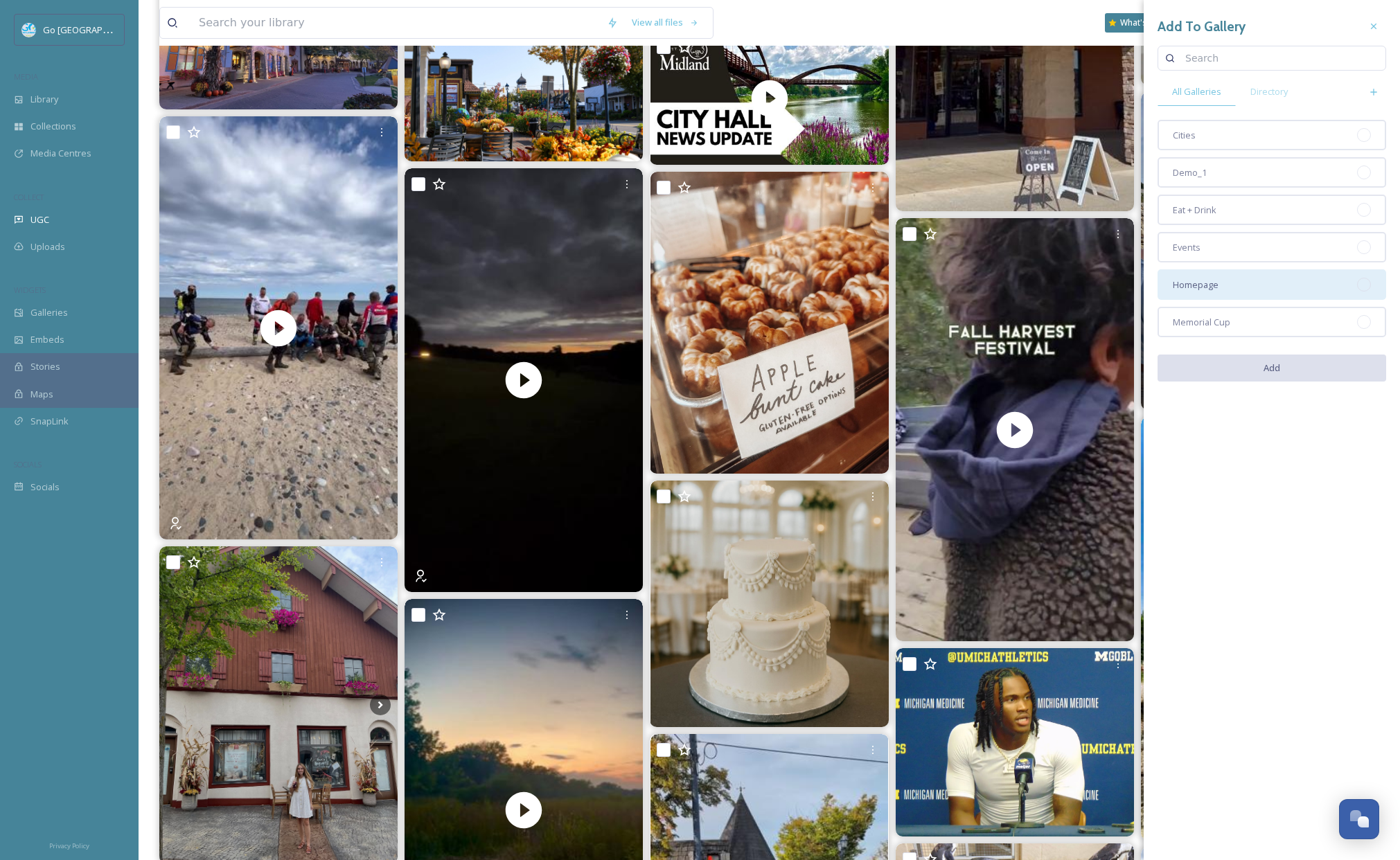
click at [1225, 280] on div "Homepage" at bounding box center [1271, 284] width 229 height 31
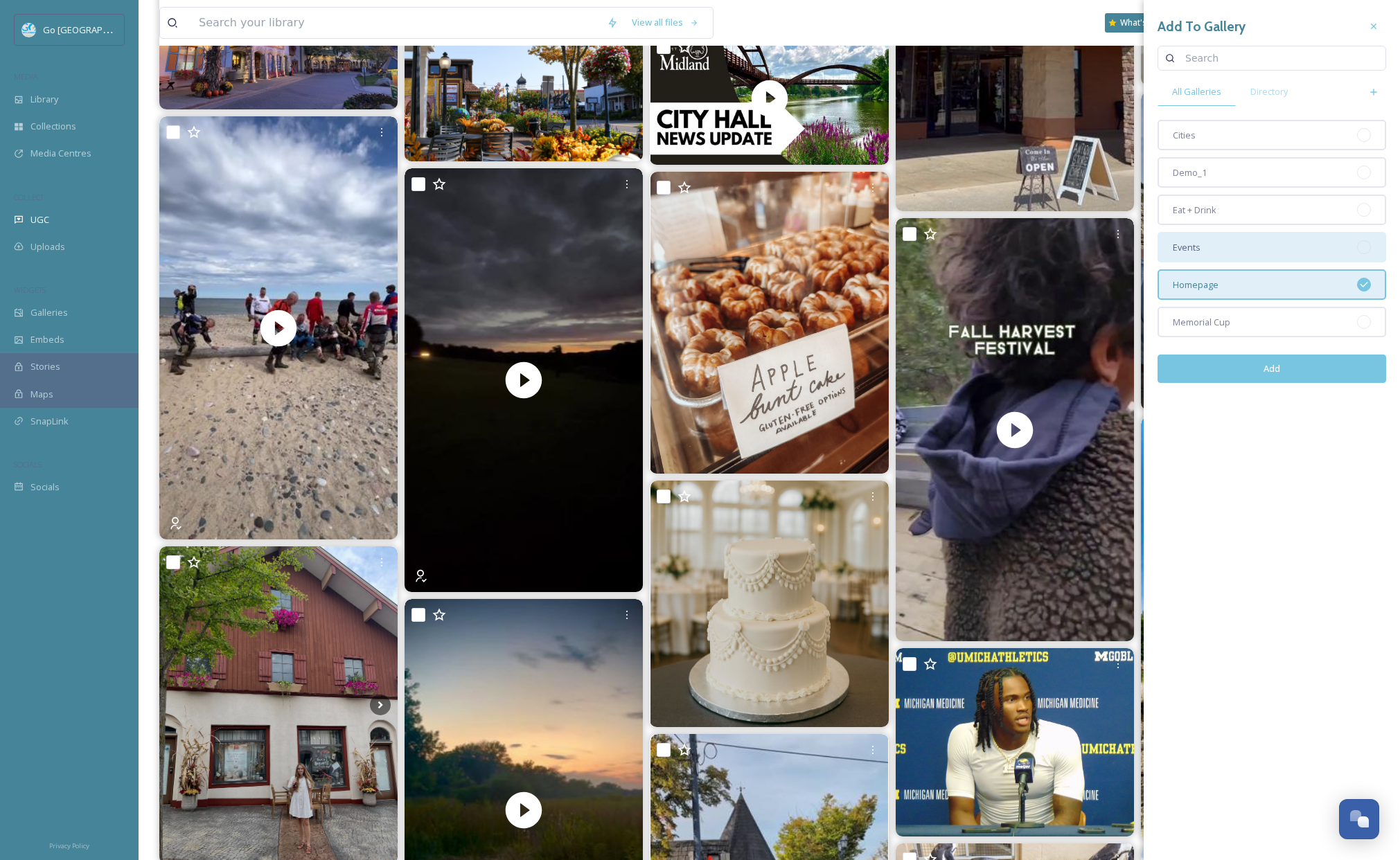
click at [1230, 240] on div "Events" at bounding box center [1271, 247] width 229 height 31
click at [1273, 364] on button "Add" at bounding box center [1271, 369] width 229 height 29
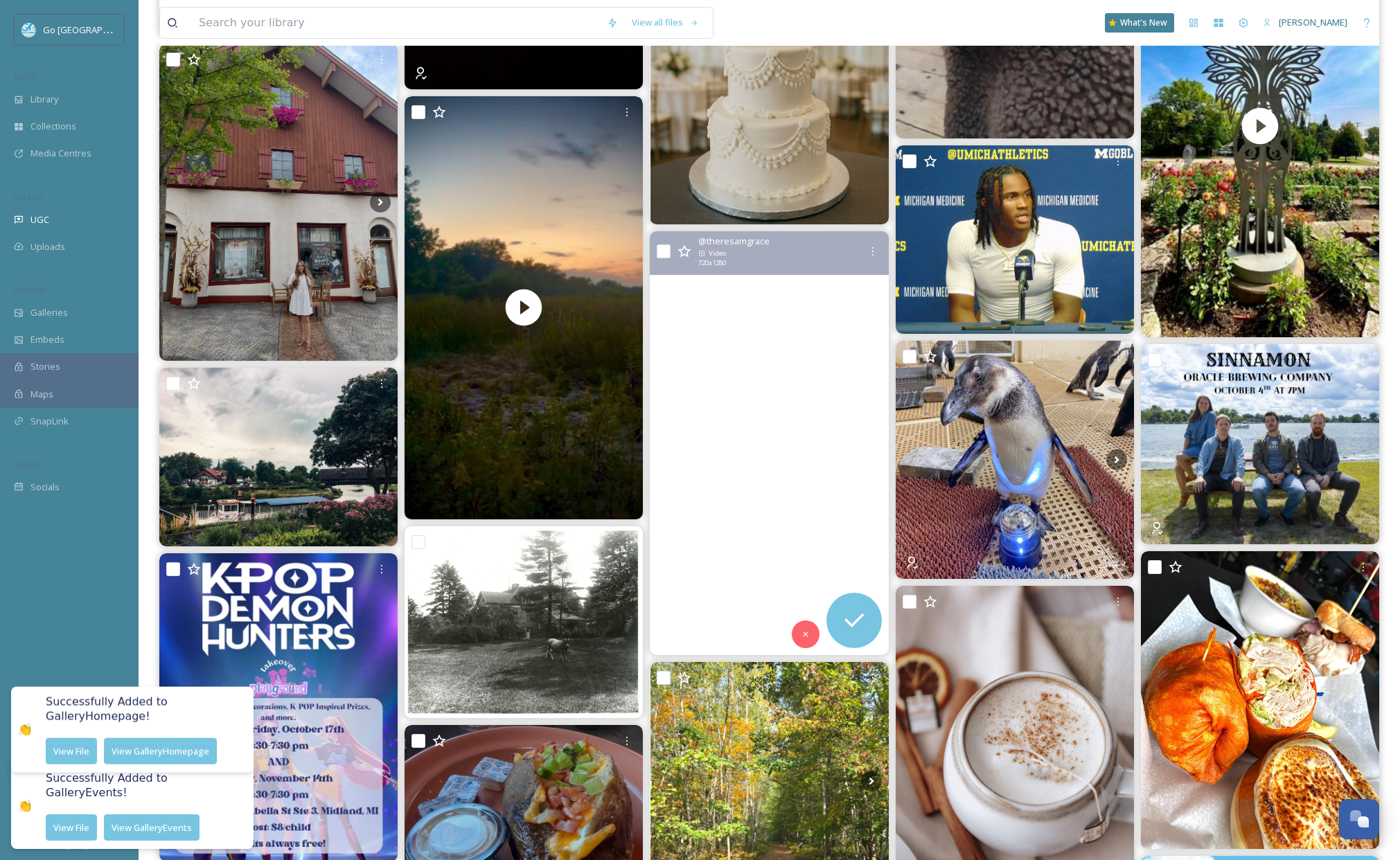
scroll to position [1173, 0]
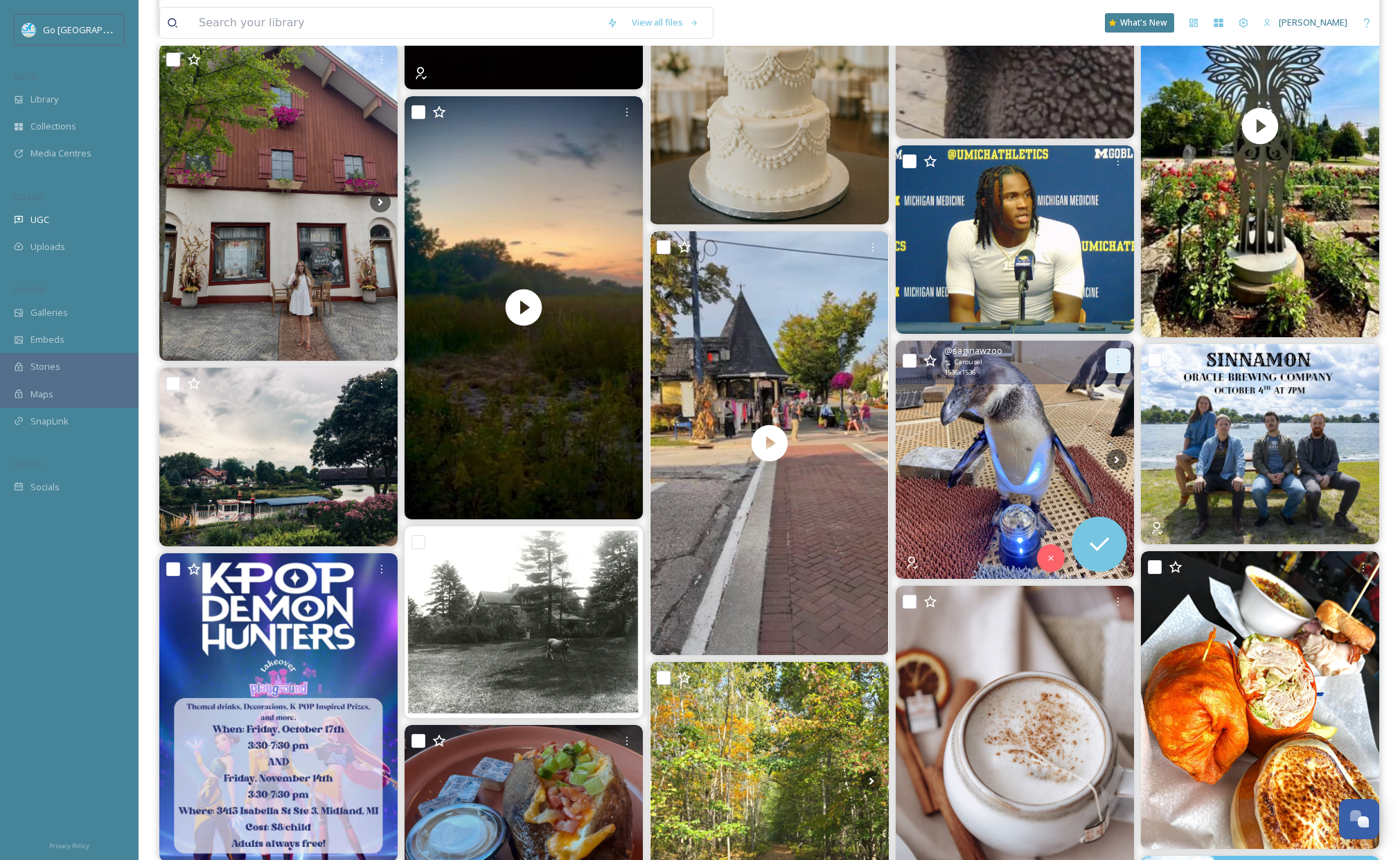
click at [1119, 351] on div at bounding box center [1118, 361] width 25 height 25
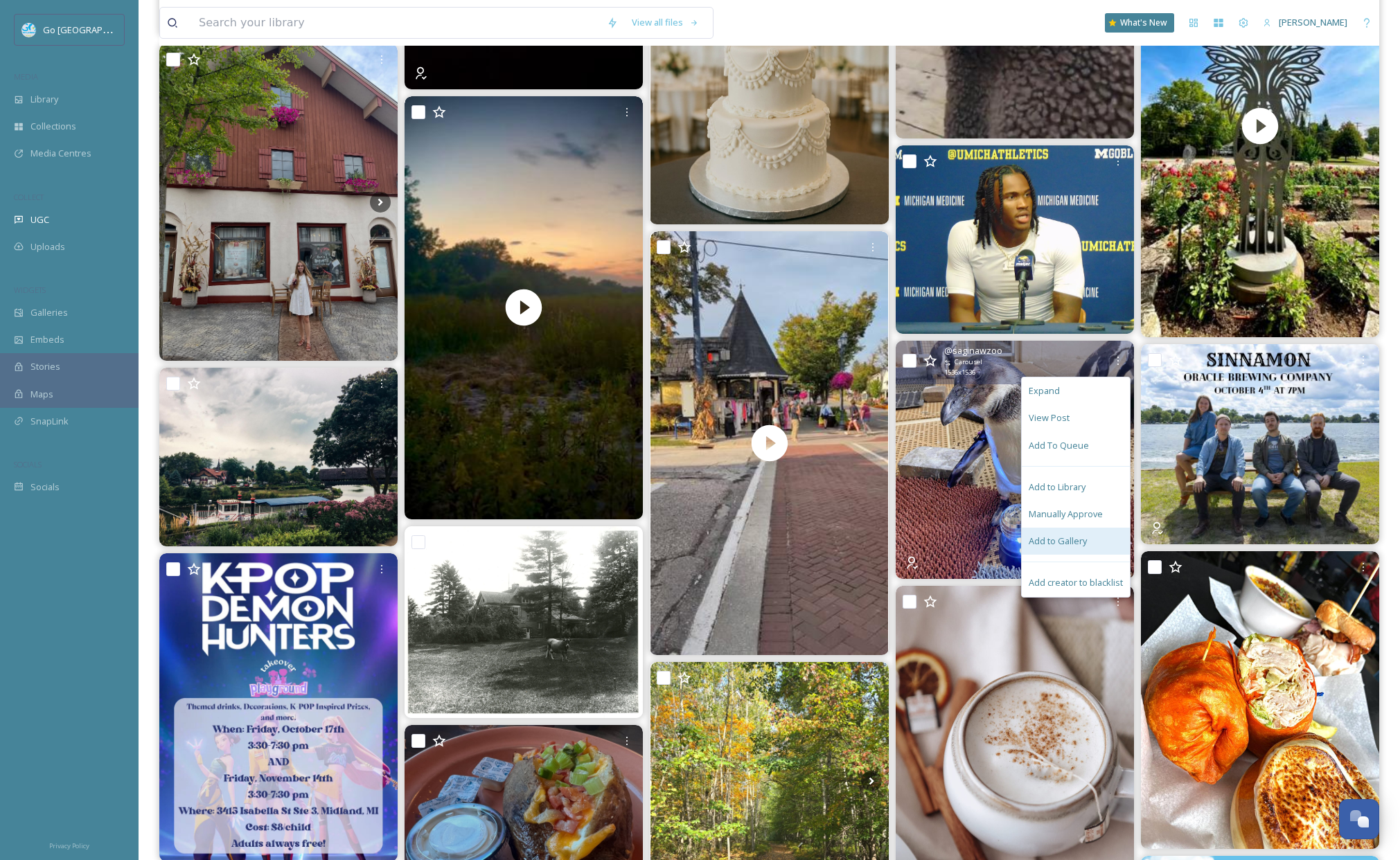
click at [1072, 536] on span "Add to Gallery" at bounding box center [1057, 541] width 58 height 13
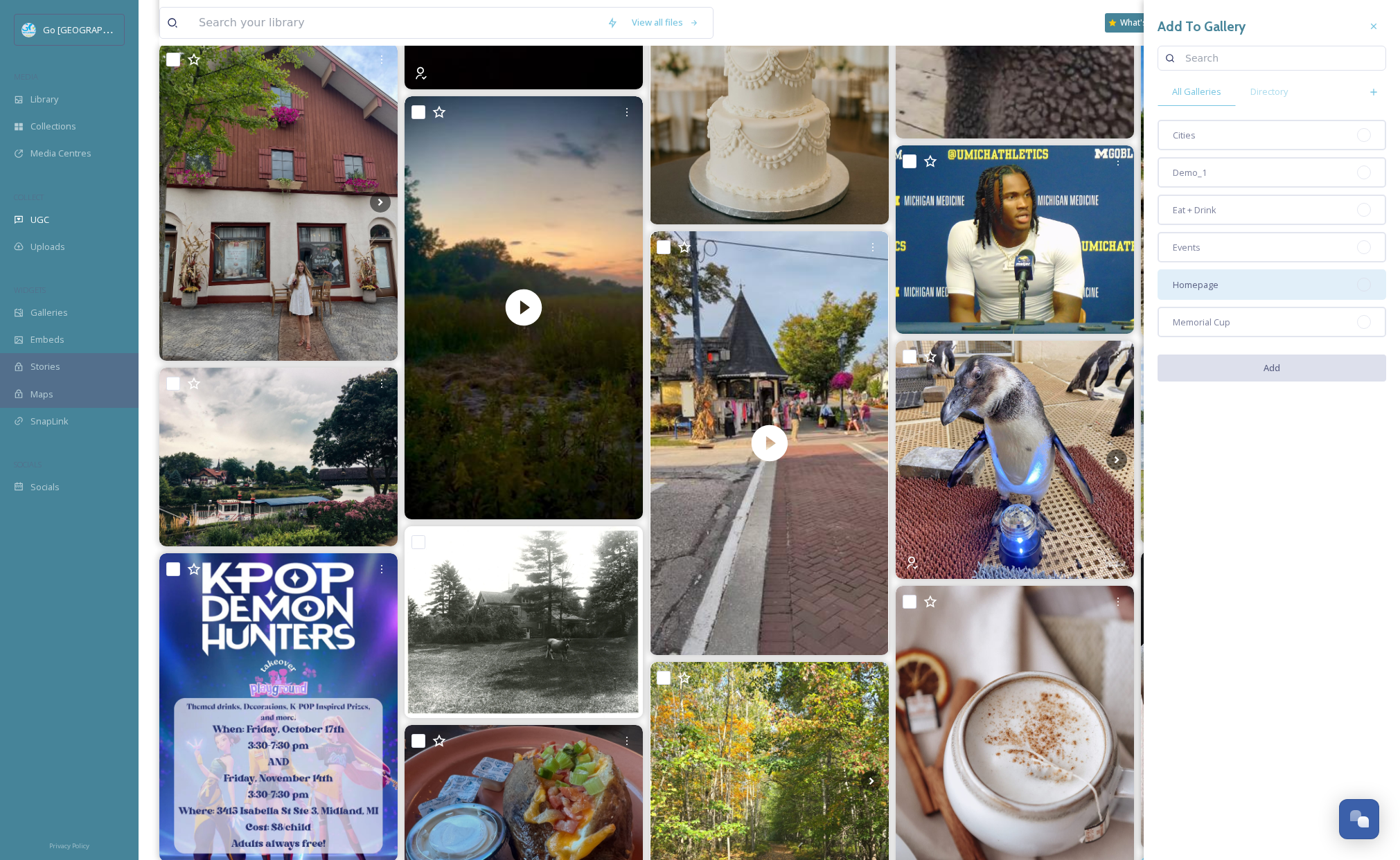
click at [1234, 282] on div "Homepage" at bounding box center [1271, 284] width 229 height 31
click at [1271, 378] on button "Add" at bounding box center [1271, 369] width 229 height 29
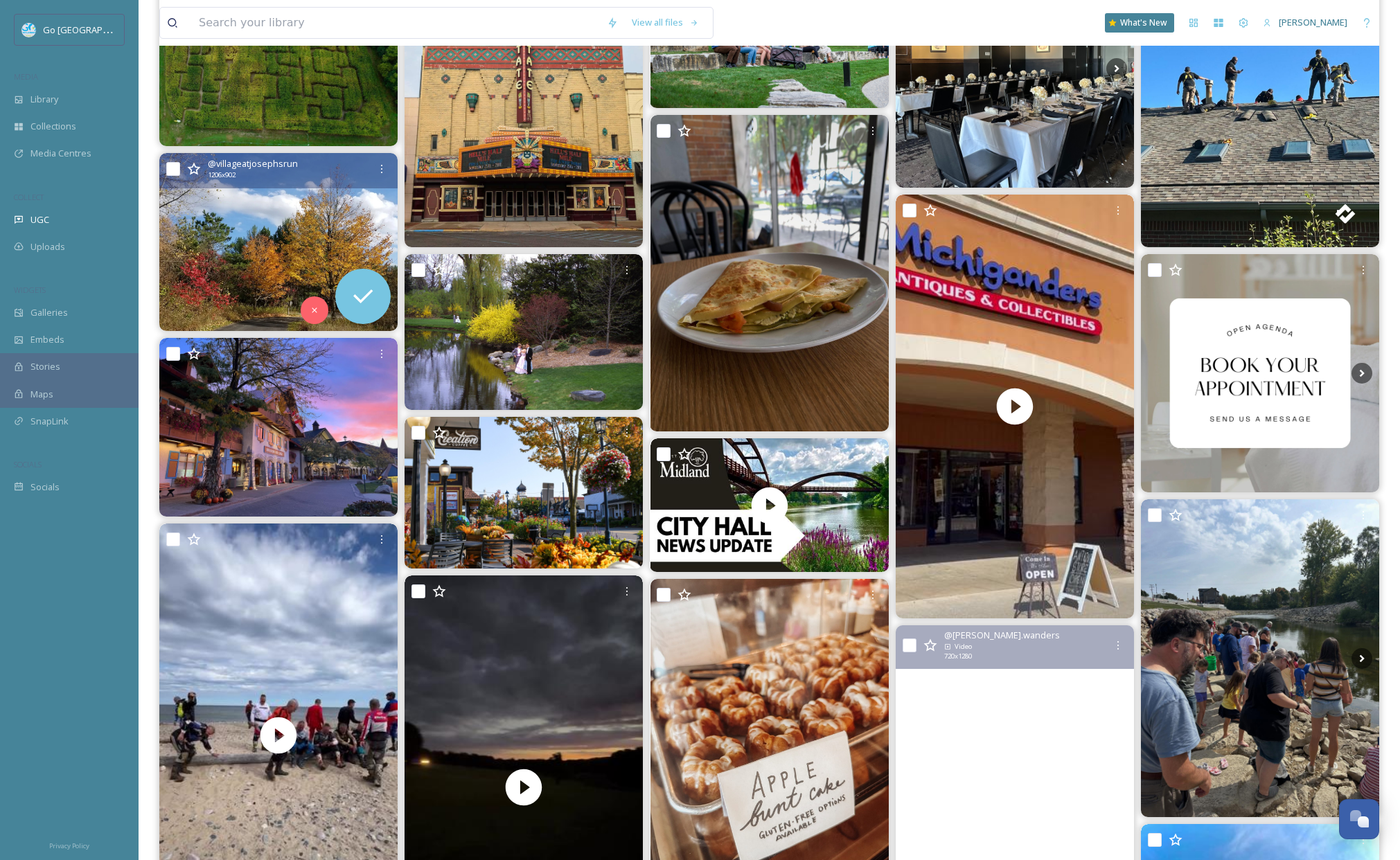
scroll to position [10, 0]
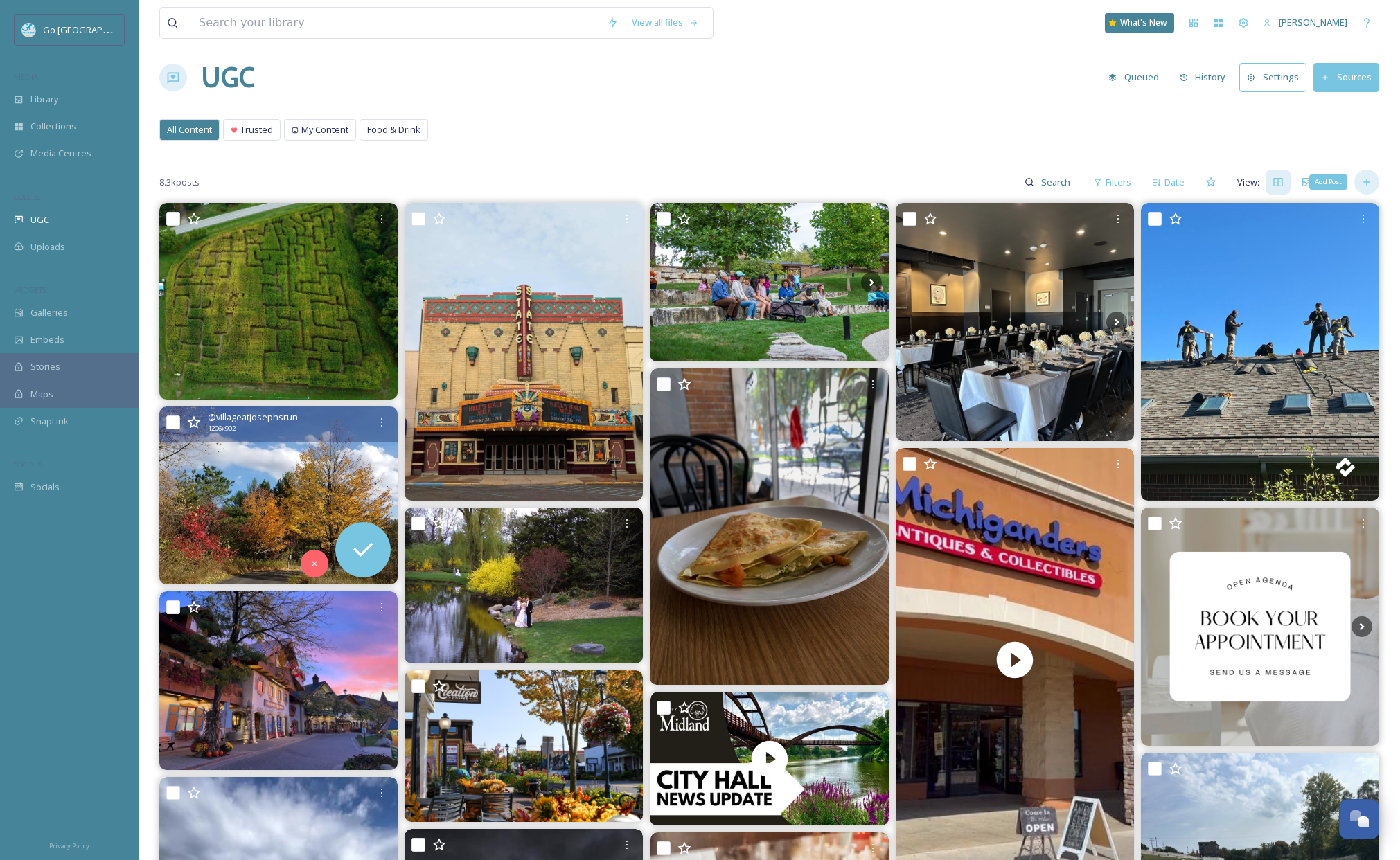
click at [1377, 184] on div "Add Post" at bounding box center [1366, 182] width 25 height 25
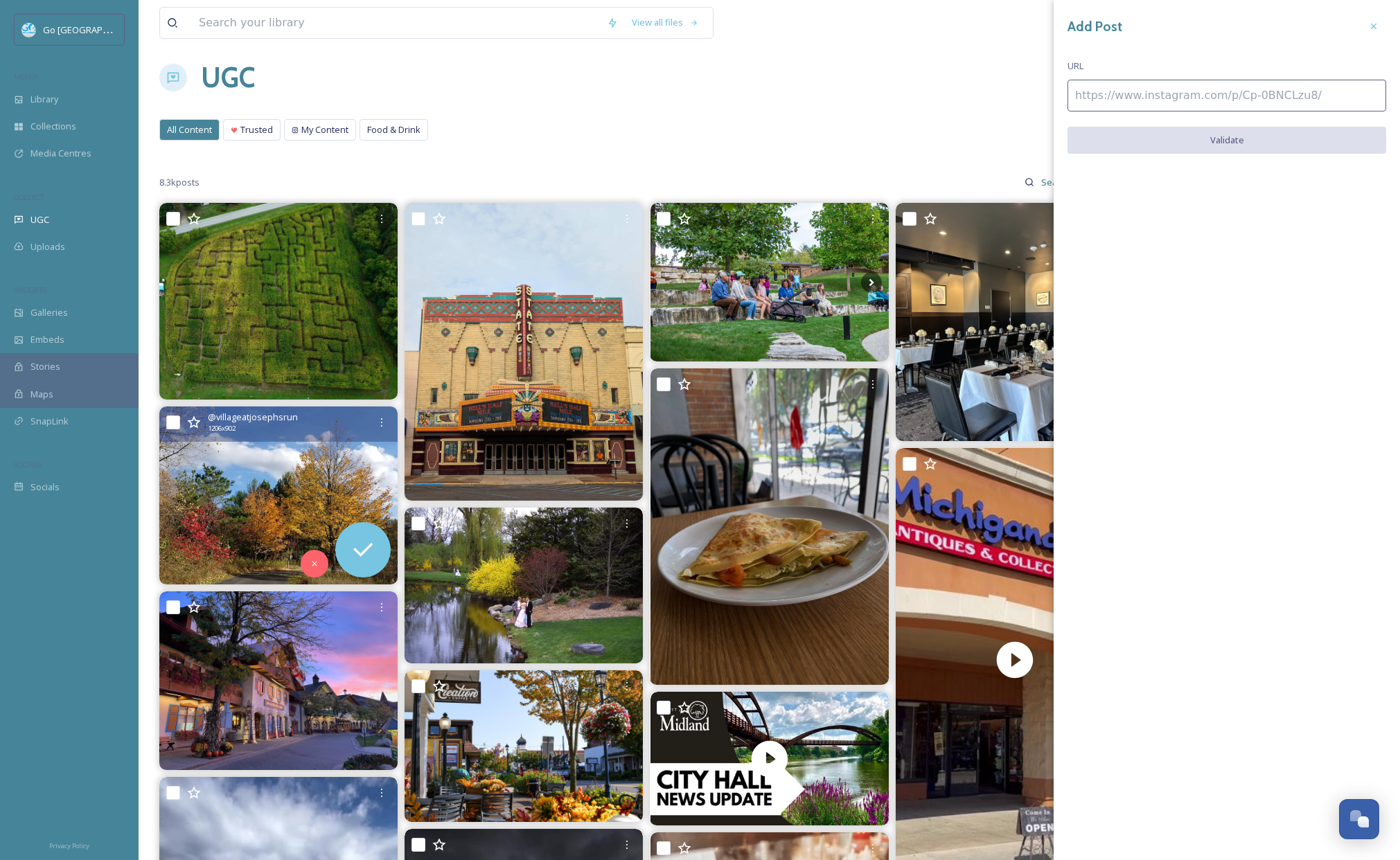
click at [1163, 82] on input at bounding box center [1226, 95] width 319 height 32
paste input "https://www.instagram.com/reel/DO8fEXhDgz4/"
type input "https://www.instagram.com/reel/DO8fEXhDgz4/"
click at [1213, 142] on button "Validate" at bounding box center [1226, 141] width 319 height 29
click at [1241, 134] on button "Add Post" at bounding box center [1226, 141] width 319 height 29
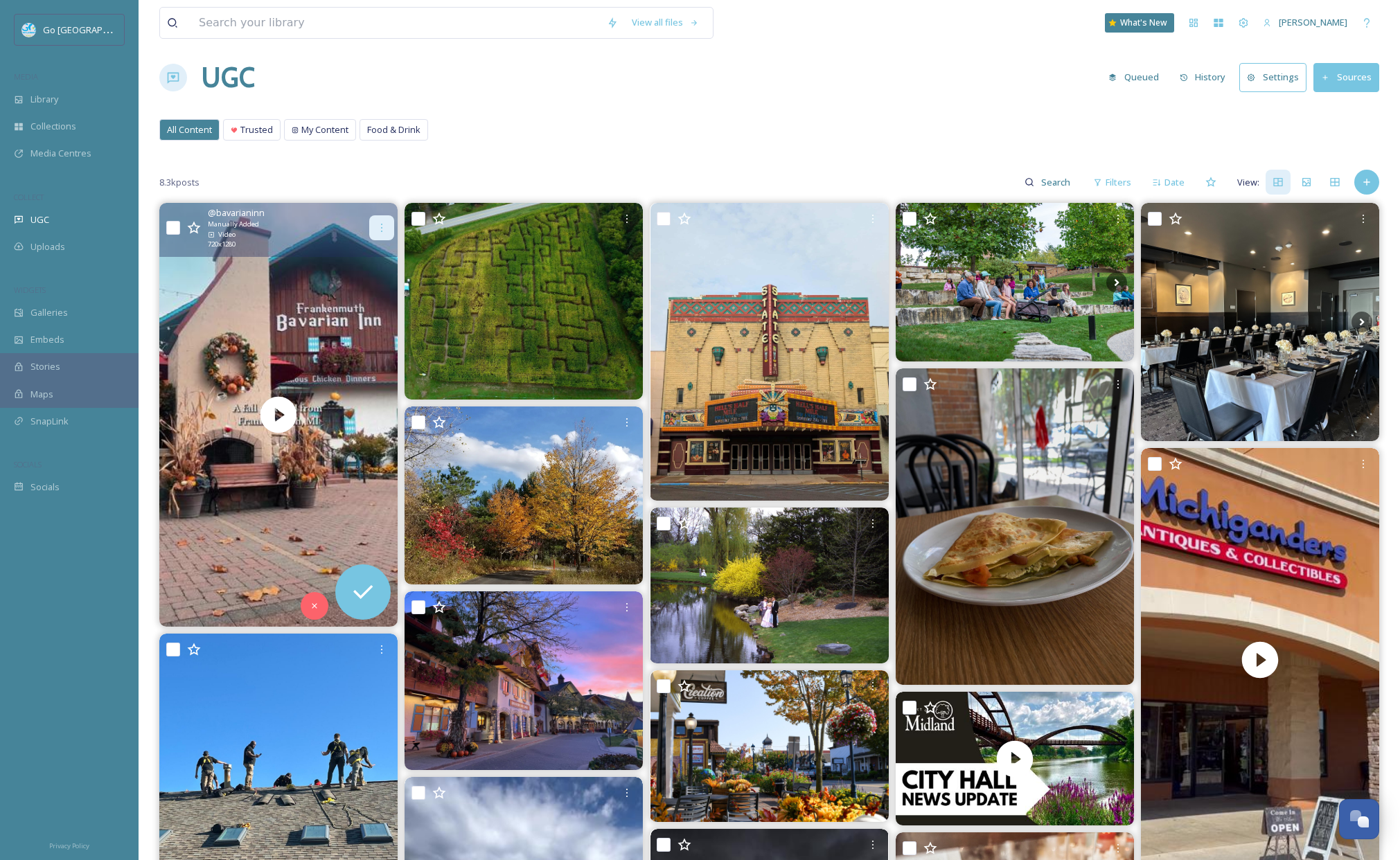
click at [375, 216] on div at bounding box center [381, 228] width 25 height 25
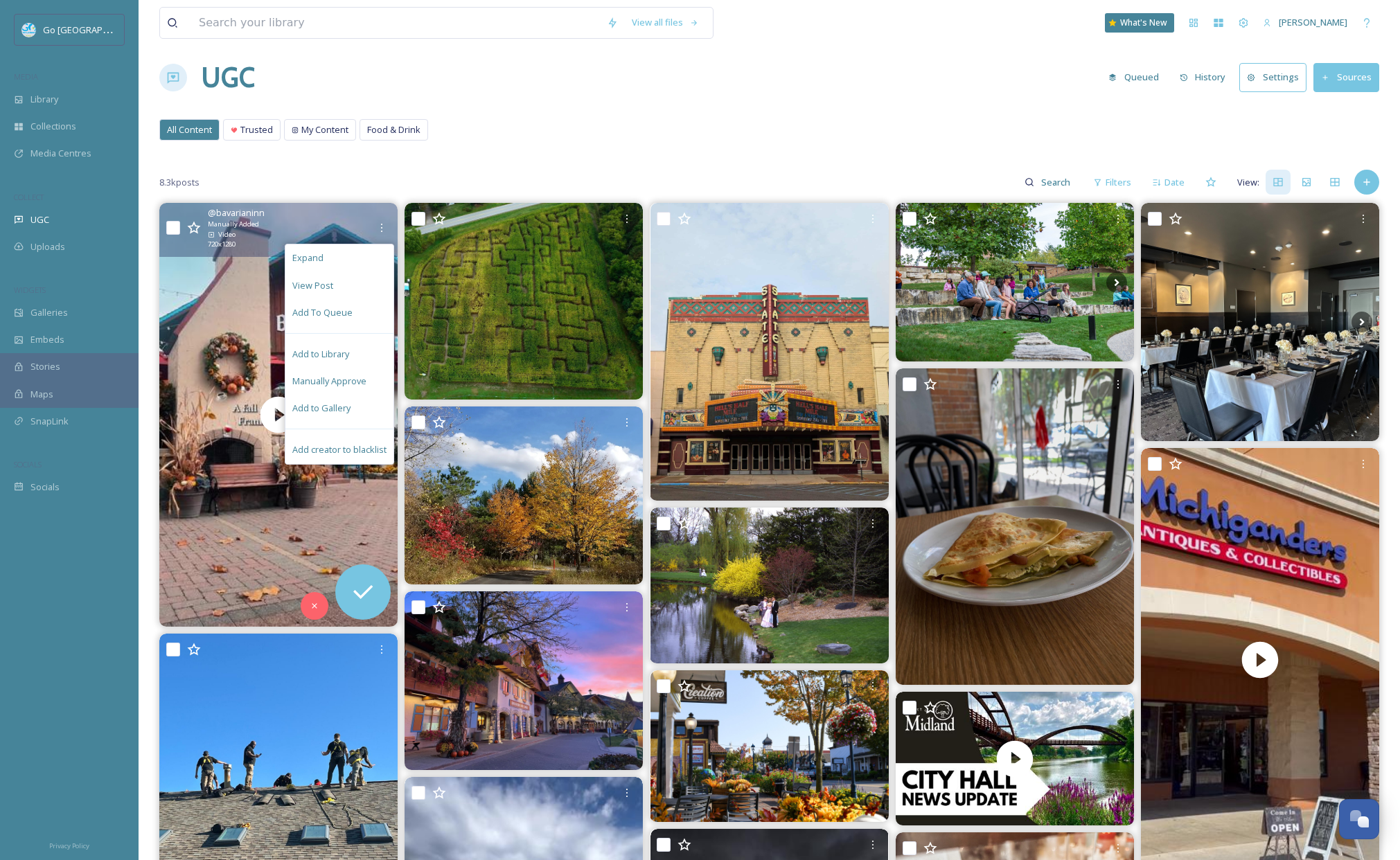
drag, startPoint x: 354, startPoint y: 410, endPoint x: 425, endPoint y: 385, distance: 75.3
click at [354, 410] on div "Add to Gallery" at bounding box center [339, 408] width 108 height 27
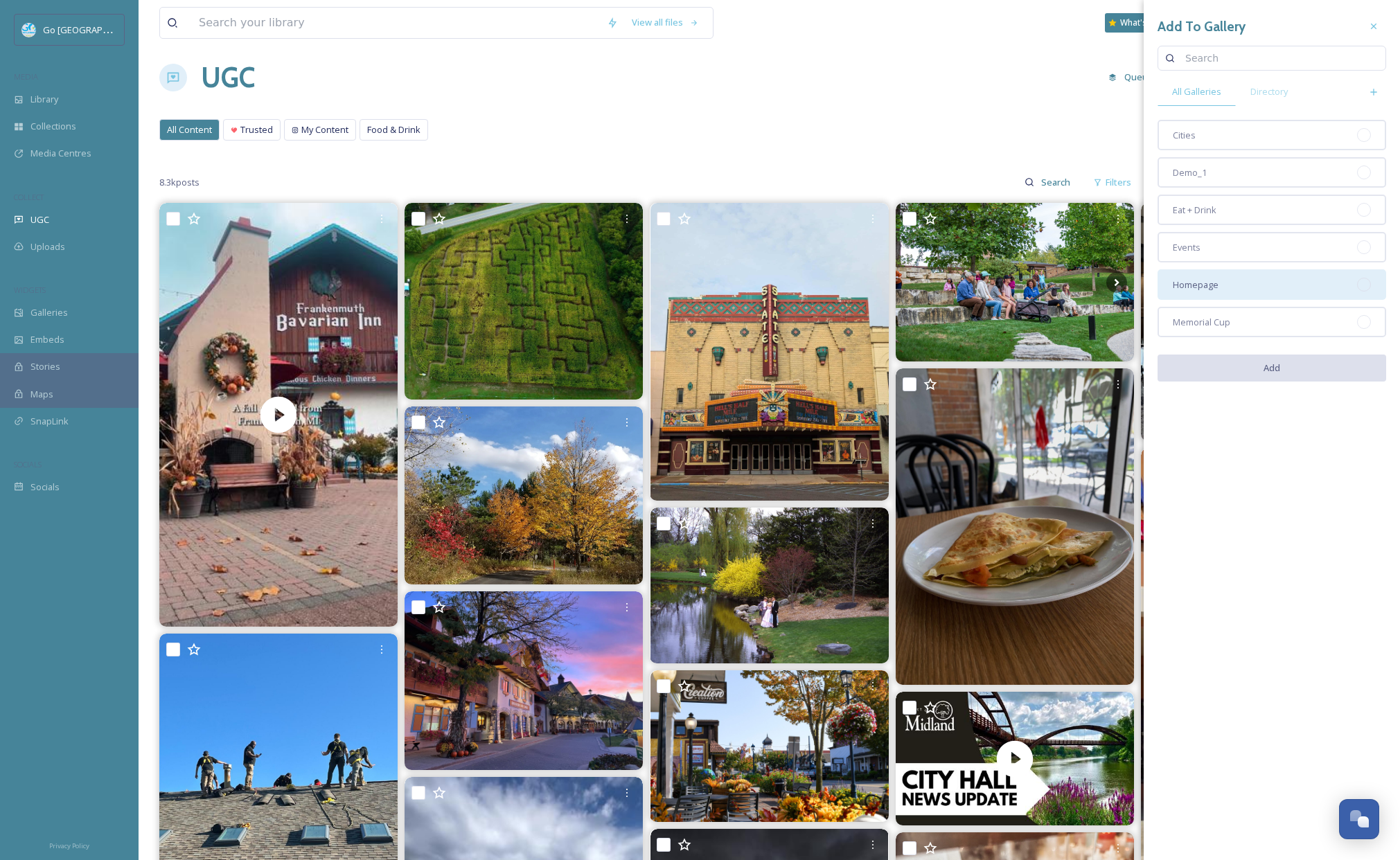
click at [1235, 283] on div "Homepage" at bounding box center [1271, 284] width 229 height 31
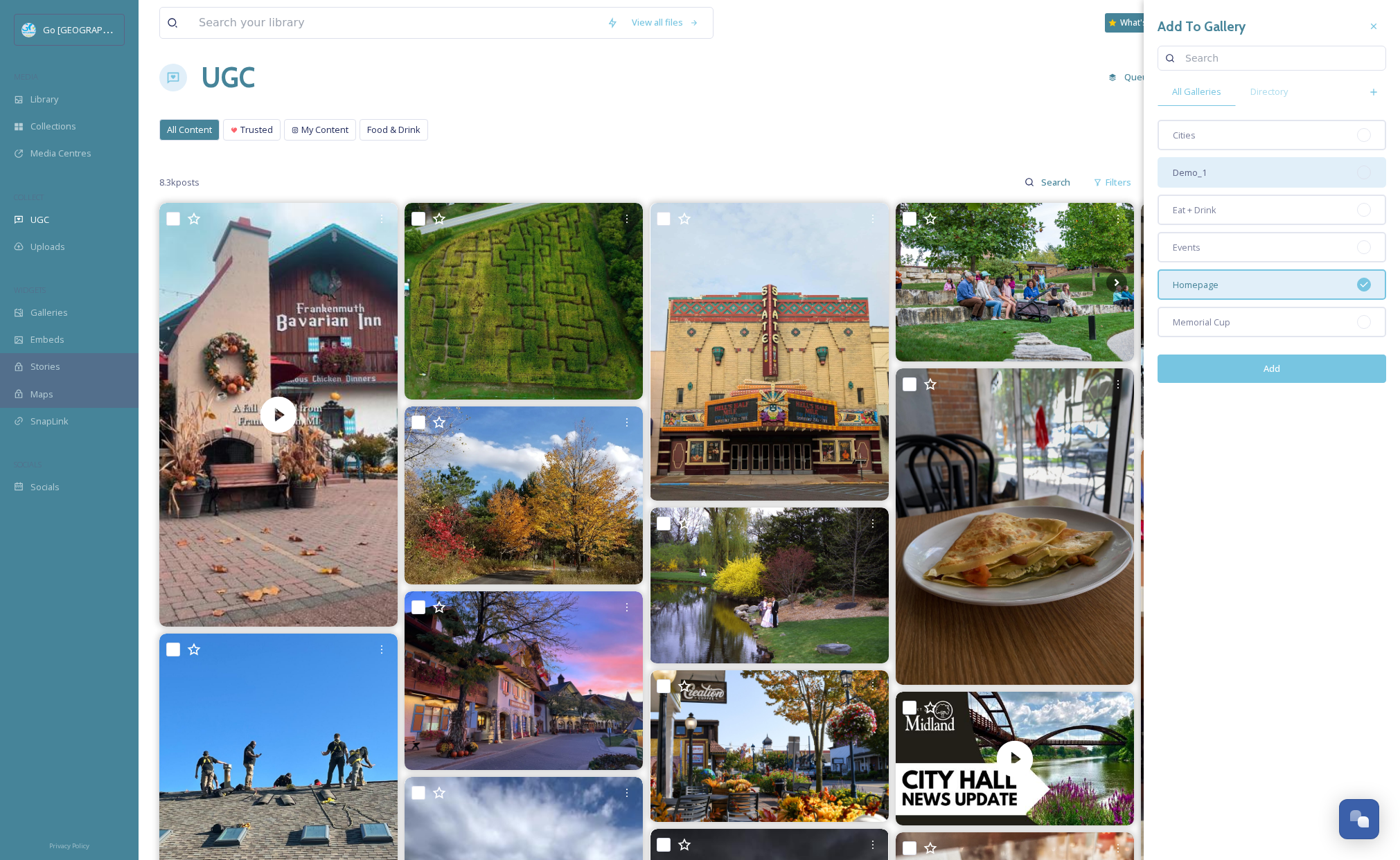
click at [1238, 135] on div "Cities" at bounding box center [1271, 135] width 229 height 31
click at [1276, 364] on button "Add" at bounding box center [1271, 369] width 229 height 29
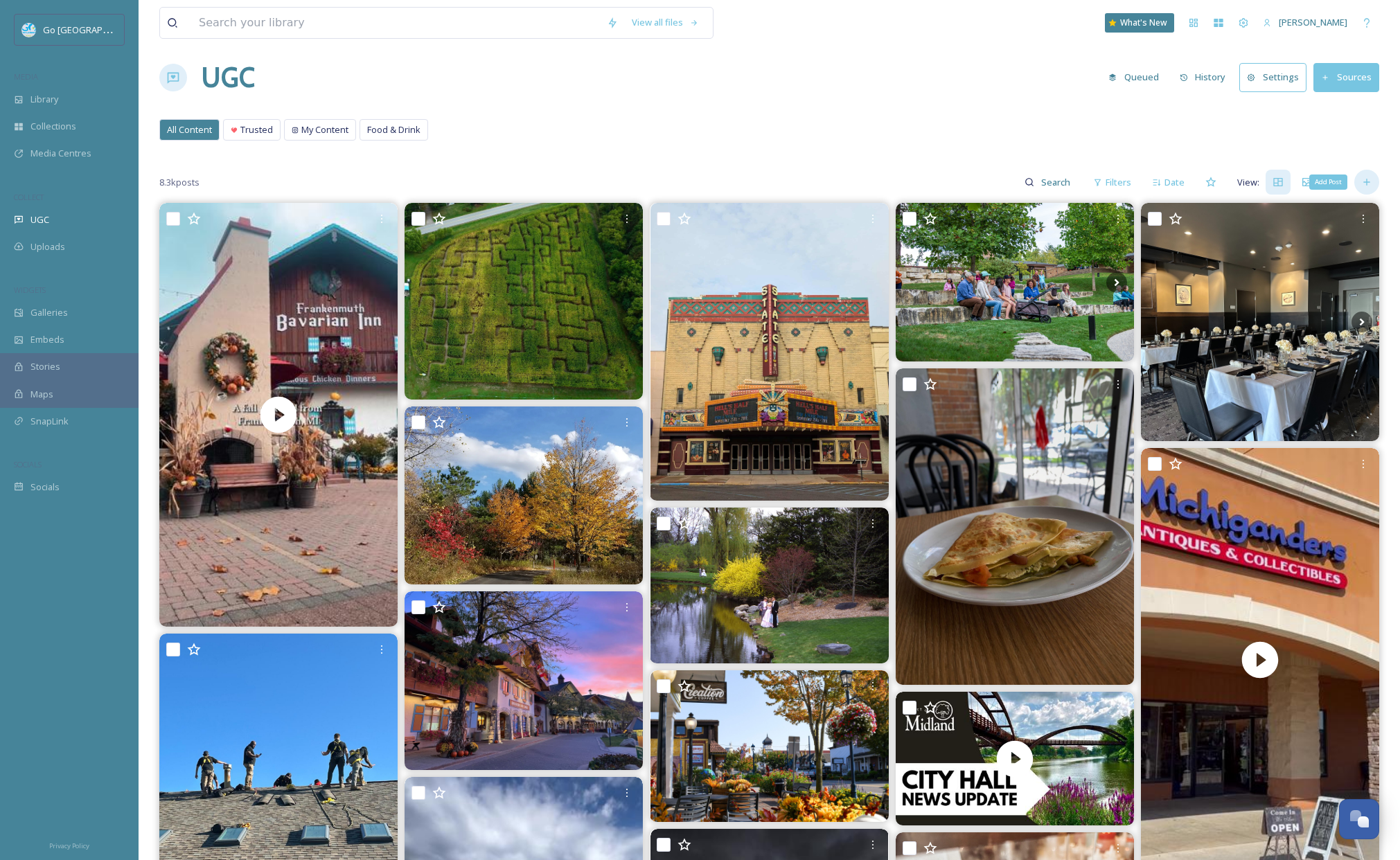
click at [1365, 187] on icon at bounding box center [1366, 182] width 11 height 11
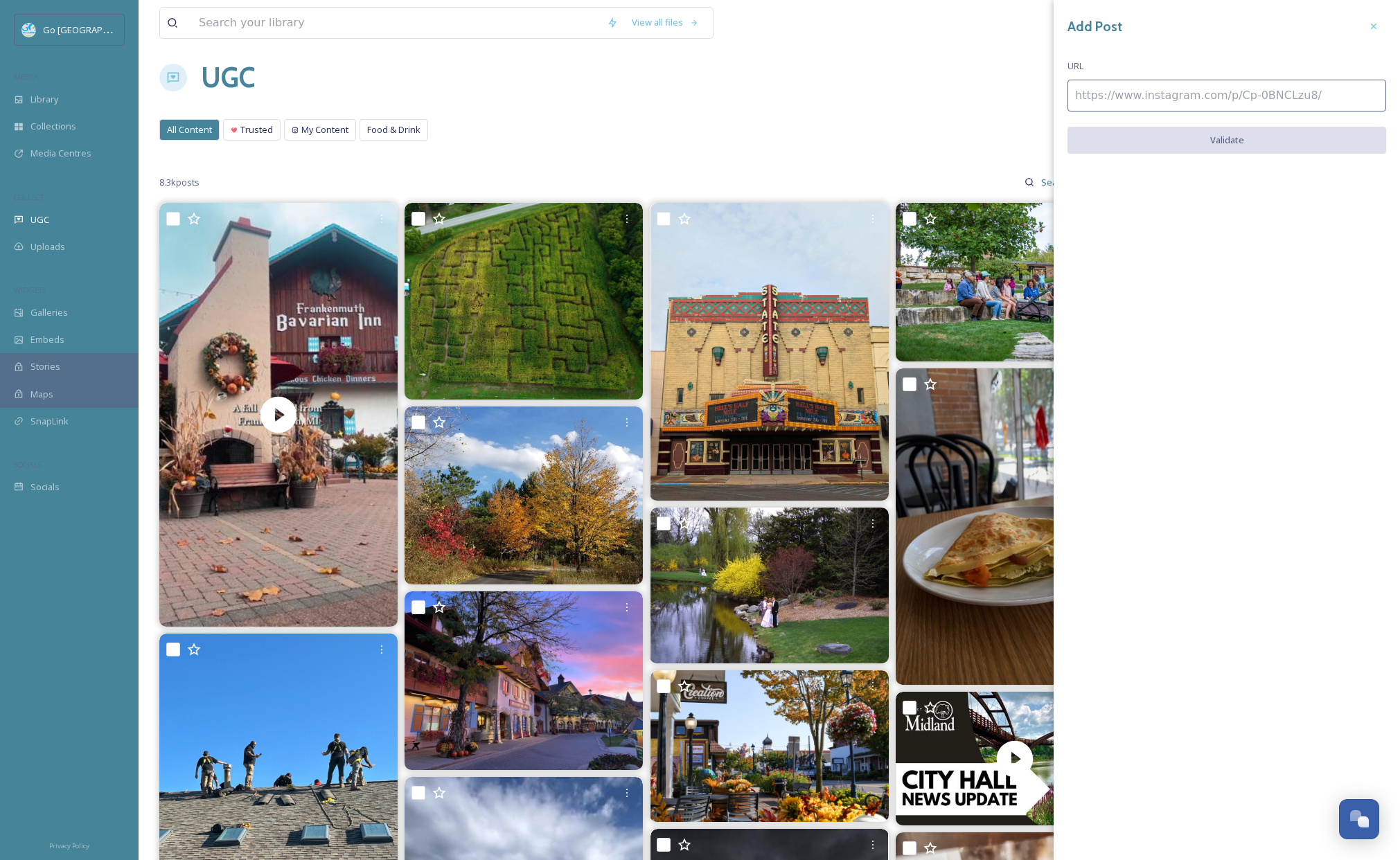
click at [1100, 106] on input at bounding box center [1226, 95] width 319 height 32
paste input "https://www.instagram.com/p/DO8z1g-kVX4/"
type input "https://www.instagram.com/p/DO8z1g-kVX4/"
click at [1244, 147] on button "Validate" at bounding box center [1226, 141] width 319 height 29
click at [1251, 142] on button "Add Post" at bounding box center [1226, 141] width 319 height 29
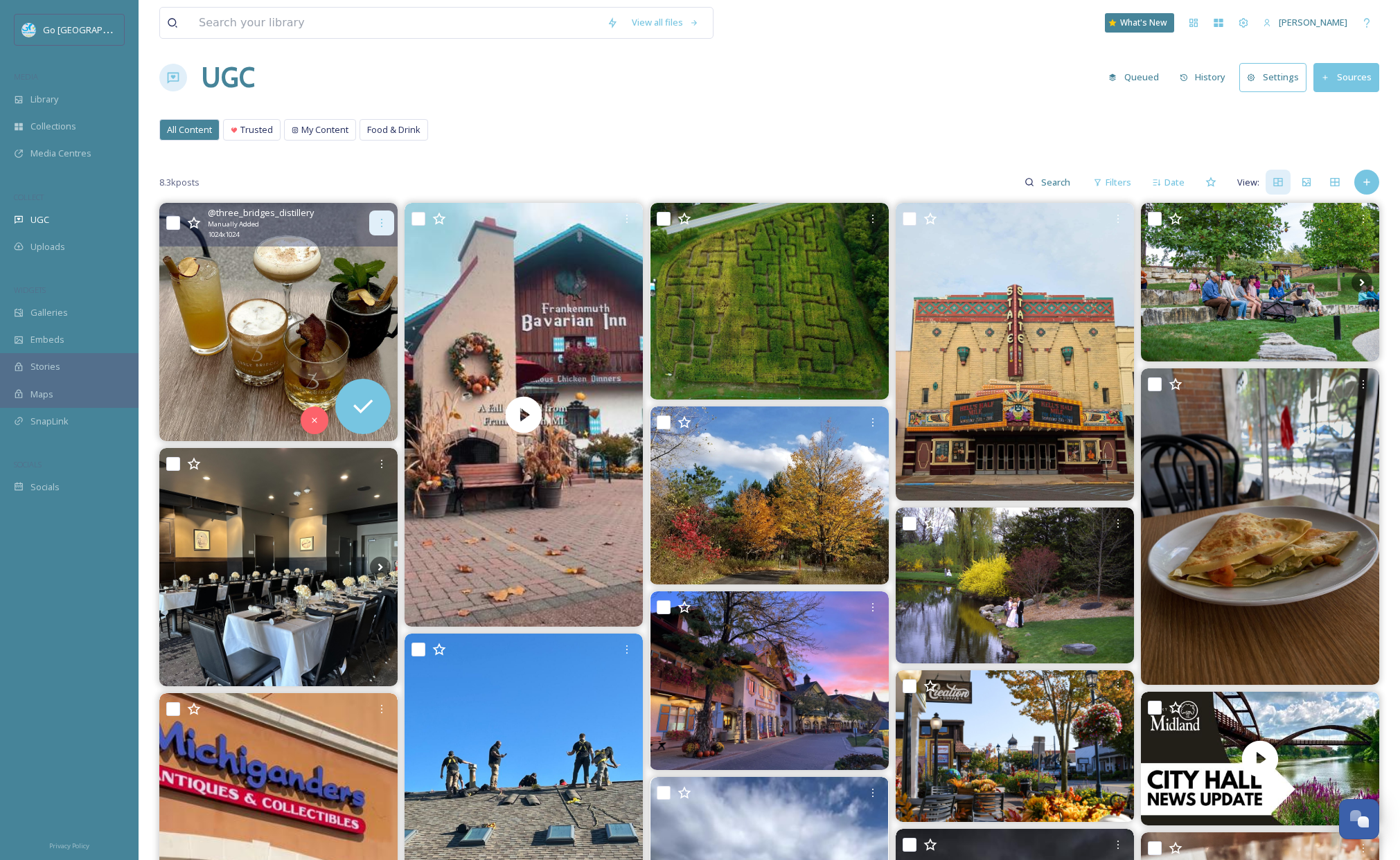
click at [381, 214] on div at bounding box center [381, 223] width 25 height 25
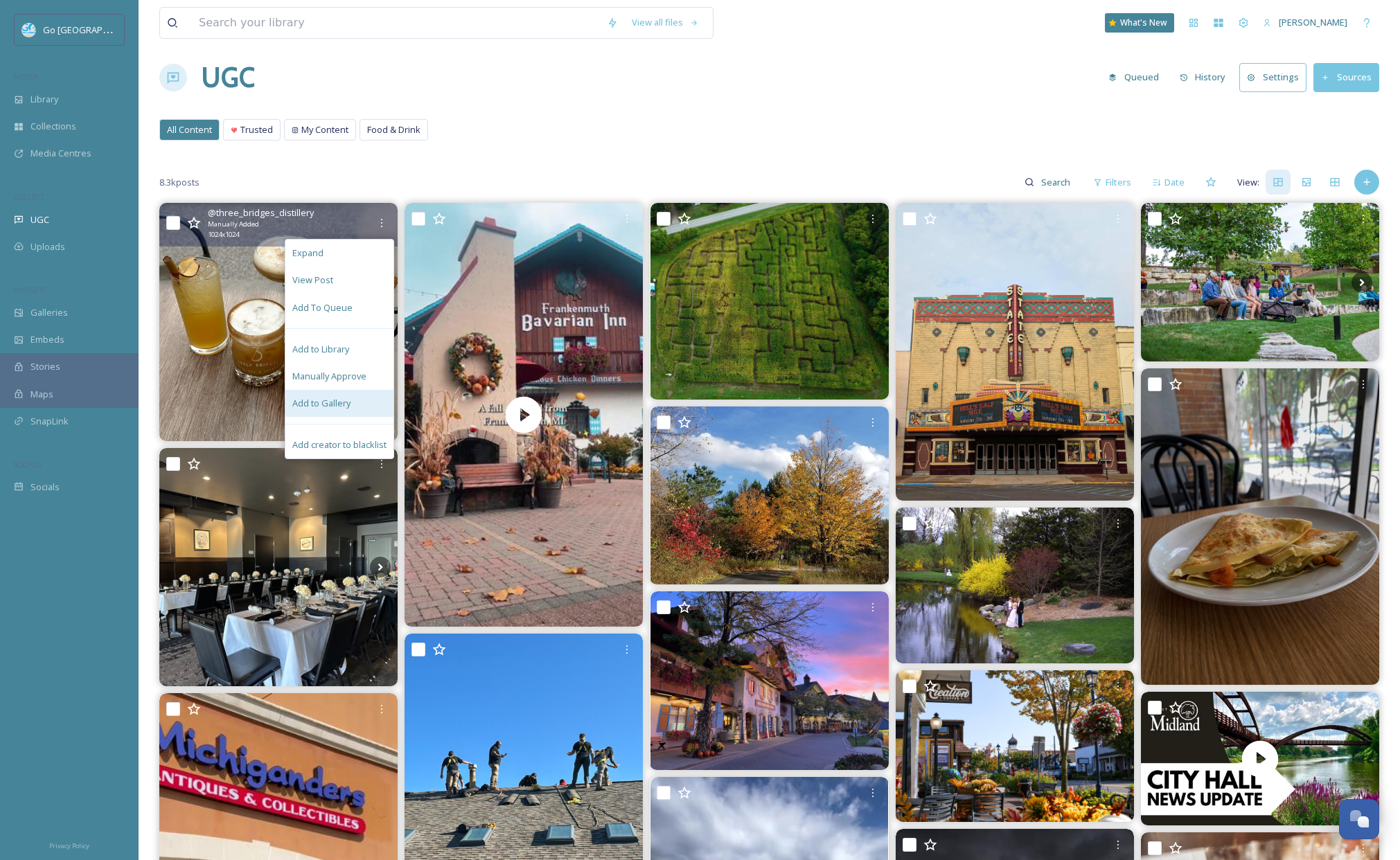
click at [354, 390] on div "Add to Gallery" at bounding box center [339, 403] width 108 height 27
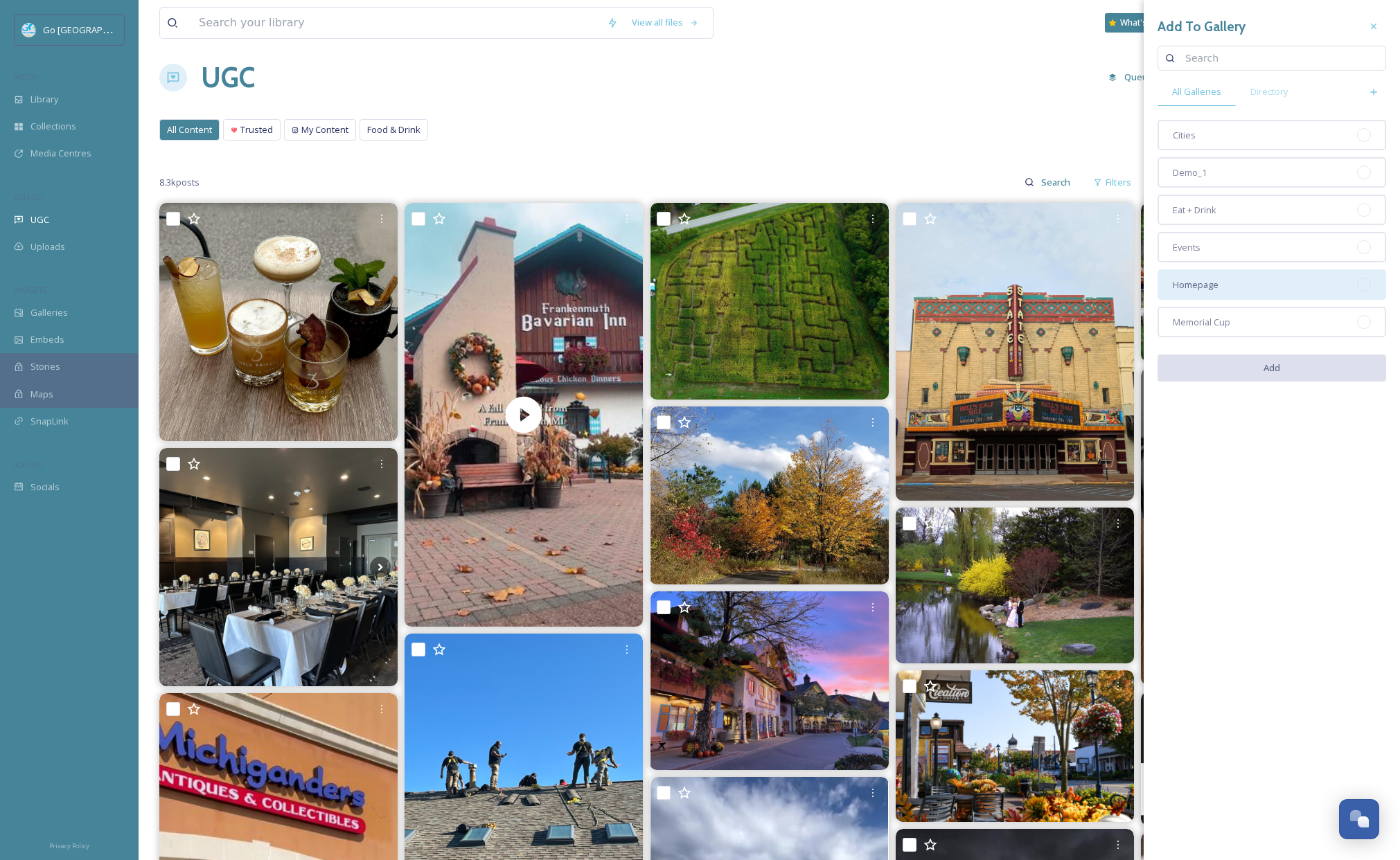
drag, startPoint x: 1290, startPoint y: 282, endPoint x: 1231, endPoint y: 139, distance: 154.7
click at [1290, 281] on div "Homepage" at bounding box center [1271, 284] width 229 height 31
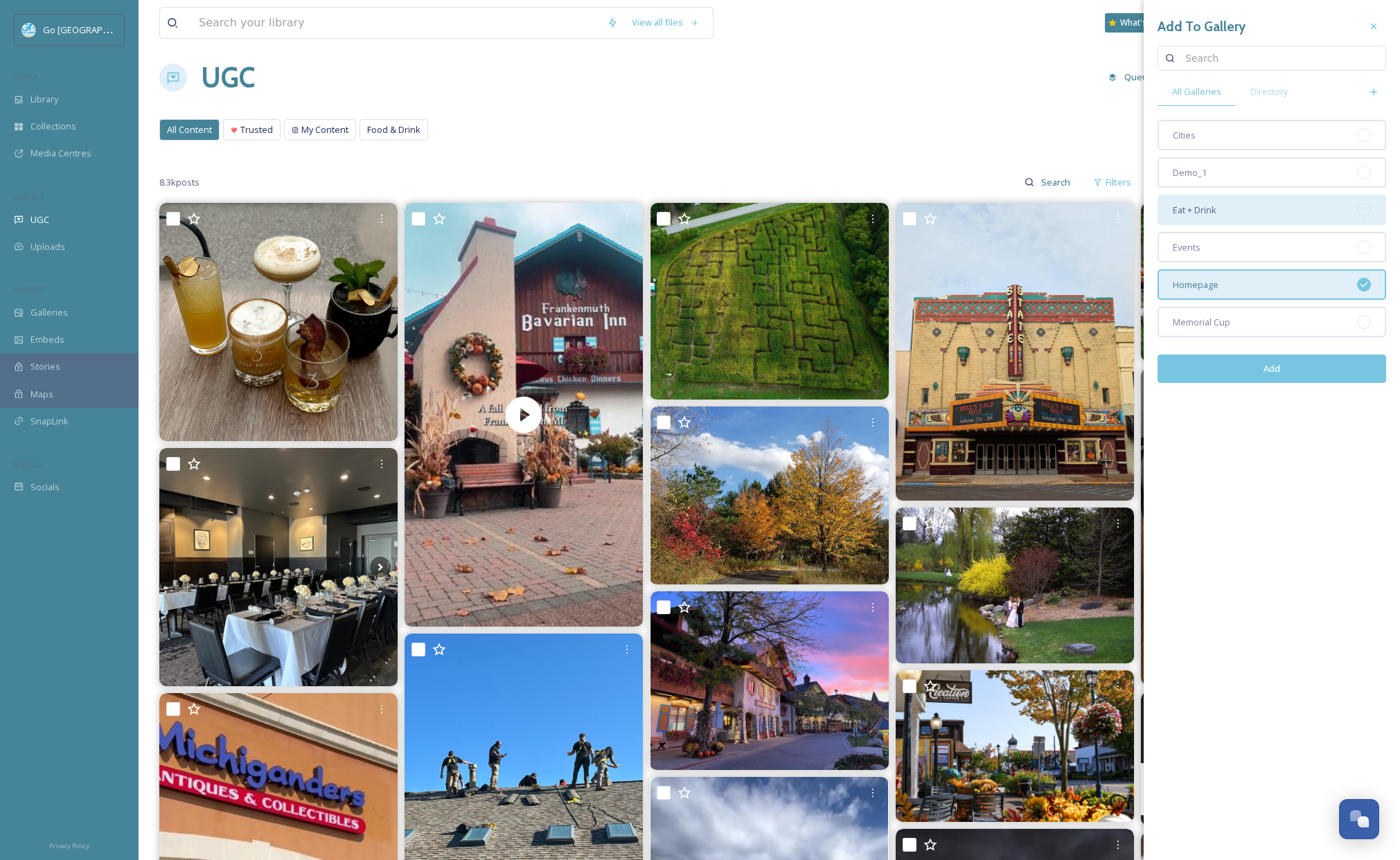
click at [1220, 216] on div "Eat + Drink" at bounding box center [1271, 210] width 229 height 31
click at [1310, 379] on button "Add" at bounding box center [1271, 369] width 229 height 29
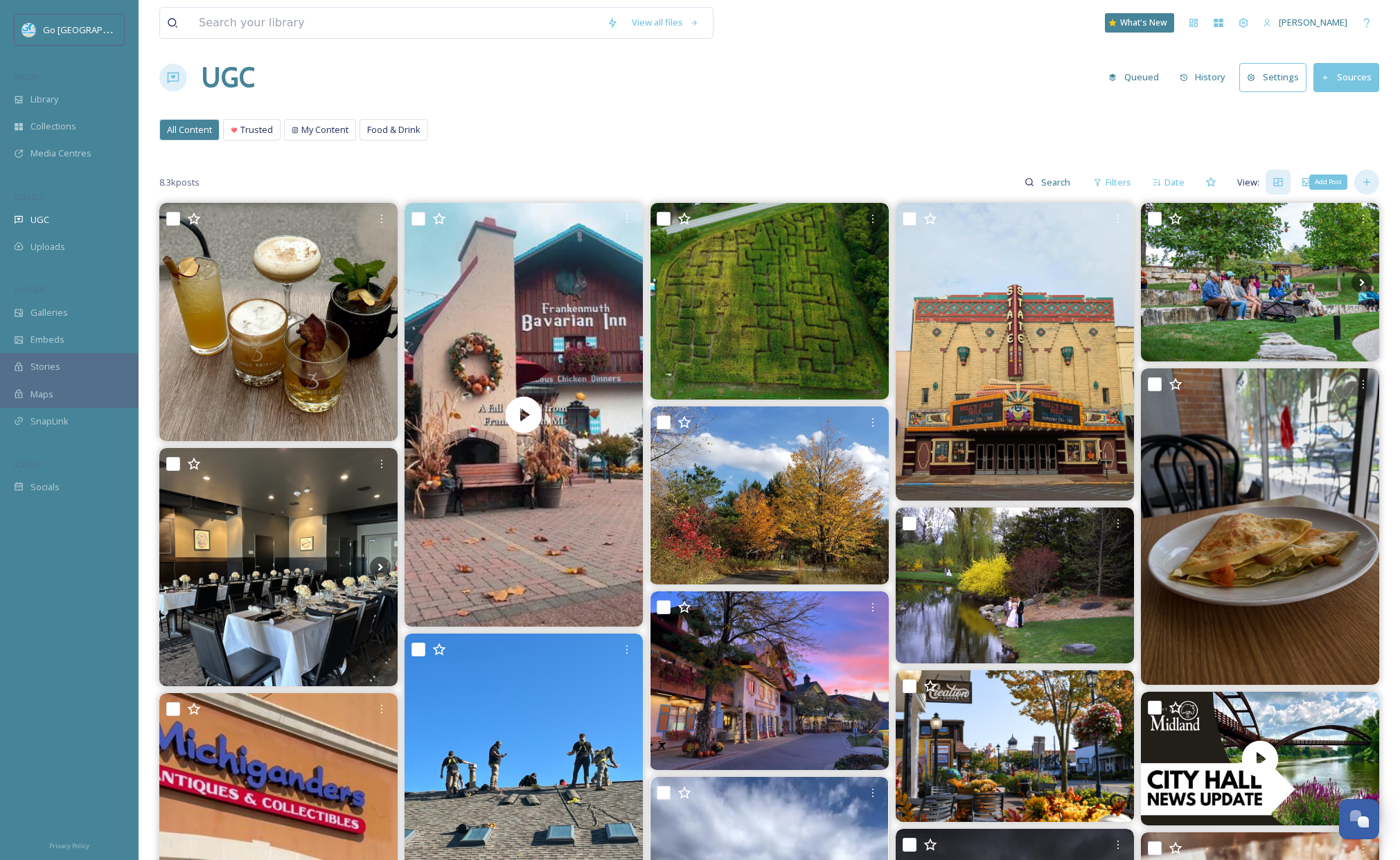
click at [1361, 177] on icon at bounding box center [1366, 182] width 11 height 11
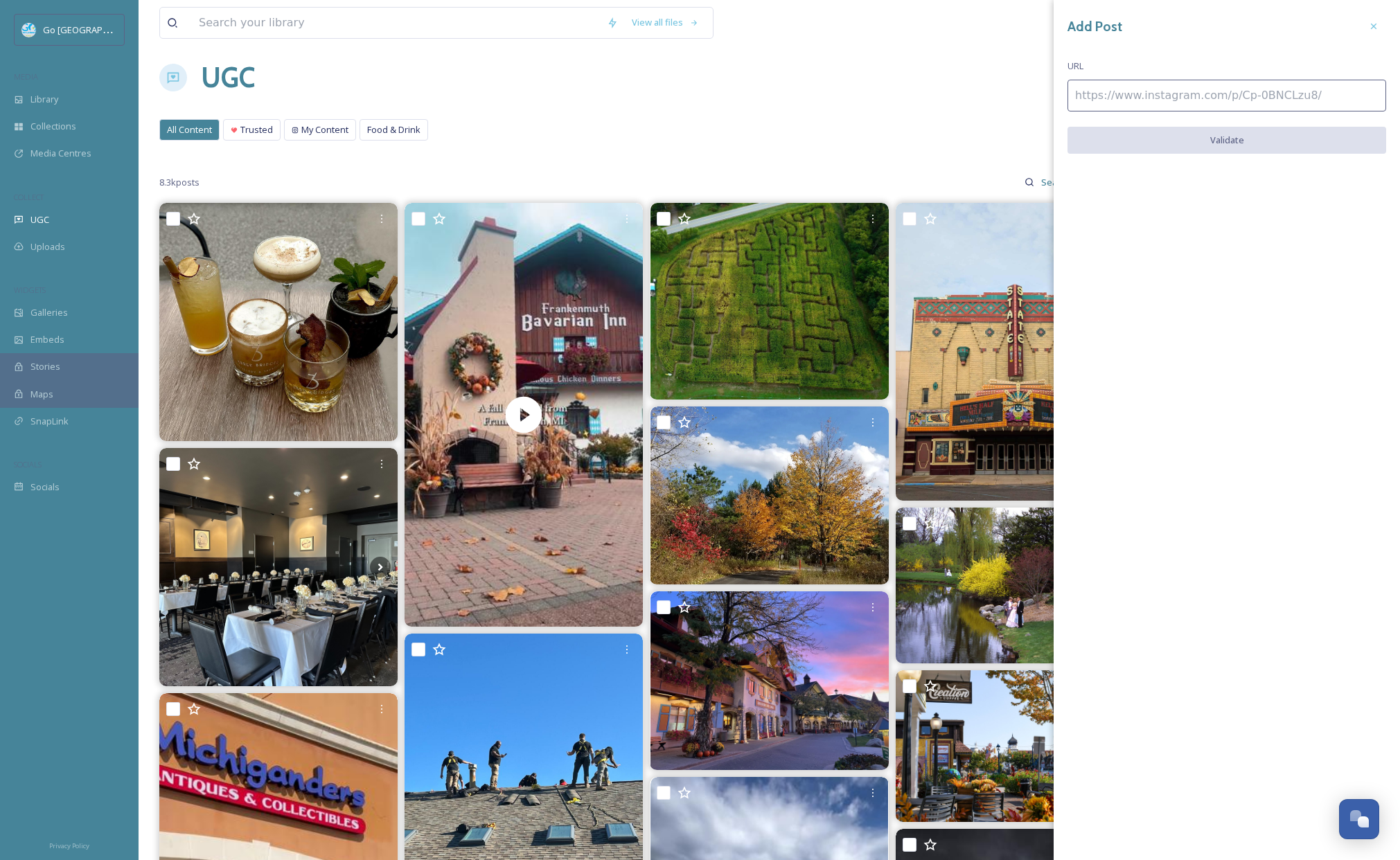
click at [1160, 103] on input at bounding box center [1226, 95] width 319 height 32
paste input "https://www.instagram.com/p/DO59E5Klc7s/"
type input "https://www.instagram.com/p/DO59E5Klc7s/"
click at [1233, 131] on button "Validate" at bounding box center [1226, 141] width 319 height 29
click at [1251, 151] on button "Add Post" at bounding box center [1226, 141] width 319 height 29
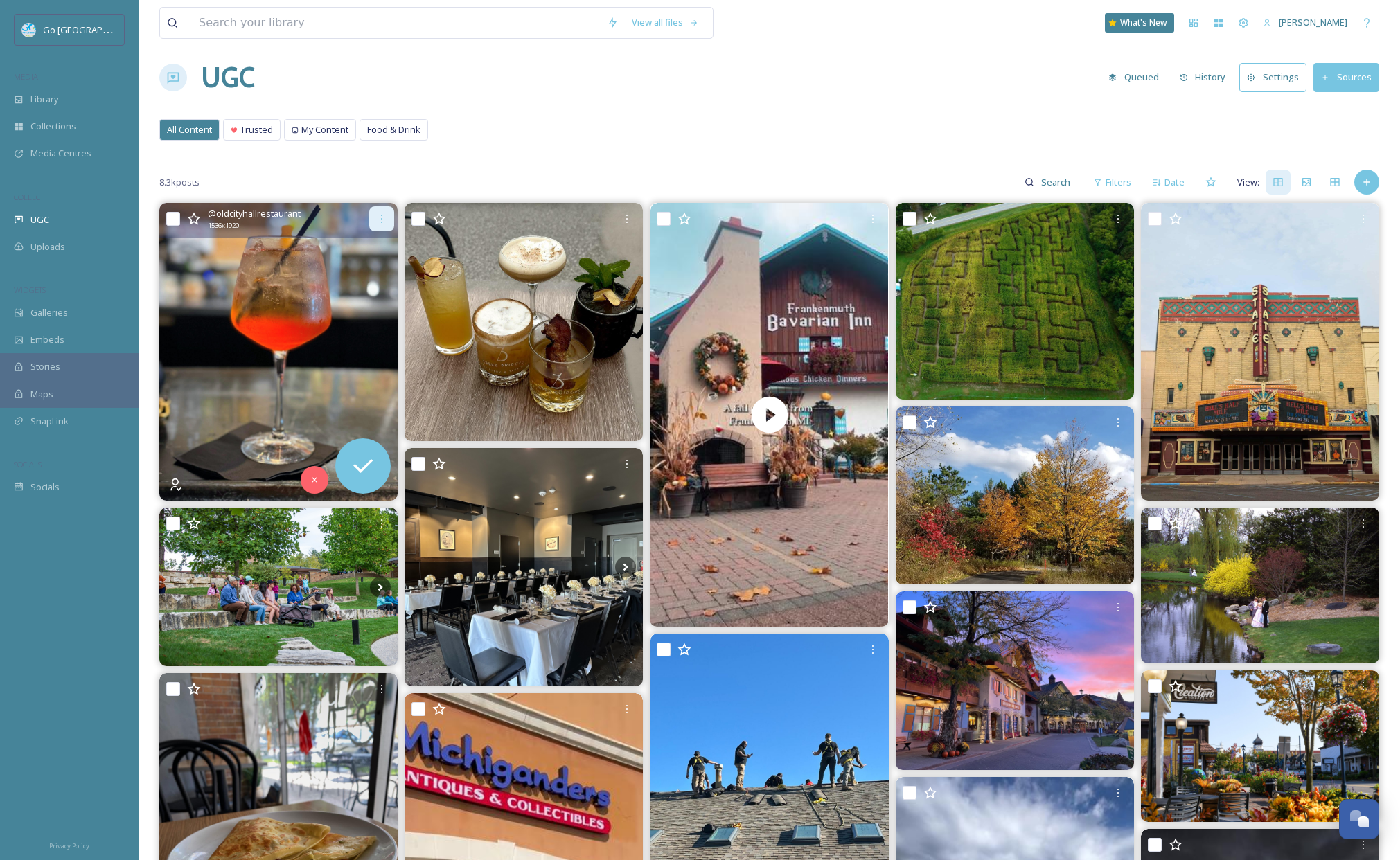
click at [393, 216] on div at bounding box center [381, 219] width 25 height 25
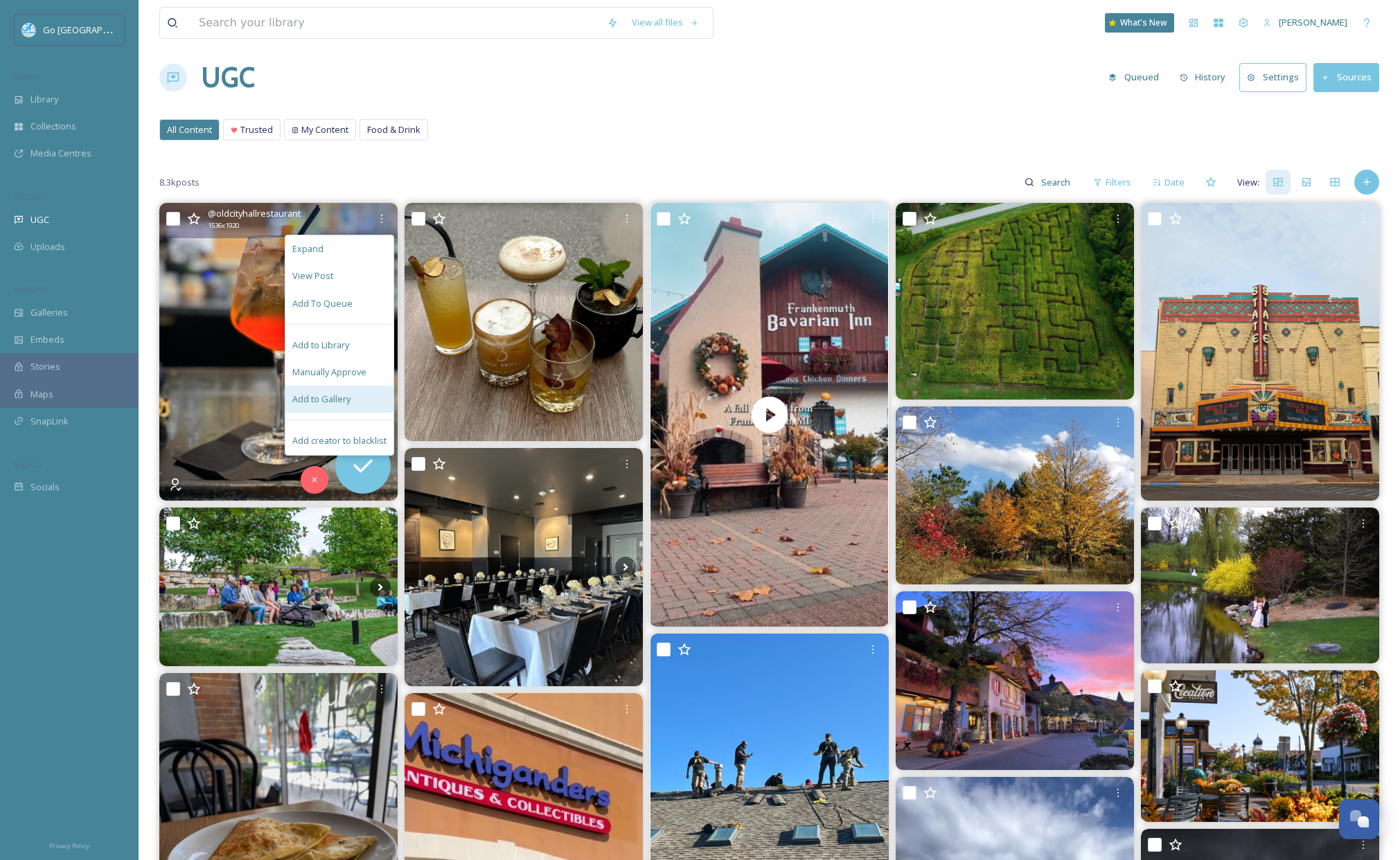
click at [382, 404] on div "Add to Gallery" at bounding box center [339, 399] width 108 height 27
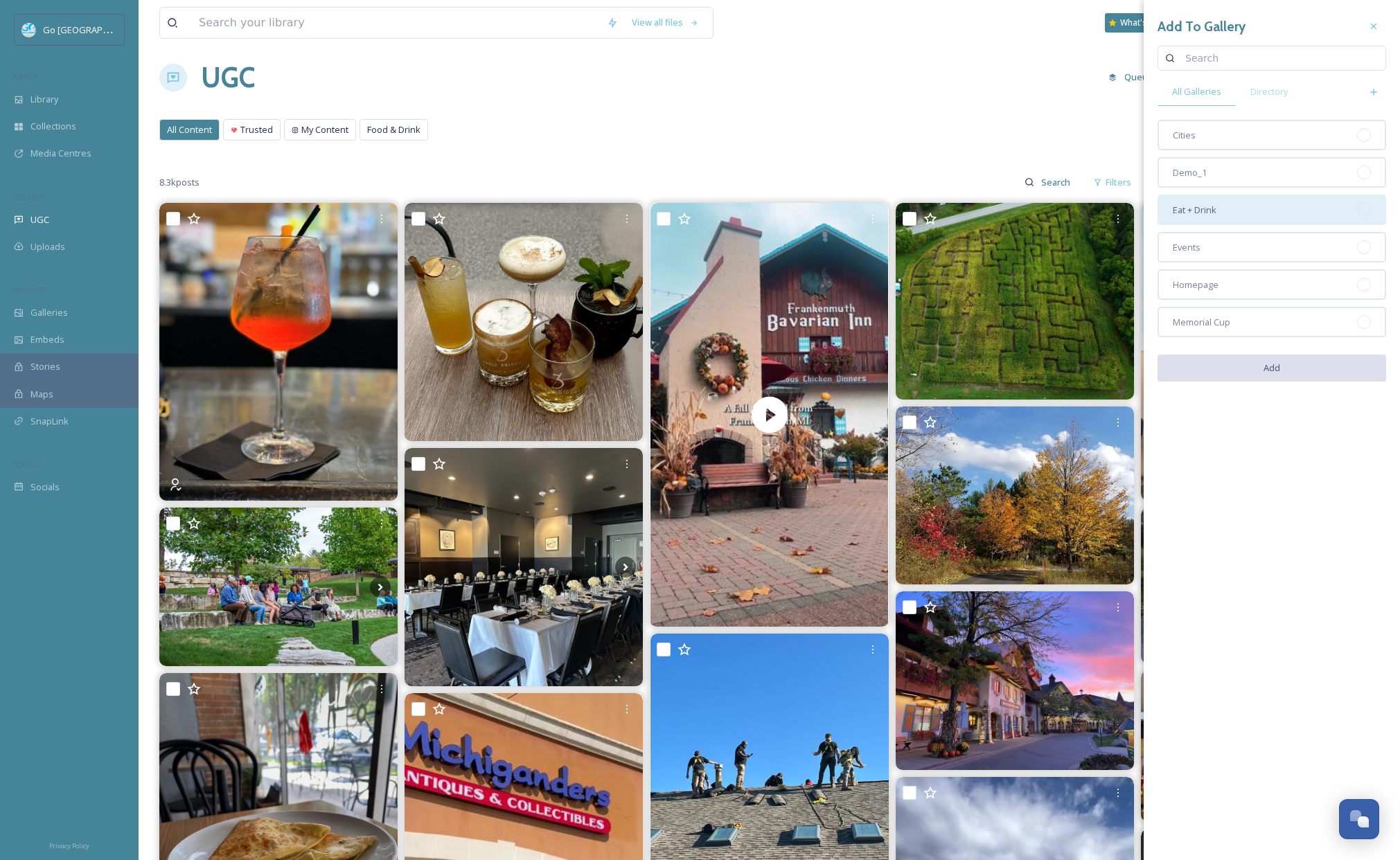
click at [1257, 215] on div "Eat + Drink" at bounding box center [1271, 210] width 229 height 31
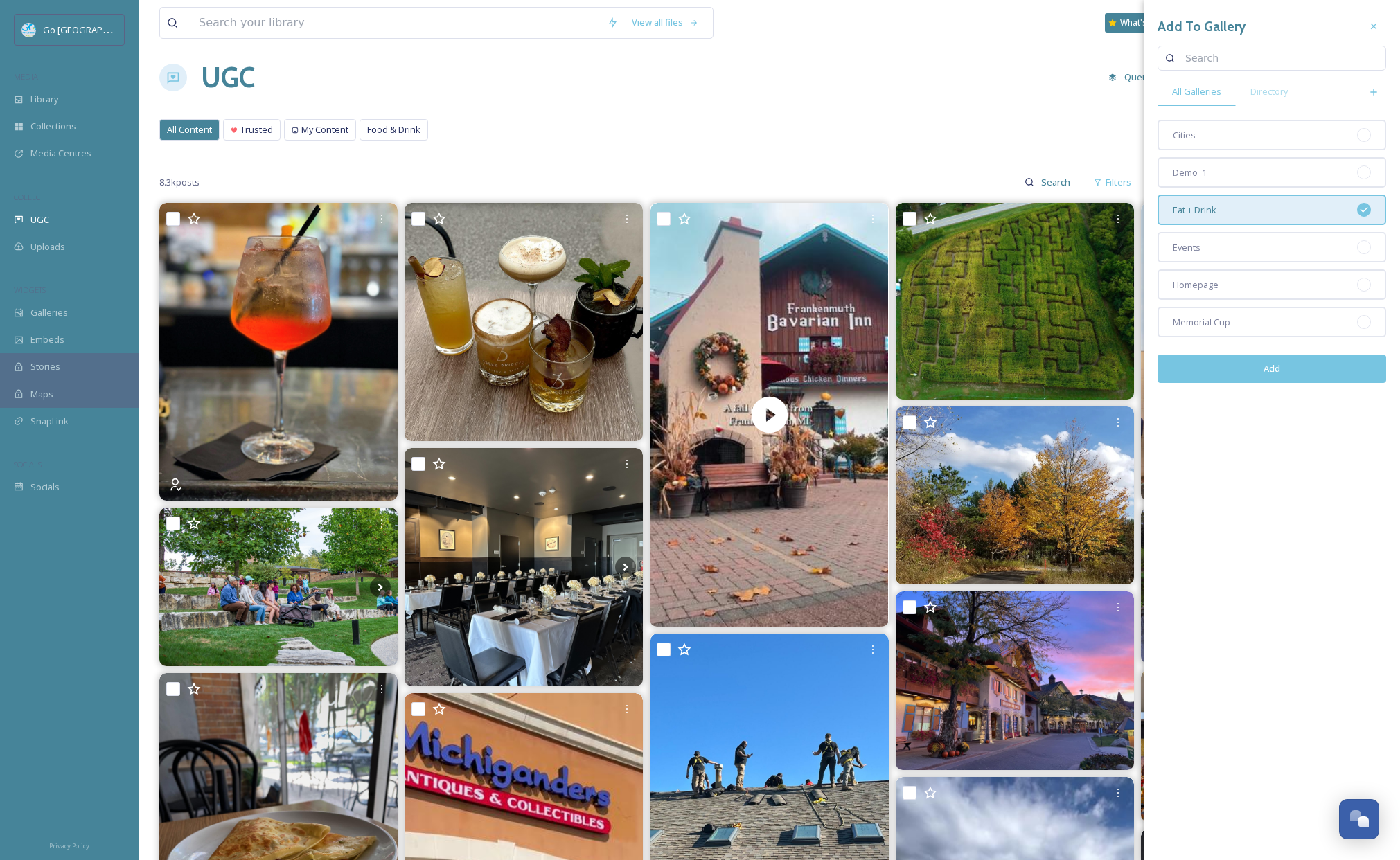
click at [1272, 369] on button "Add" at bounding box center [1271, 369] width 229 height 29
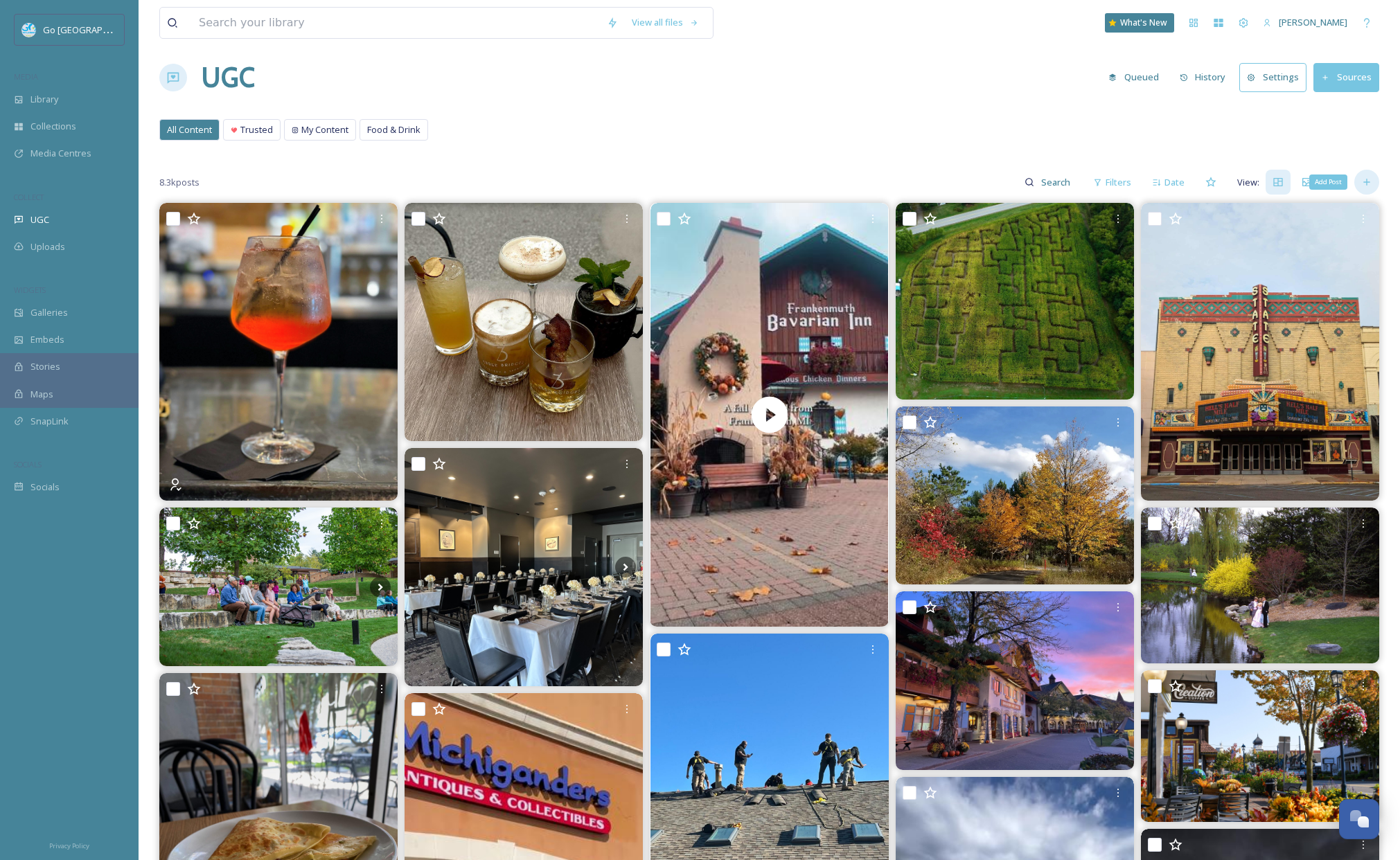
click at [1365, 186] on icon at bounding box center [1366, 182] width 11 height 11
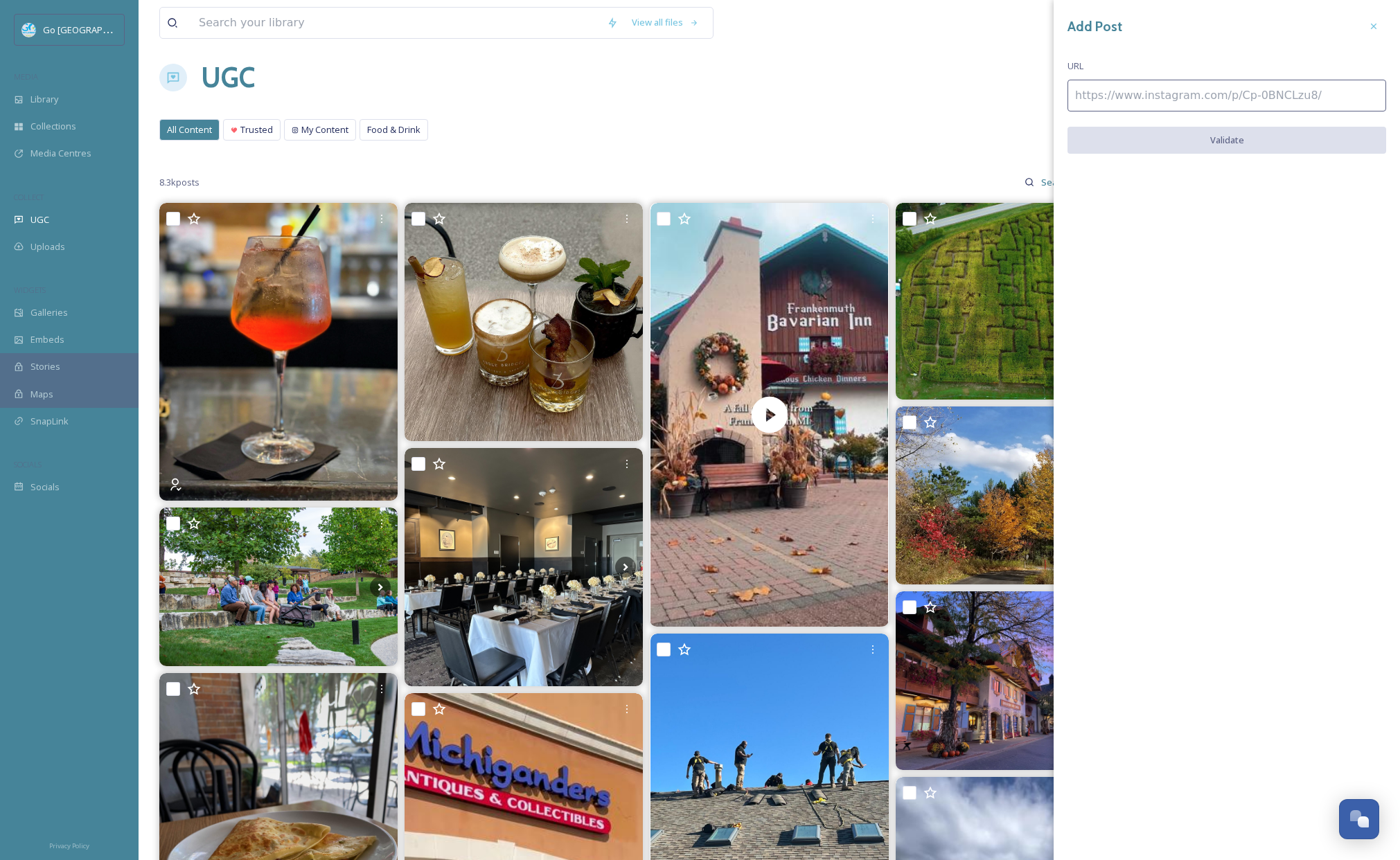
click at [1152, 84] on input at bounding box center [1226, 95] width 319 height 32
paste input "https://www.instagram.com/p/DO3pEOojiU0/"
type input "https://www.instagram.com/p/DO3pEOojiU0/"
click at [1225, 140] on button "Validate" at bounding box center [1226, 141] width 319 height 29
click at [1231, 132] on button "Add Post" at bounding box center [1226, 141] width 319 height 29
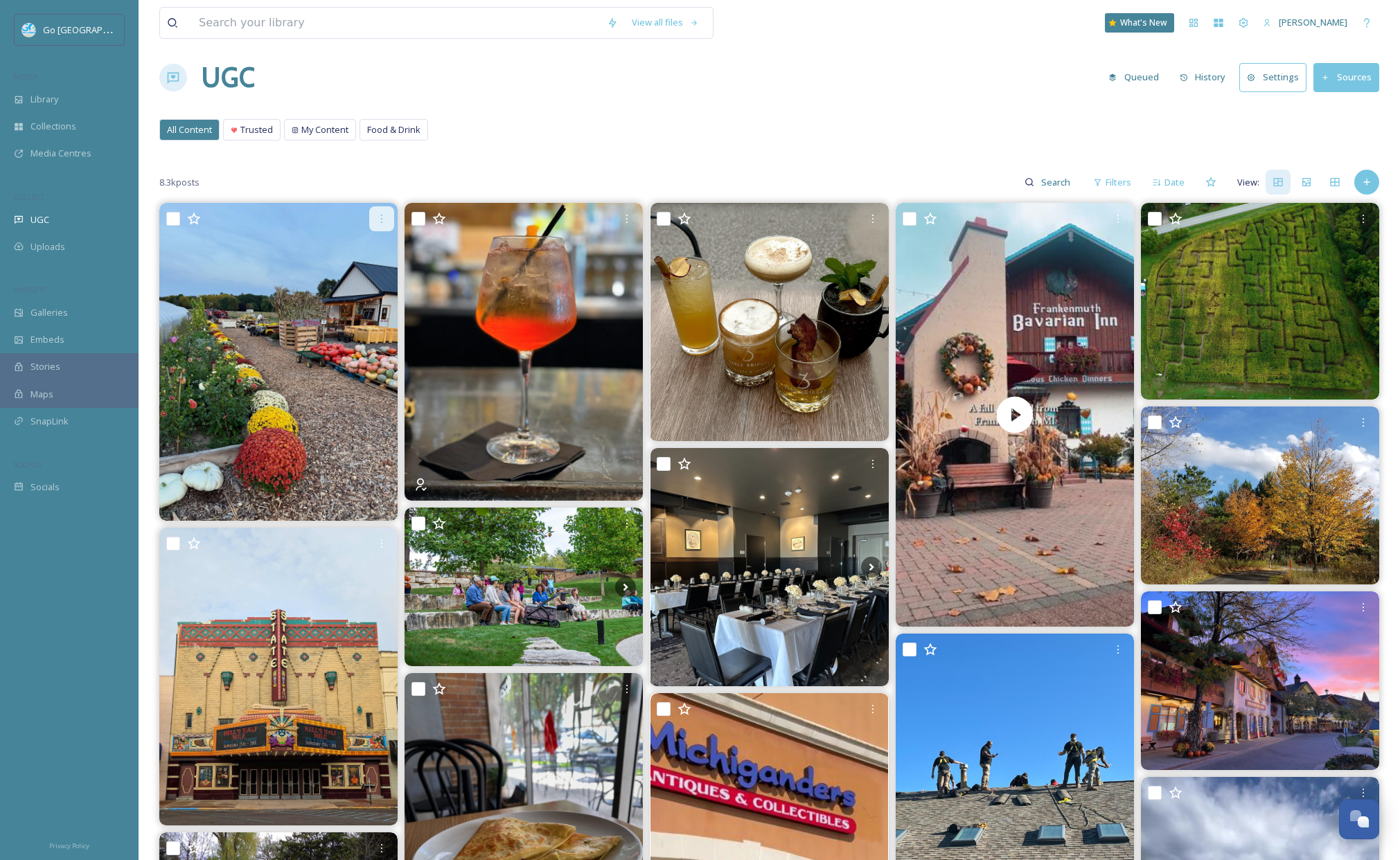
click at [374, 228] on div at bounding box center [381, 219] width 25 height 25
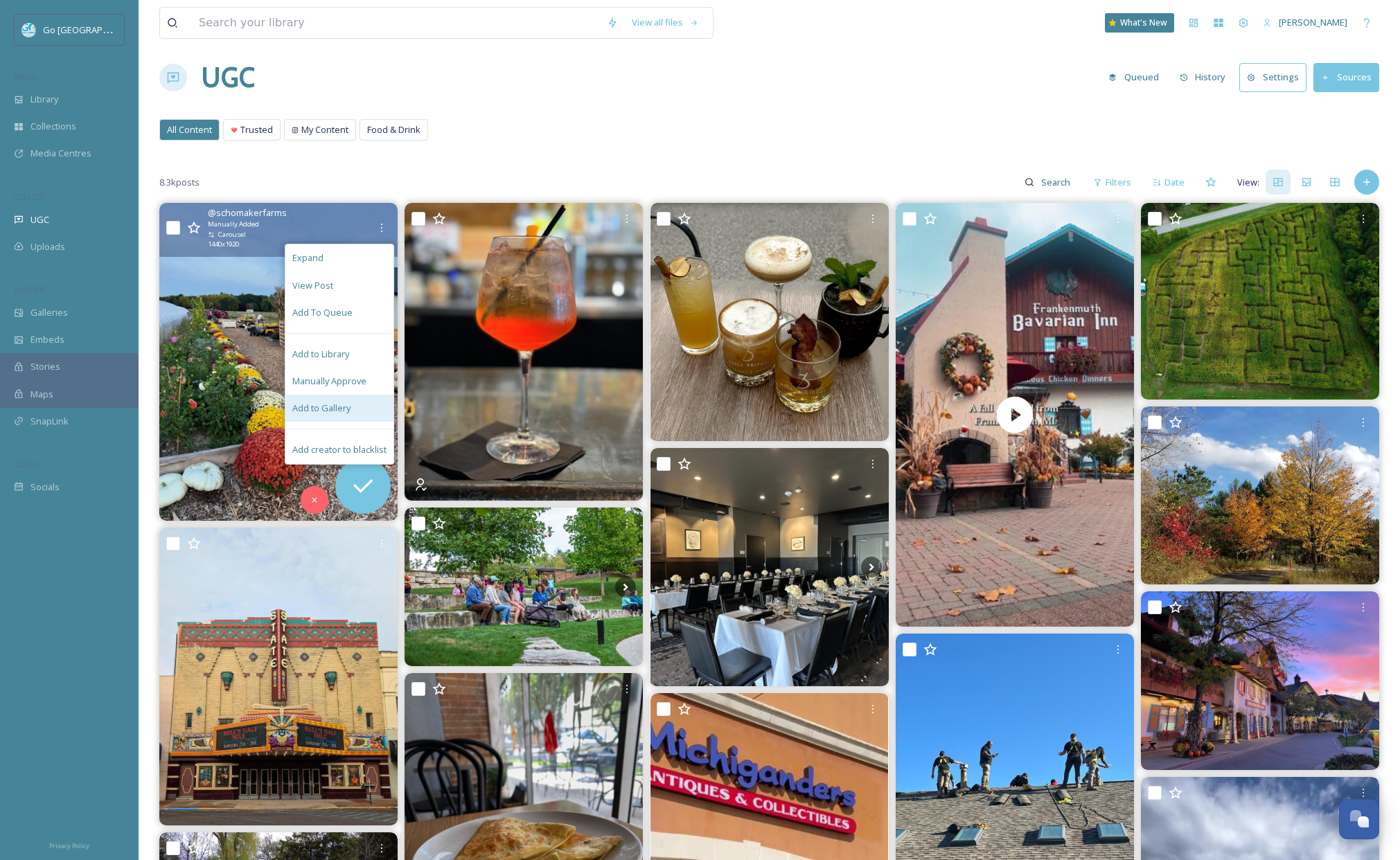
click at [367, 405] on div "Add to Gallery" at bounding box center [339, 408] width 108 height 27
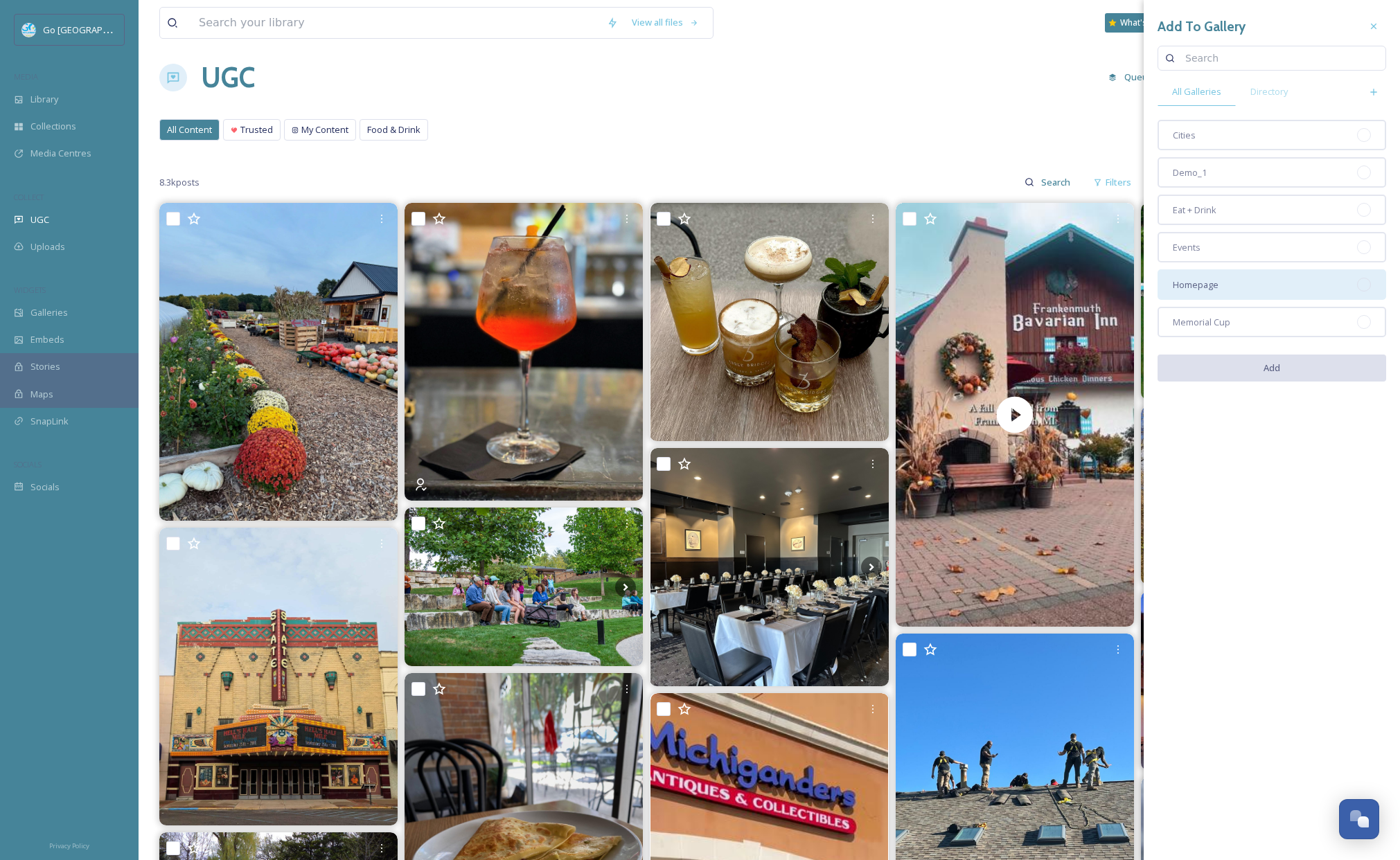
click at [1197, 283] on span "Homepage" at bounding box center [1195, 285] width 46 height 13
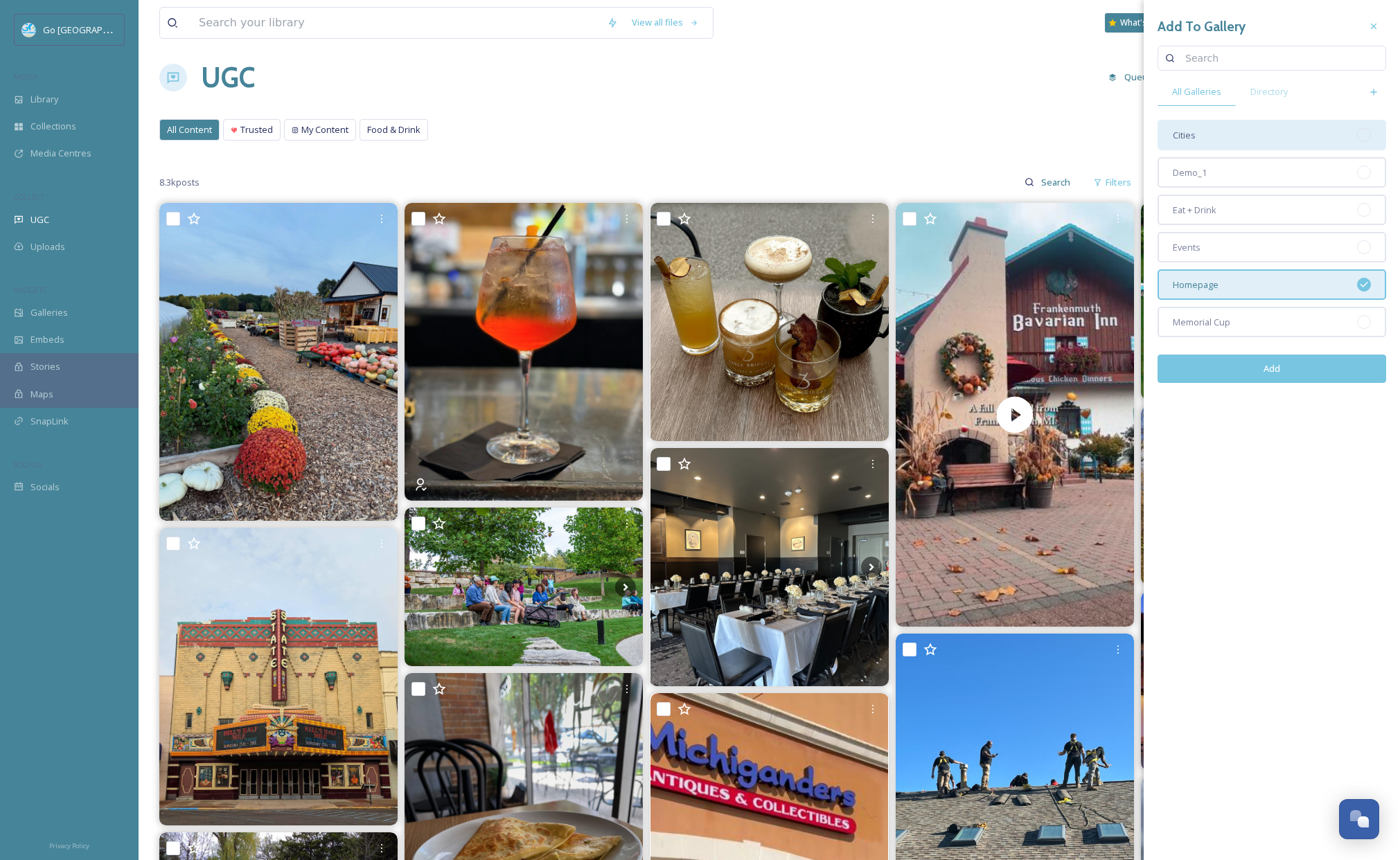
click at [1217, 146] on div "Cities" at bounding box center [1271, 135] width 229 height 31
click at [1261, 362] on button "Add" at bounding box center [1271, 369] width 229 height 29
